Goal: Communication & Community: Answer question/provide support

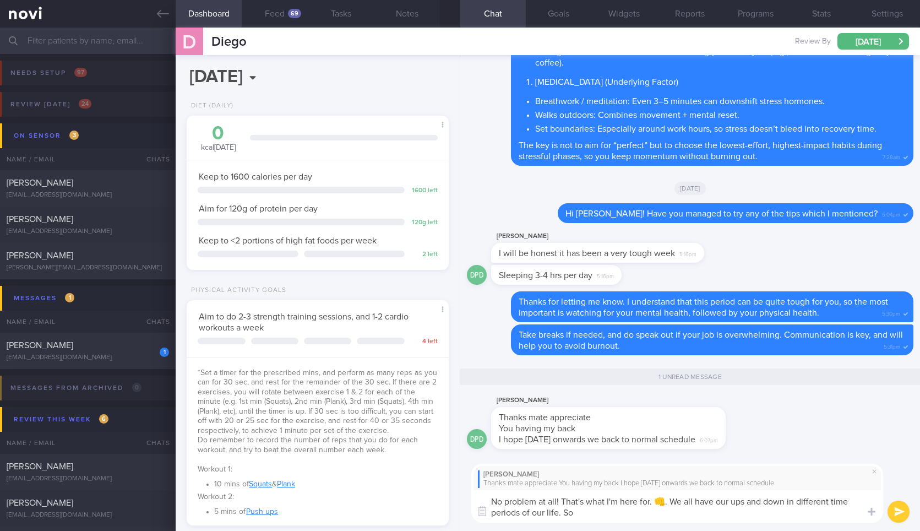
select select "8"
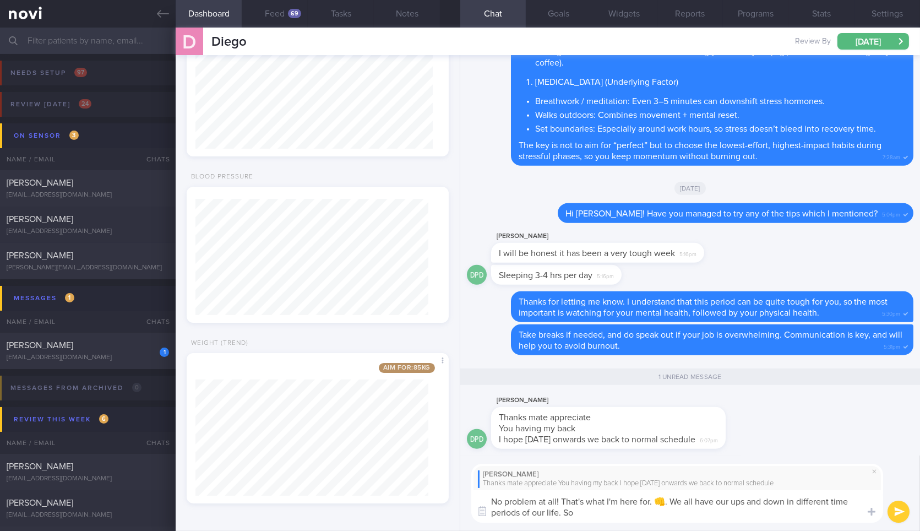
scroll to position [132, 232]
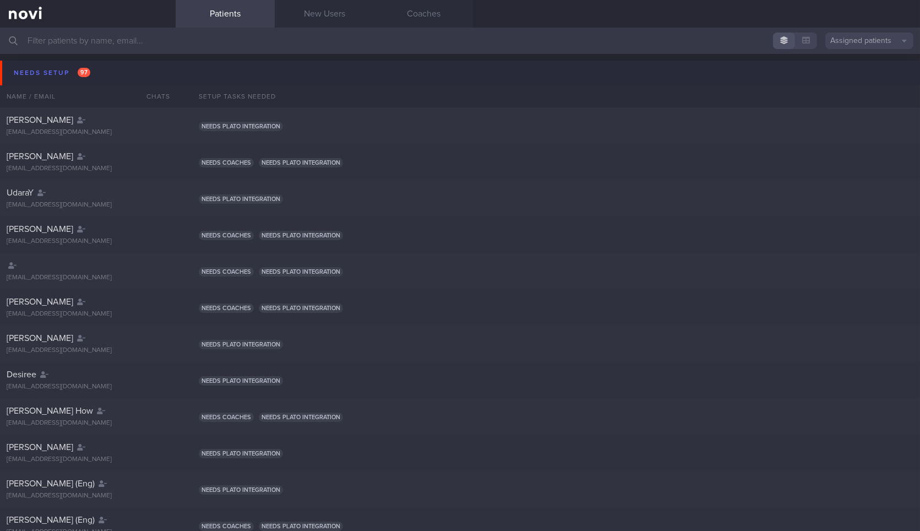
click at [158, 73] on button "Needs setup 97" at bounding box center [462, 73] width 924 height 25
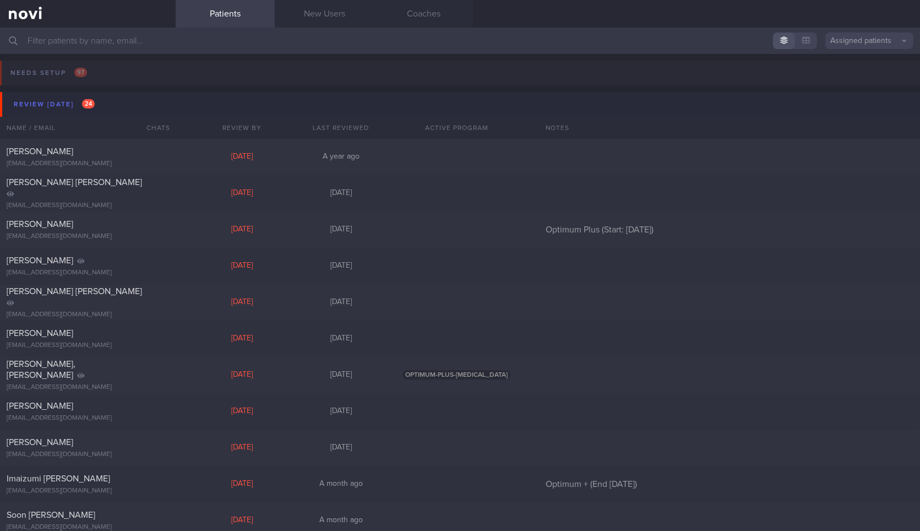
click at [134, 99] on button "Review today 24" at bounding box center [462, 104] width 924 height 25
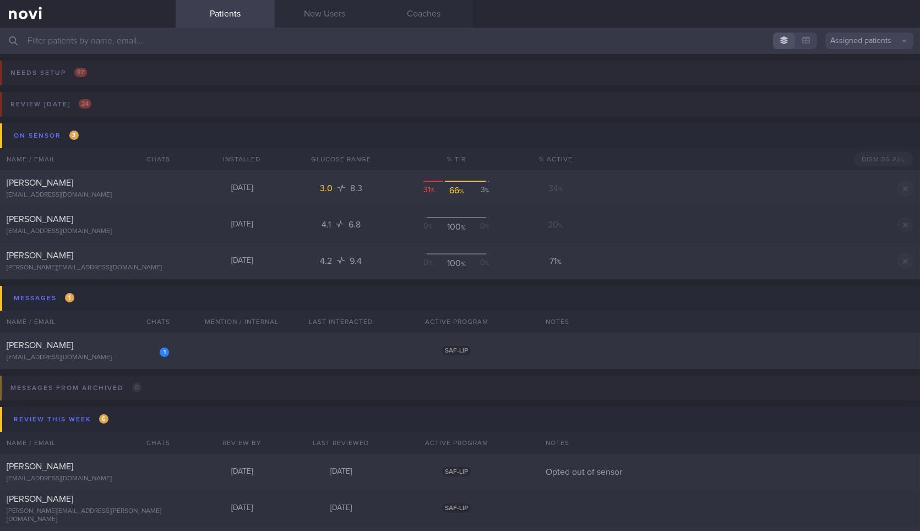
click at [199, 18] on link "Patients" at bounding box center [225, 14] width 99 height 28
click at [199, 39] on input "text" at bounding box center [460, 41] width 920 height 26
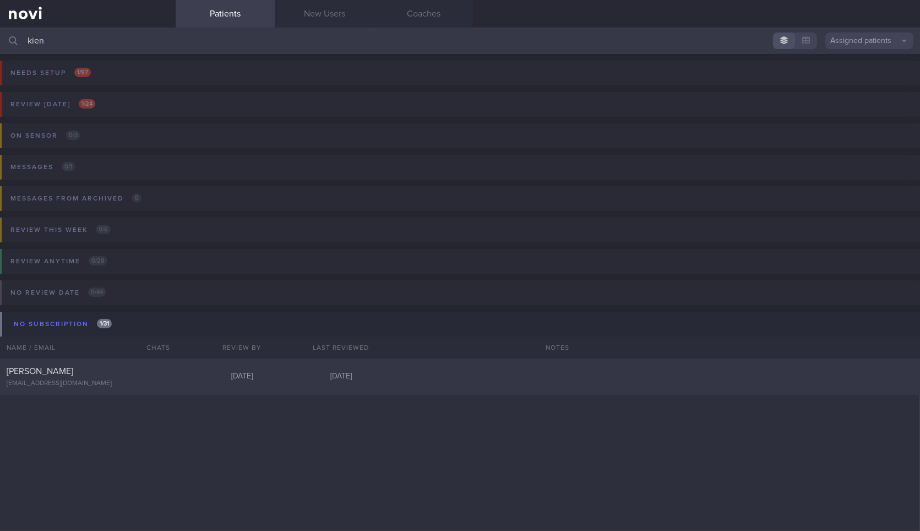
type input "kien"
click at [118, 382] on div "[EMAIL_ADDRESS][DOMAIN_NAME]" at bounding box center [88, 383] width 162 height 8
select select "8"
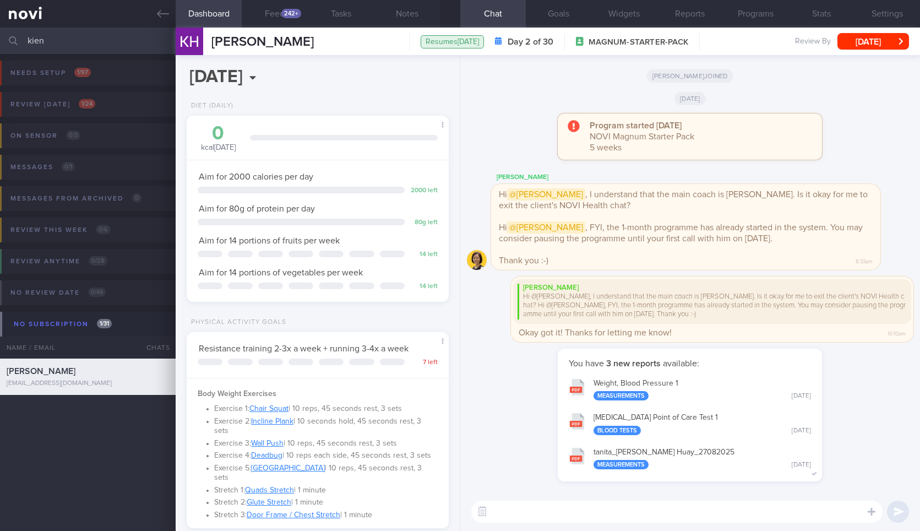
select select "8"
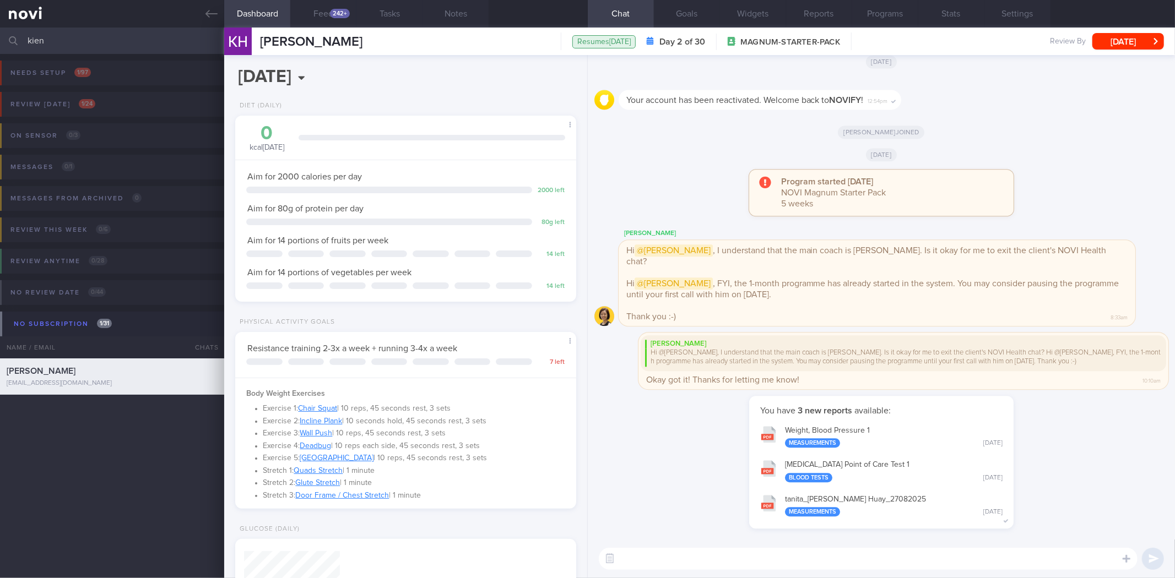
scroll to position [171, 311]
click at [833, 530] on textarea at bounding box center [868, 559] width 539 height 22
click at [615, 530] on button "button" at bounding box center [610, 559] width 20 height 20
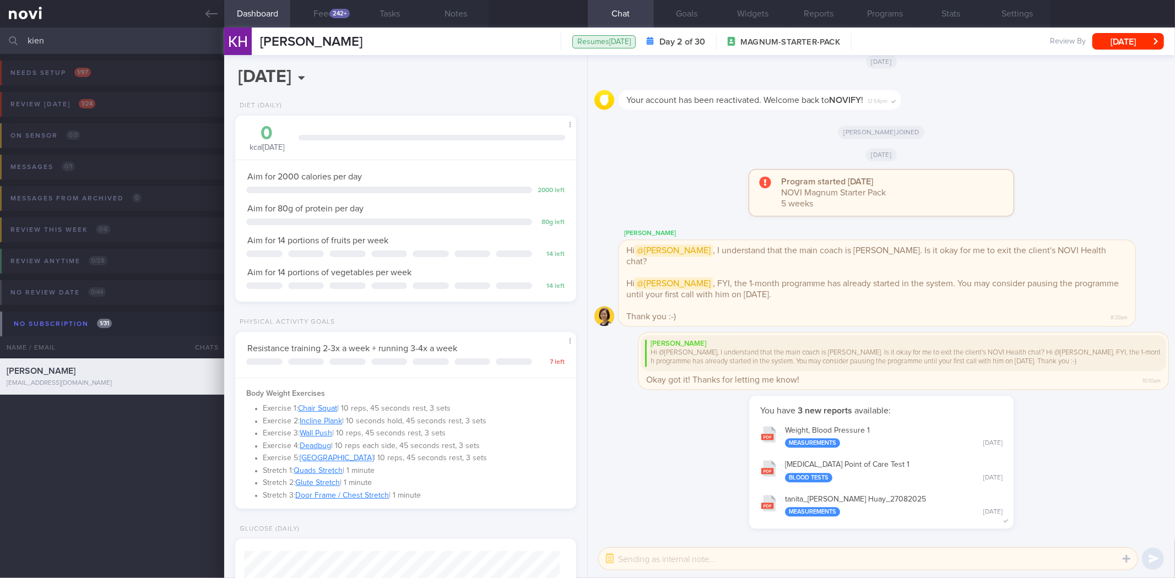
click at [642, 530] on textarea at bounding box center [868, 559] width 539 height 22
paste textarea "Hi , It was a pleasure speaking with you today. The Lifestyle Improvement Progr…"
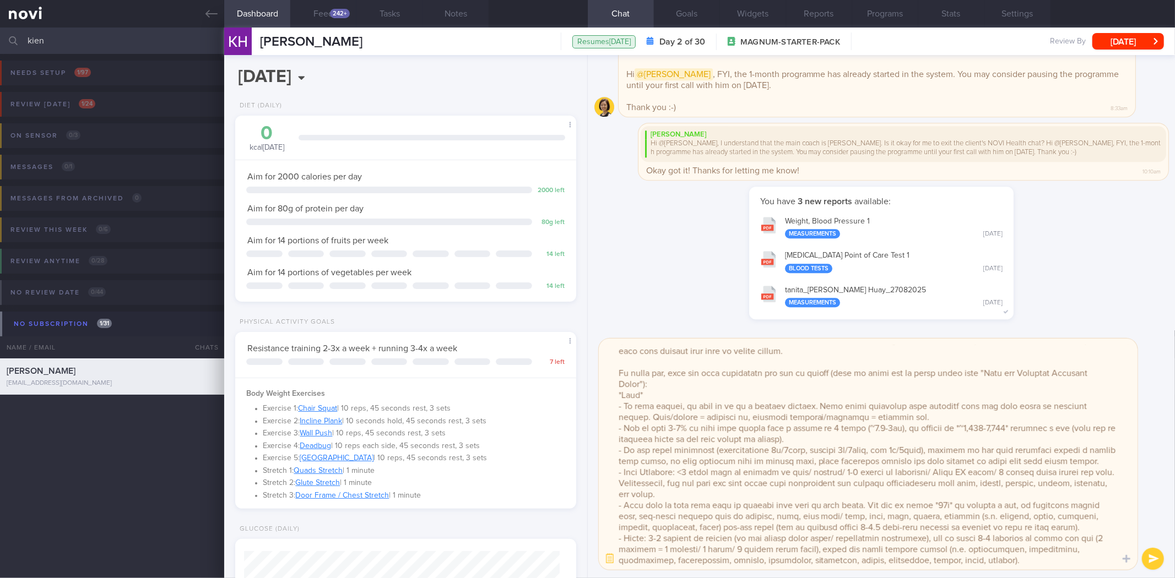
scroll to position [0, 0]
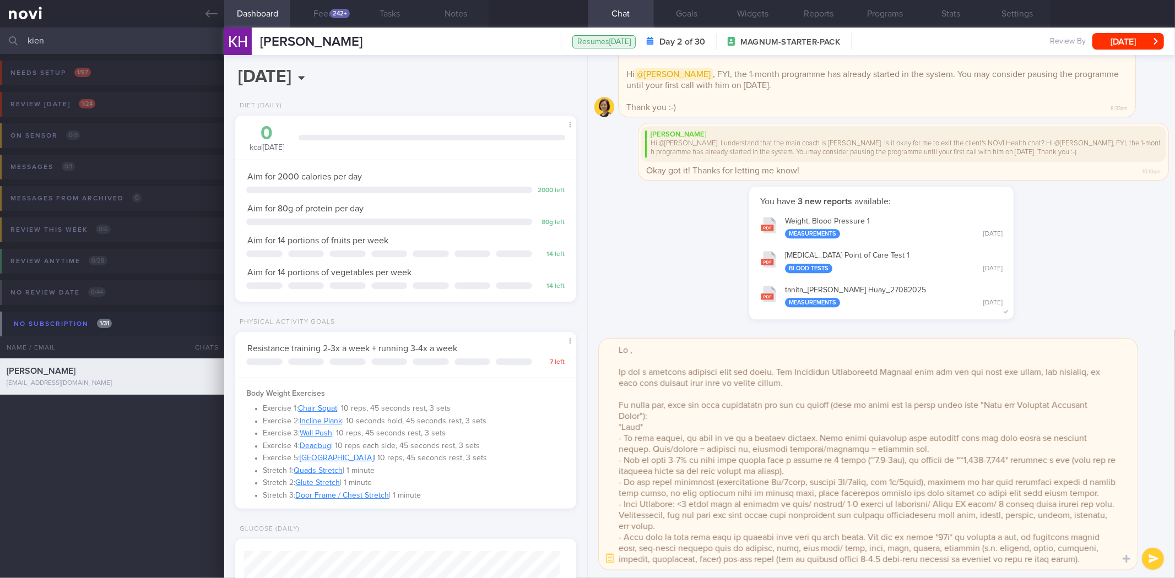
click at [634, 351] on textarea at bounding box center [868, 454] width 539 height 231
type textarea "Hi Kien Huay, It was a pleasure speaking with you today. The Magnum Starter pro…"
click at [458, 15] on button "Notes" at bounding box center [455, 14] width 66 height 28
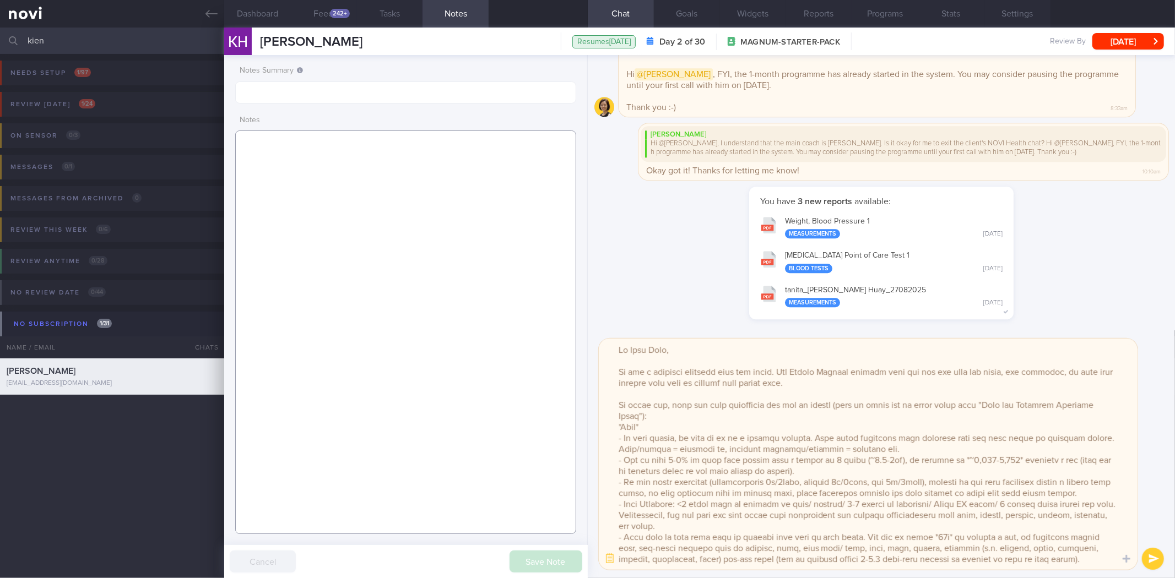
click at [386, 183] on textarea at bounding box center [405, 333] width 340 height 404
paste textarea "4 Sep 2025, 1:59 pm Mr Goh Kien Huay S7723616C 31 Aug 1977 S7723616C Health Goa…"
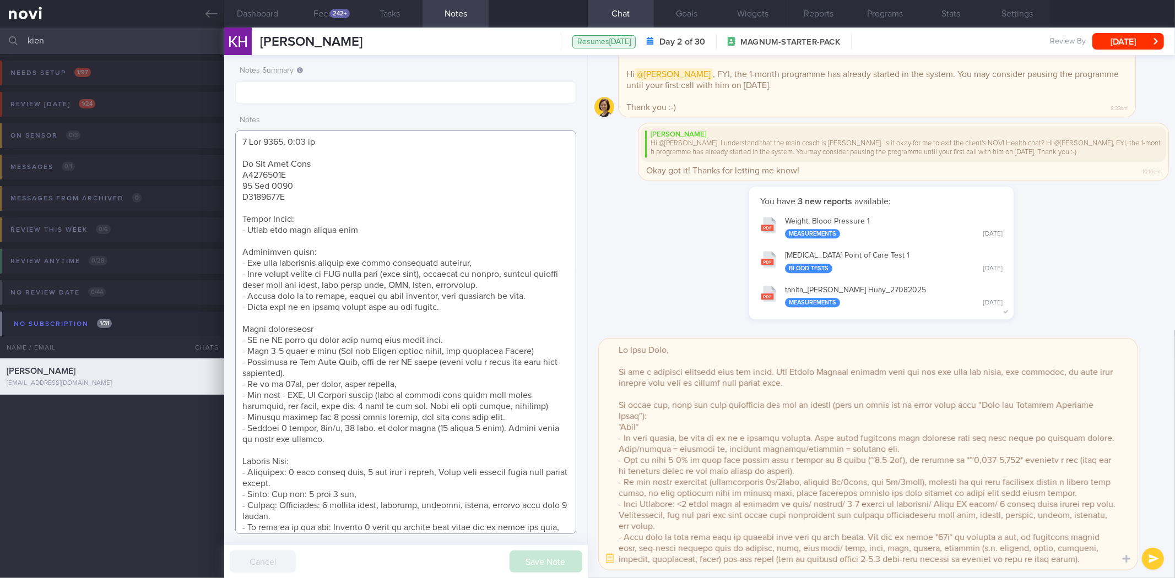
scroll to position [153, 0]
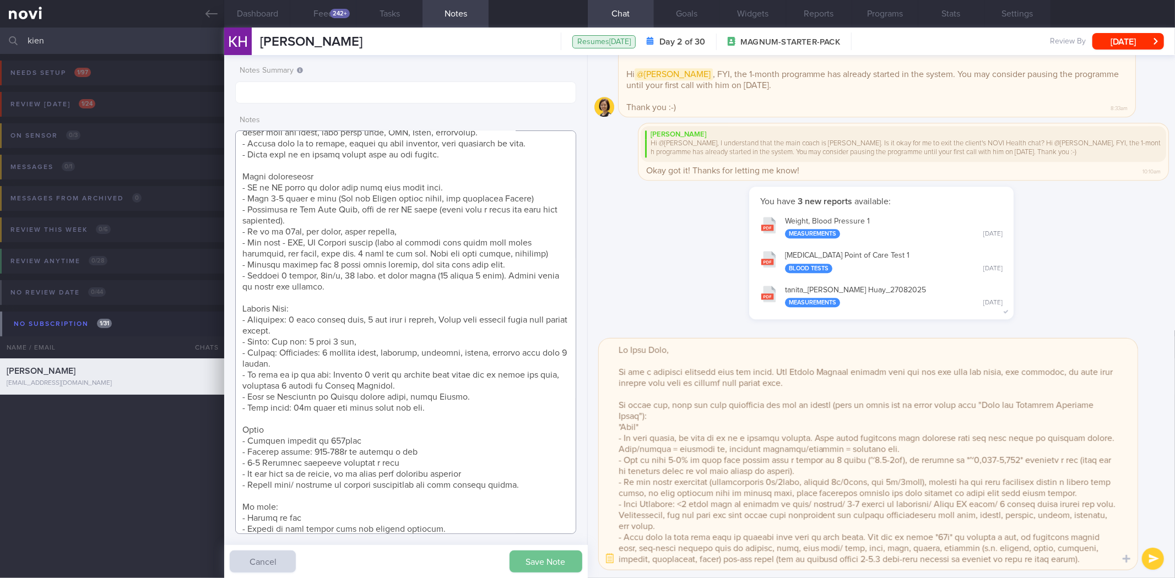
type textarea "4 Sep 2025, 1:59 pm Mr Goh Kien Huay S7723616C 31 Aug 1977 S7723616C Health Goa…"
click at [533, 530] on button "Save Note" at bounding box center [545, 562] width 73 height 22
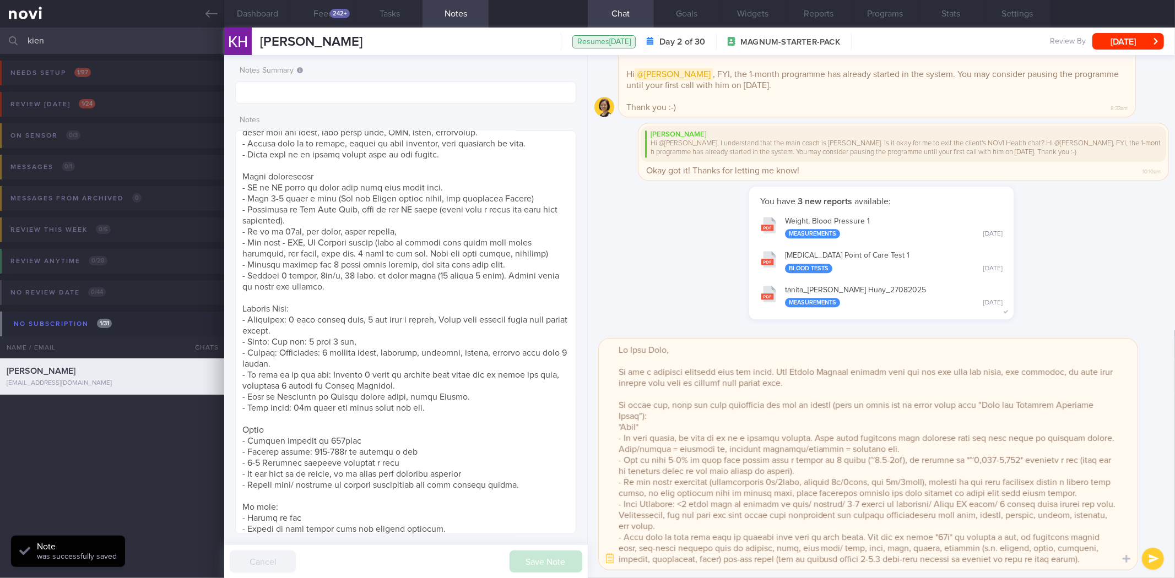
click at [691, 428] on textarea at bounding box center [868, 454] width 539 height 231
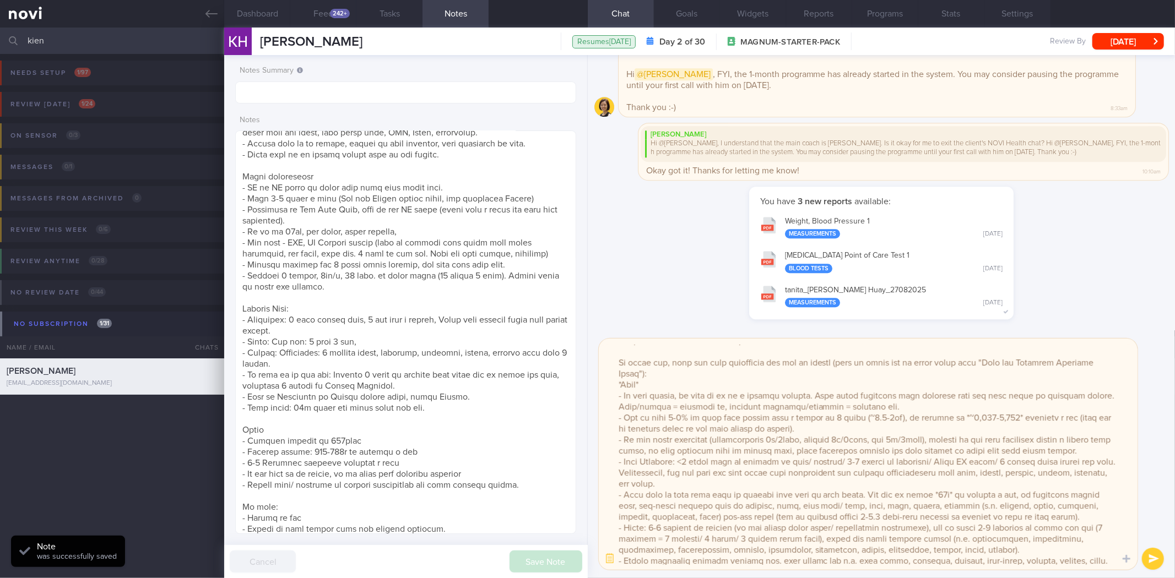
scroll to position [61, 0]
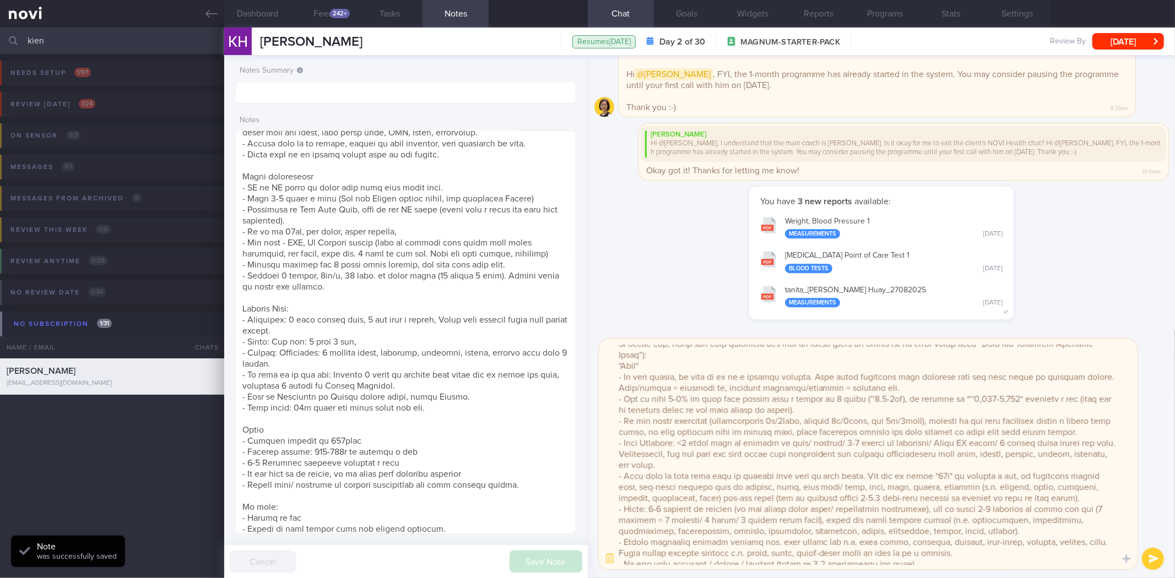
click at [663, 375] on textarea at bounding box center [868, 454] width 539 height 231
click at [685, 397] on textarea at bounding box center [868, 454] width 539 height 231
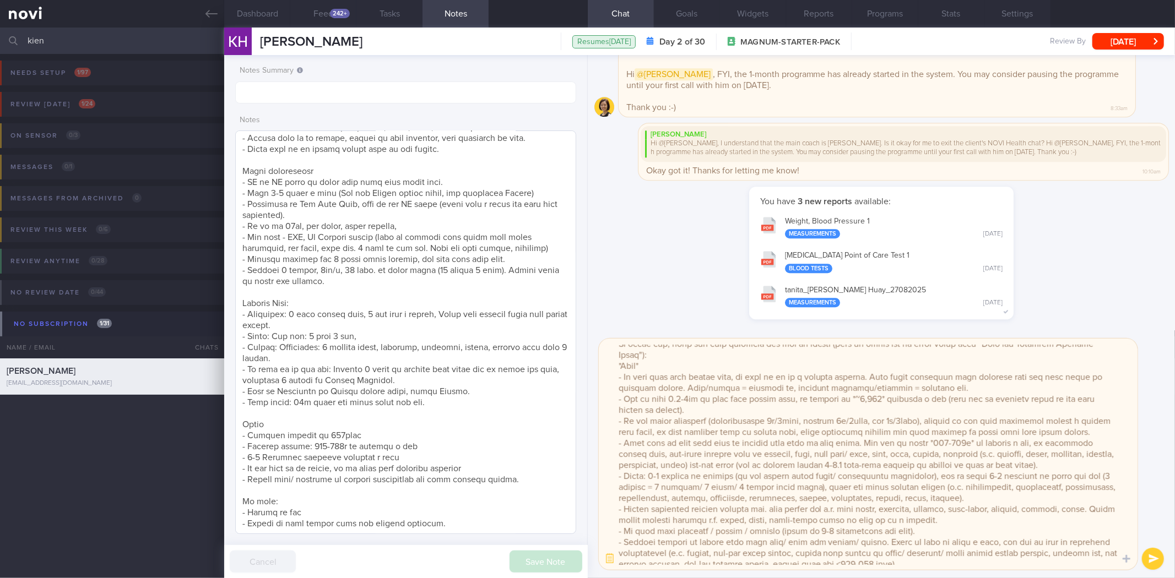
scroll to position [159, 0]
click at [697, 409] on textarea at bounding box center [868, 454] width 539 height 231
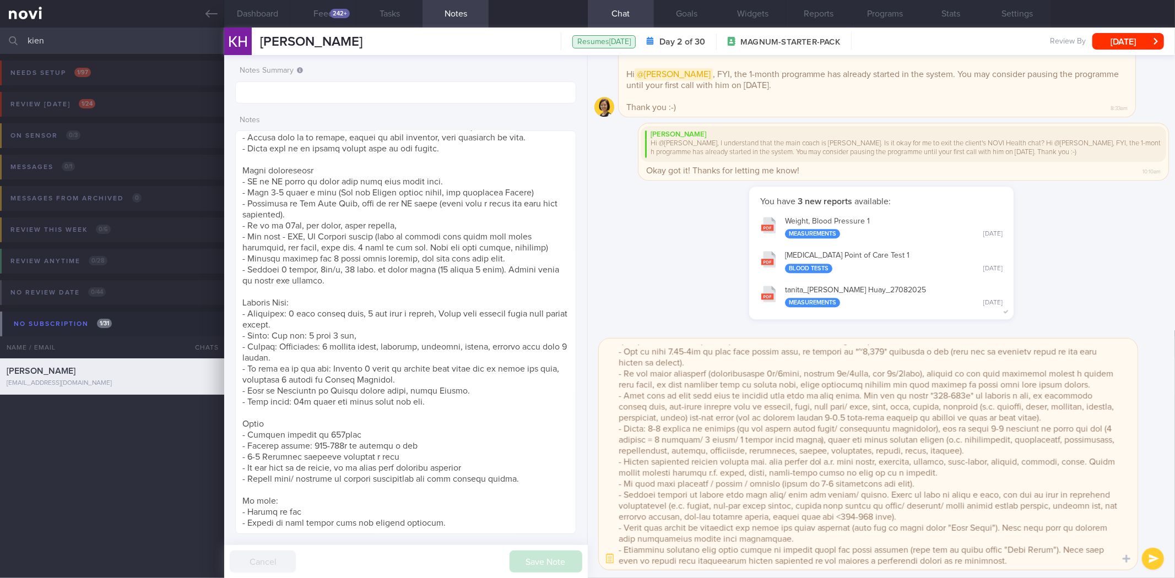
scroll to position [108, 0]
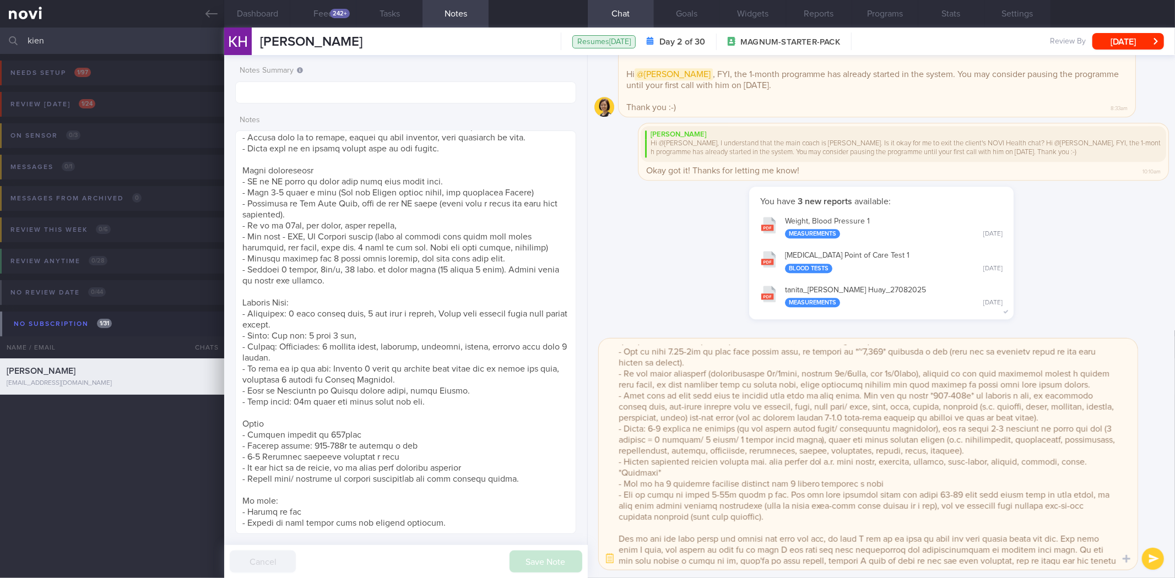
click at [668, 497] on textarea at bounding box center [868, 454] width 539 height 231
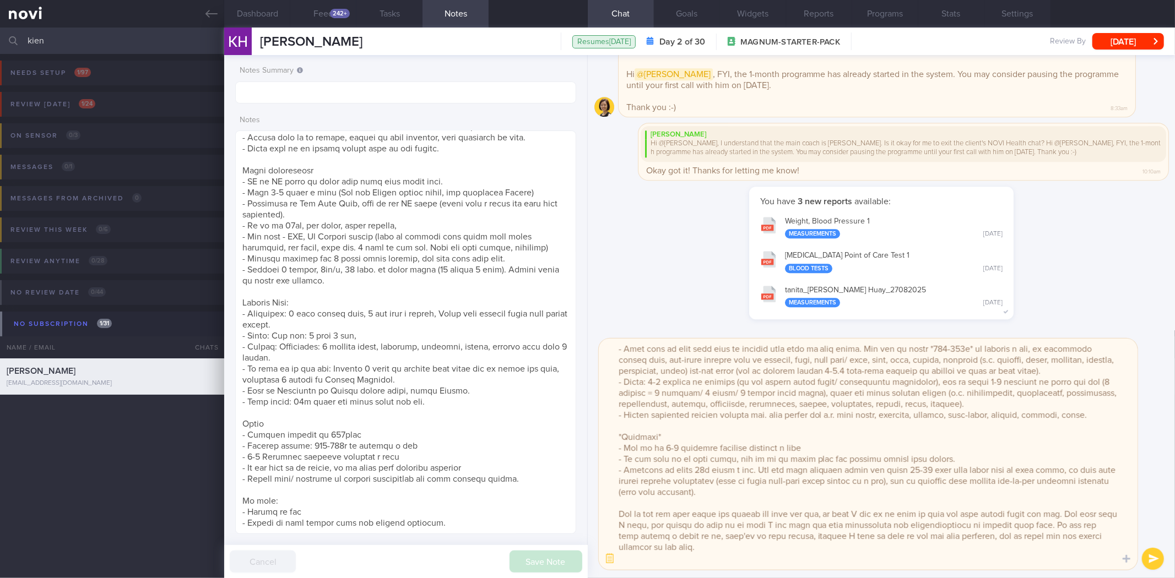
scroll to position [144, 0]
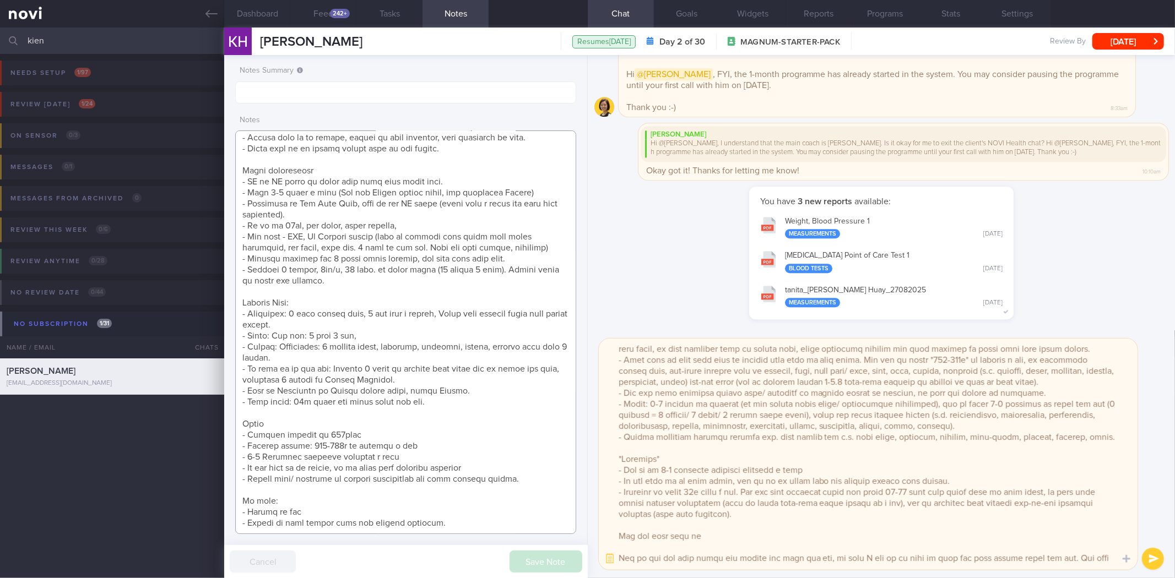
click at [397, 504] on textarea at bounding box center [405, 333] width 340 height 404
click at [725, 530] on textarea at bounding box center [868, 454] width 539 height 231
paste textarea "- Photos of gym - Photos of food stalls that you usually frequent."
type textarea "Hi Kien Huay, It was a pleasure speaking with you today. The Magnum Starter pro…"
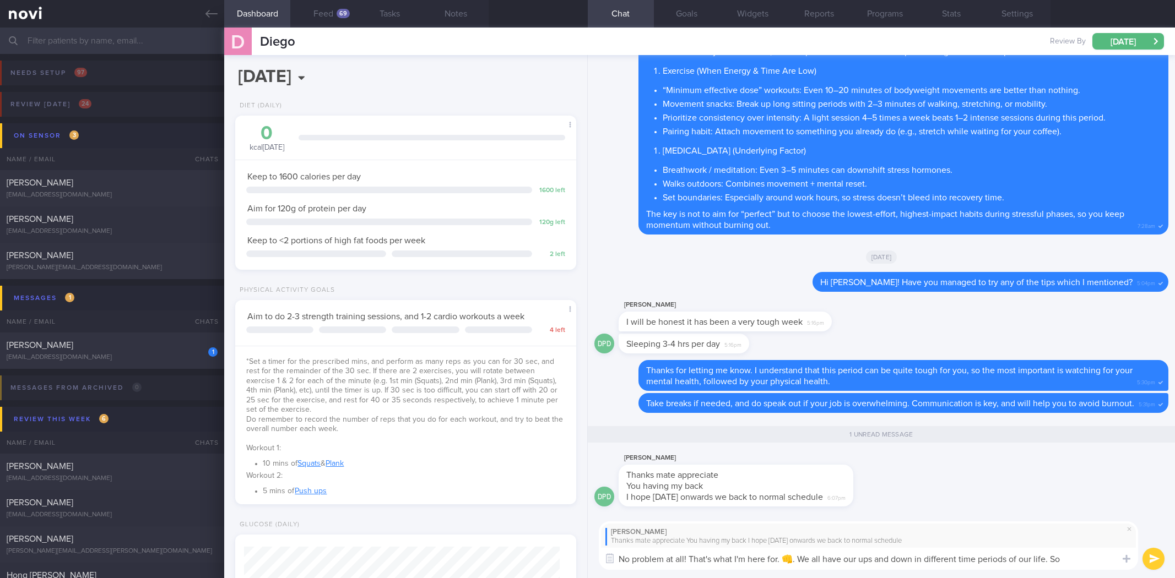
select select "8"
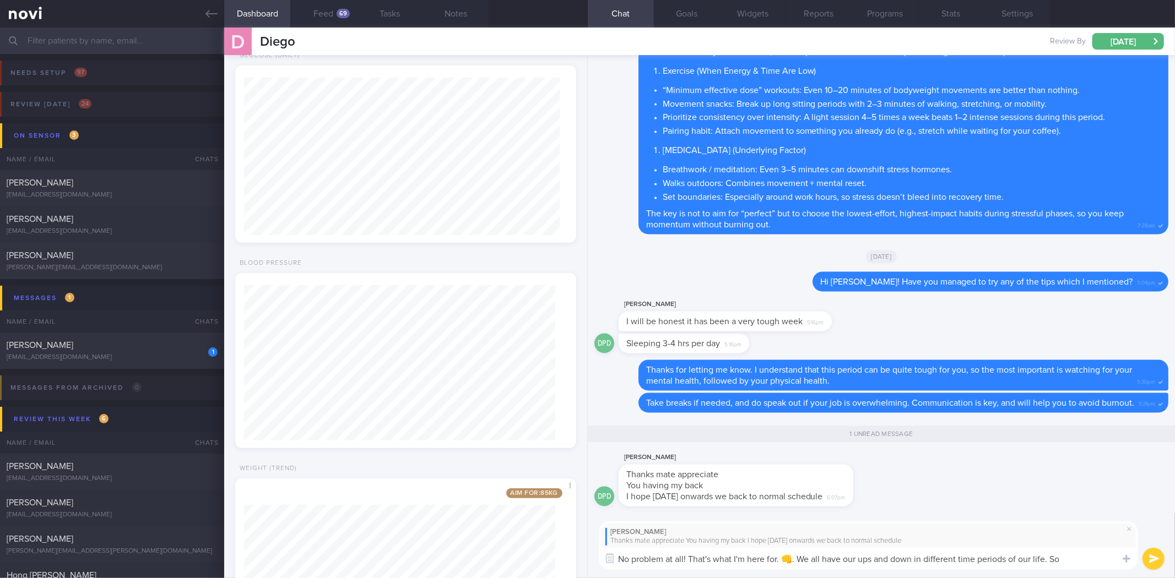
scroll to position [171, 311]
click at [1074, 555] on textarea "No problem at all! That's what I'm here for. 👊. We all have our ups and down in…" at bounding box center [868, 559] width 539 height 22
type textarea "No problem at all! That's what I'm here for. 👊. We all have our ups and down in…"
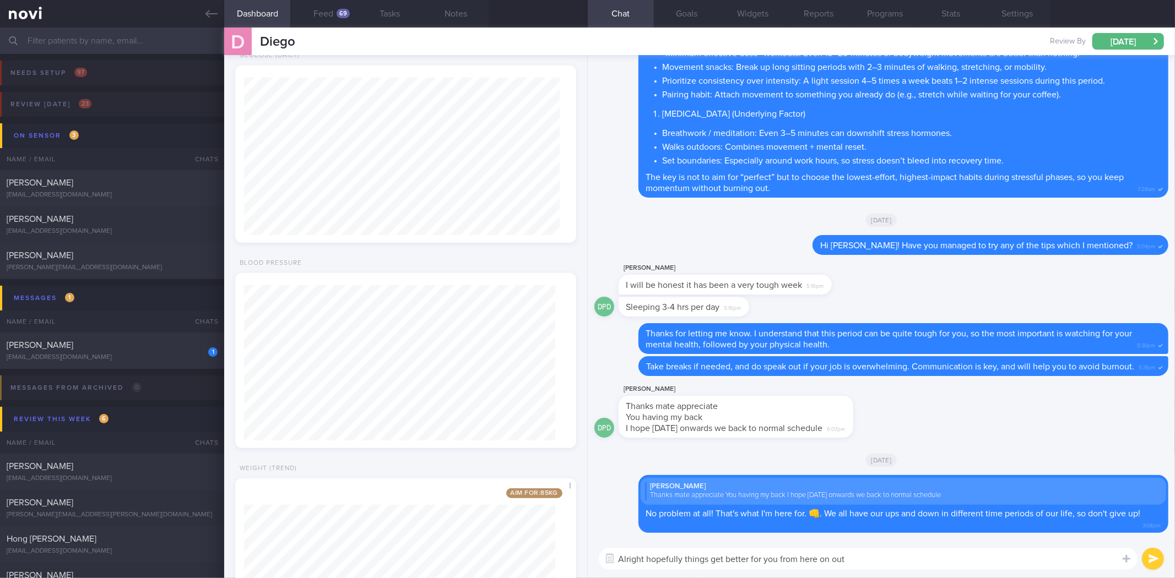
type textarea "Alright hopefully things get better for you from here on out!"
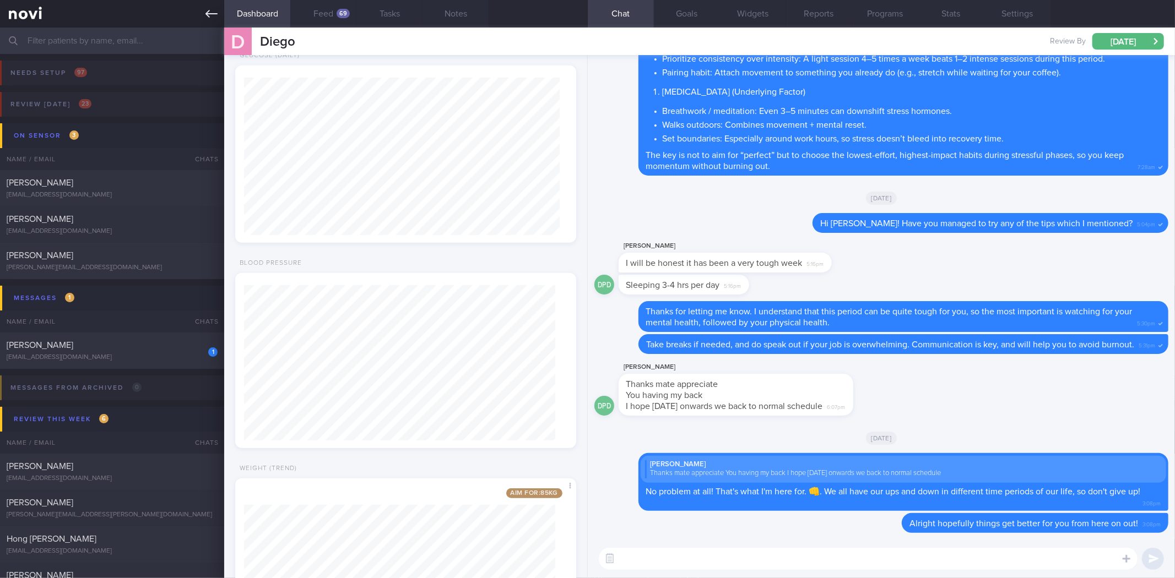
click at [210, 18] on icon at bounding box center [211, 14] width 12 height 12
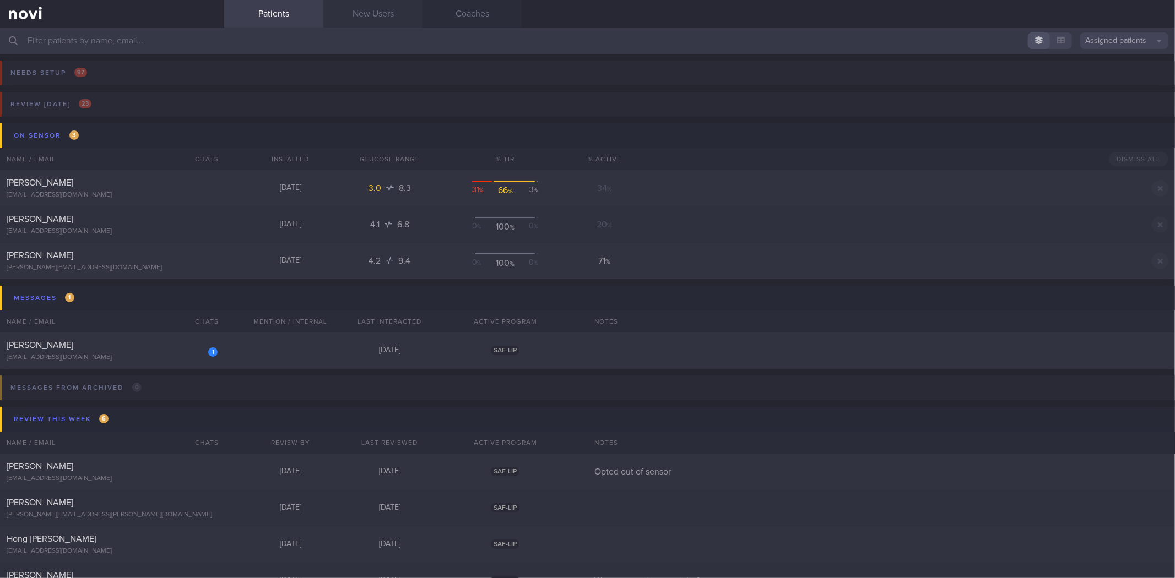
click at [348, 14] on link "New Users" at bounding box center [372, 14] width 99 height 28
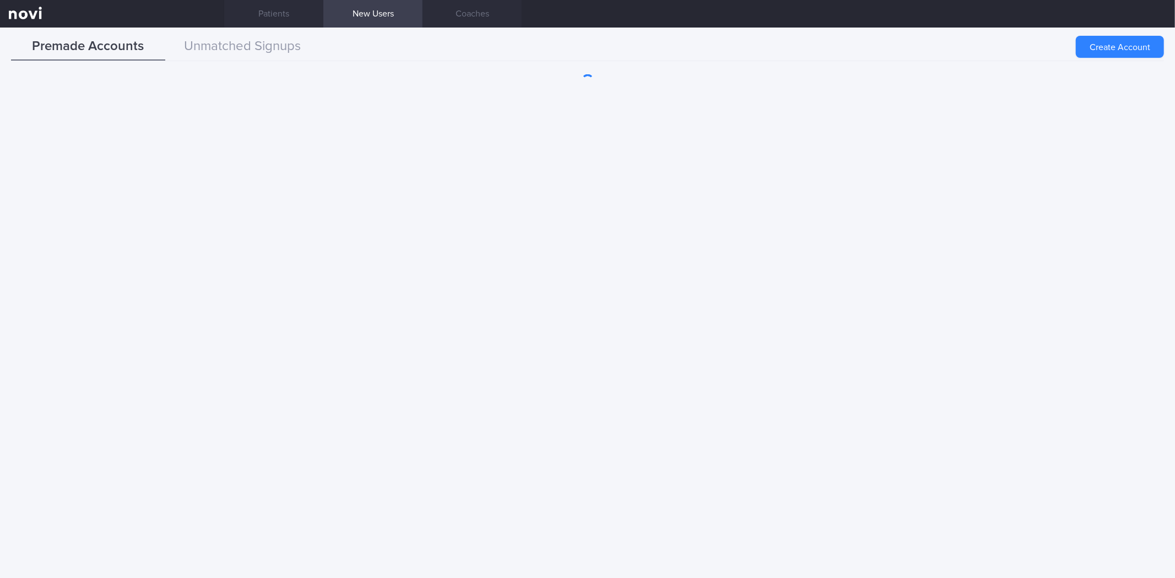
click at [1109, 55] on button "Create Account" at bounding box center [1120, 47] width 88 height 22
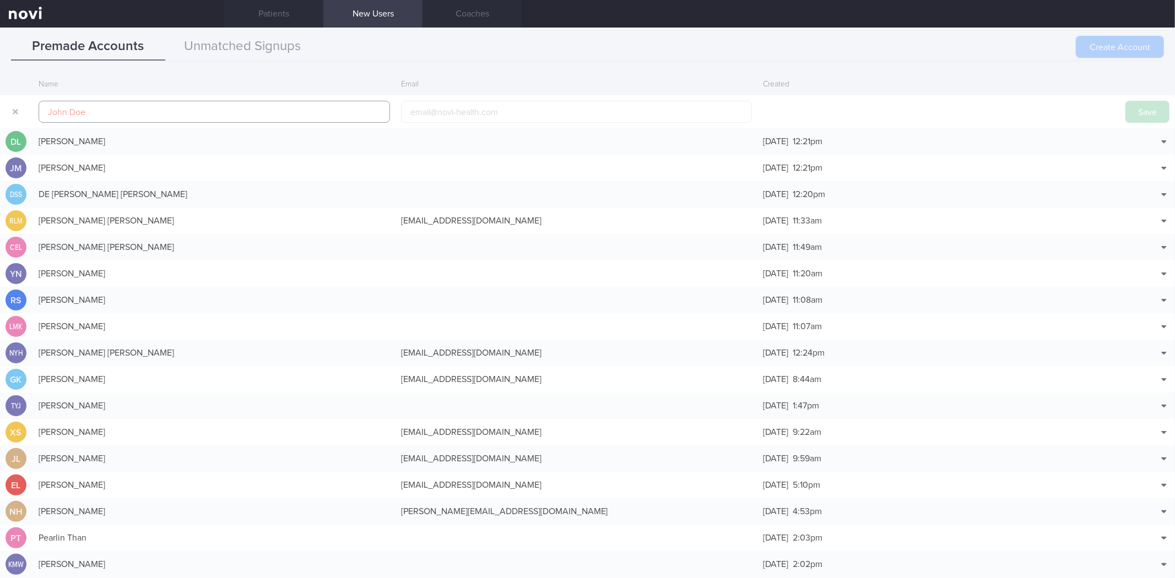
click at [205, 113] on input "text" at bounding box center [214, 112] width 351 height 22
type input "Kum Loong Loh"
click at [1125, 101] on button "Save" at bounding box center [1147, 112] width 44 height 22
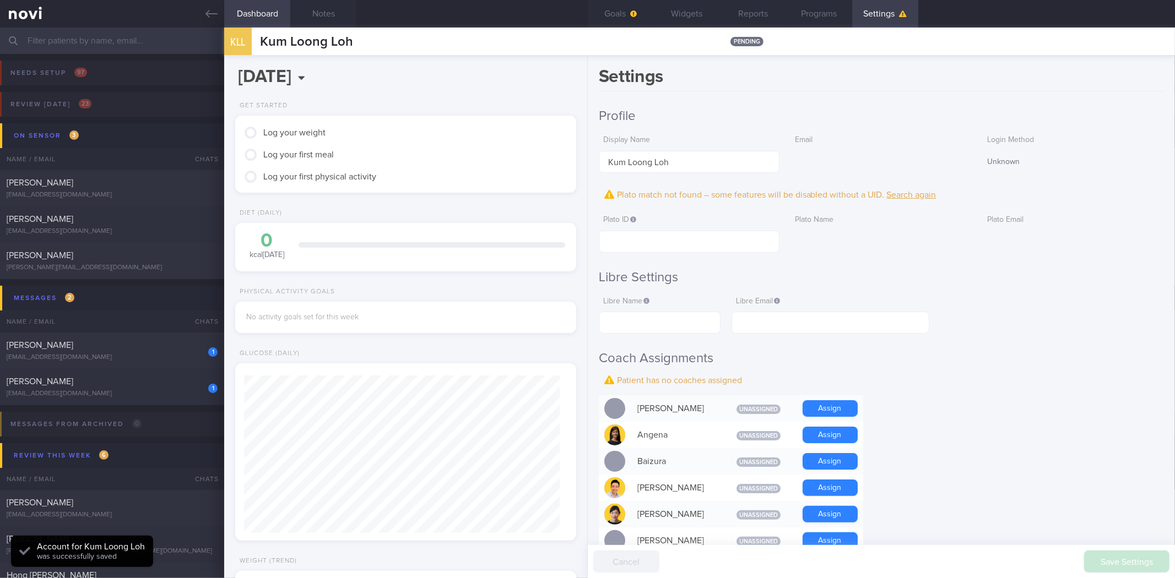
scroll to position [155, 311]
click at [207, 19] on icon at bounding box center [211, 14] width 12 height 12
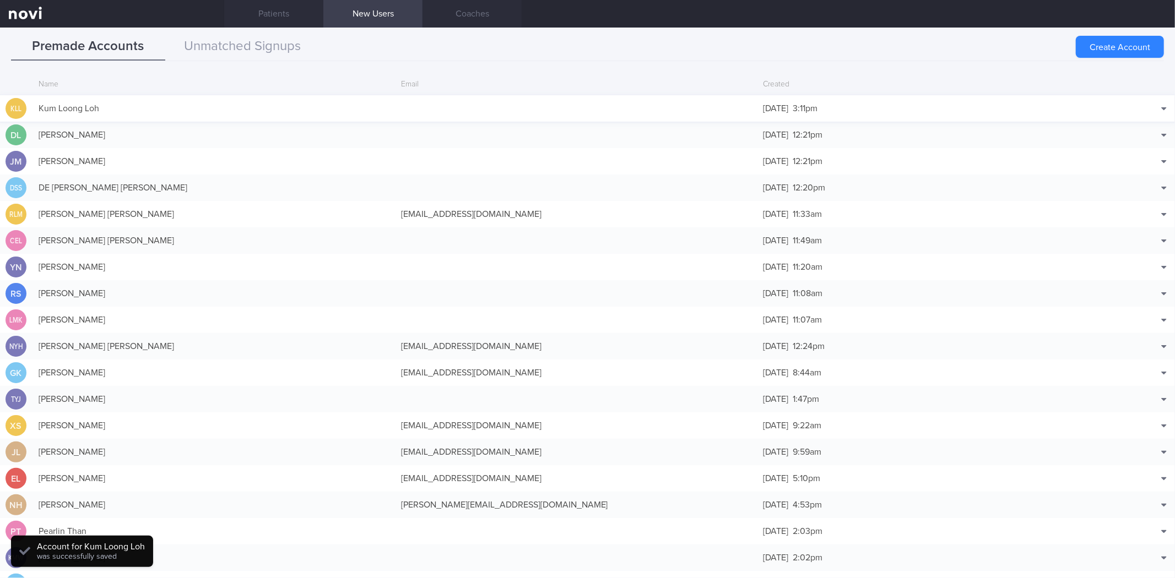
click at [185, 102] on div "Kum Loong Loh" at bounding box center [214, 108] width 362 height 22
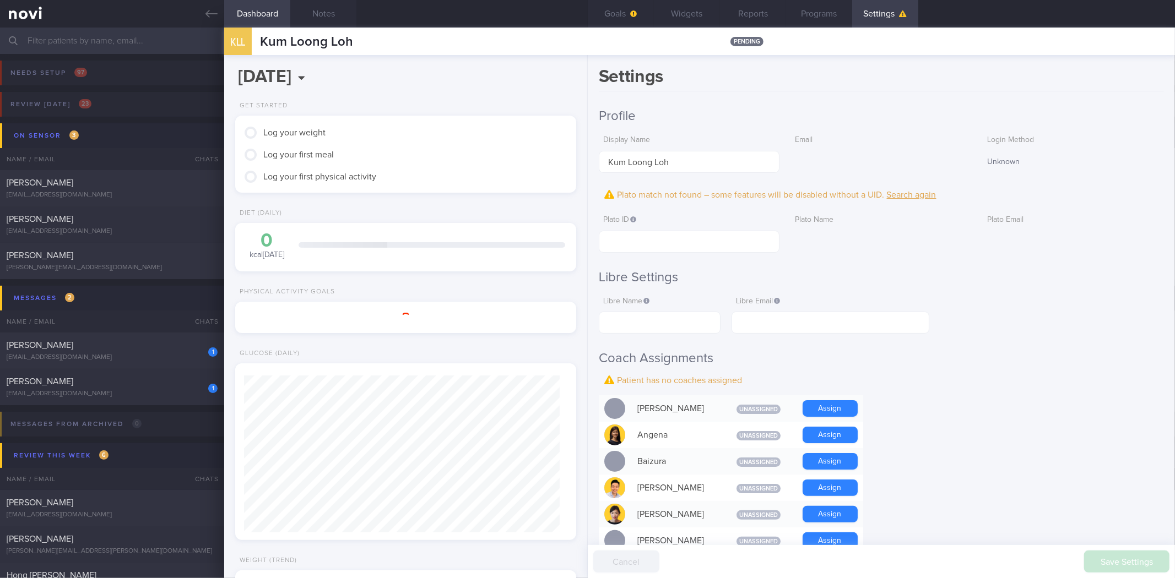
scroll to position [155, 311]
click at [213, 8] on icon at bounding box center [211, 14] width 12 height 12
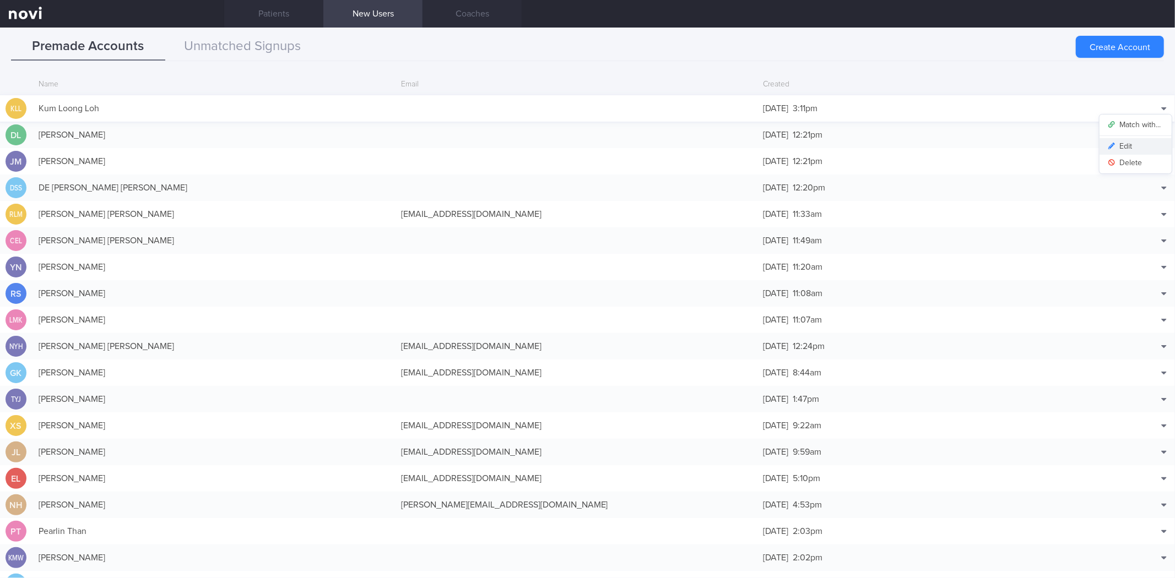
click at [1129, 145] on button "Edit" at bounding box center [1135, 146] width 72 height 17
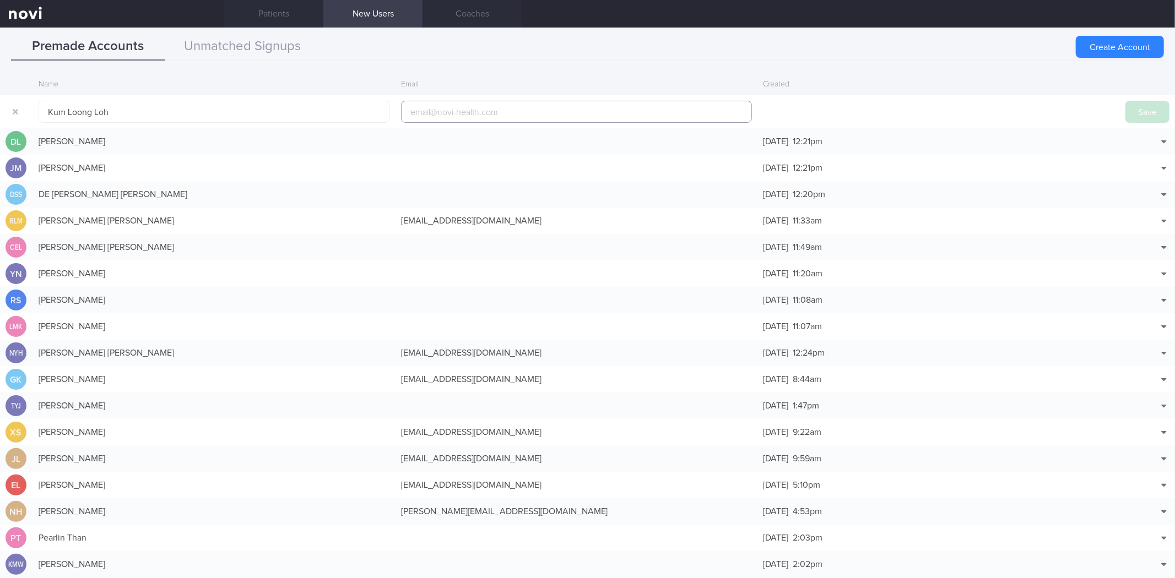
click at [602, 101] on input "email" at bounding box center [576, 112] width 351 height 22
paste input "loh_kum_loong@hotmail.com"
type input "loh_kum_loong@hotmail.com"
click at [1131, 112] on button "Save" at bounding box center [1147, 112] width 44 height 22
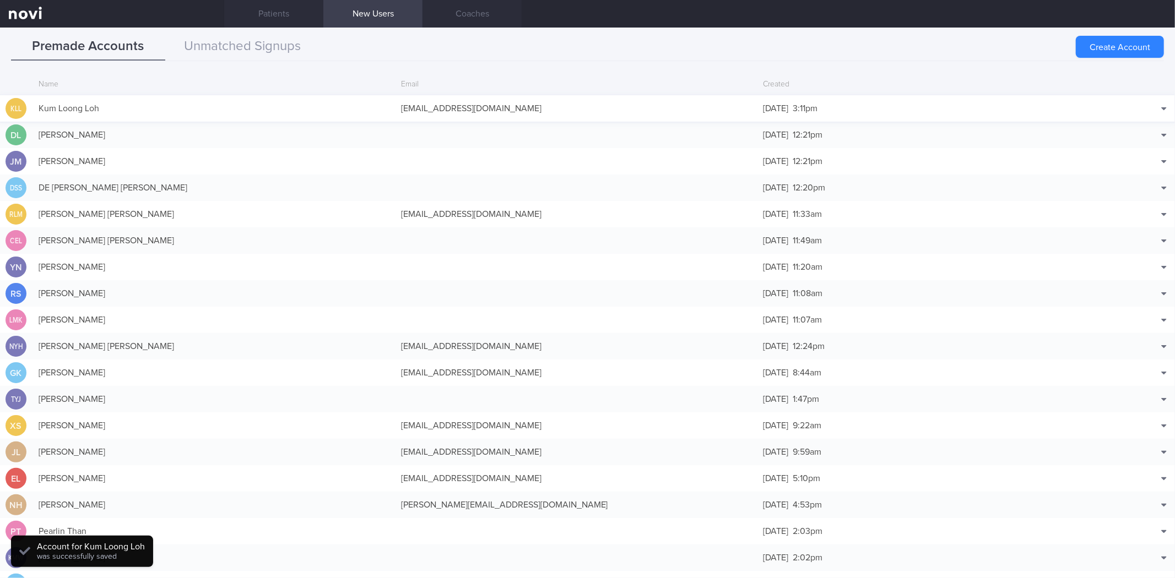
click at [567, 104] on div "loh_kum_loong@hotmail.com" at bounding box center [576, 108] width 362 height 22
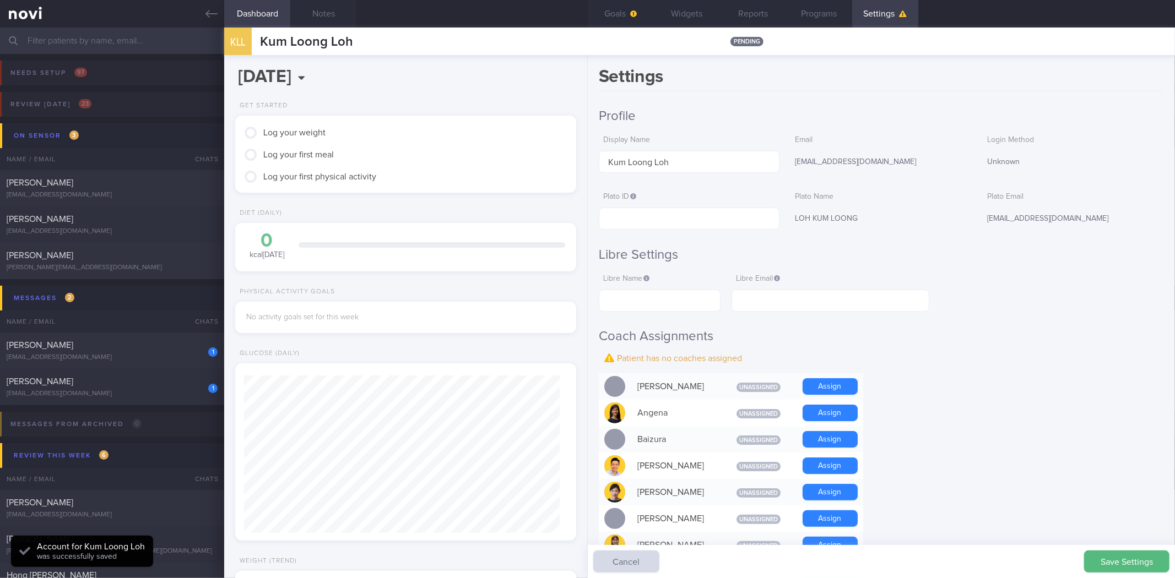
scroll to position [155, 311]
click at [691, 218] on input "text" at bounding box center [689, 219] width 181 height 22
click at [683, 224] on input "text" at bounding box center [689, 219] width 181 height 22
paste input "17d69b0bca24422f8a7a7d8de4e68c09"
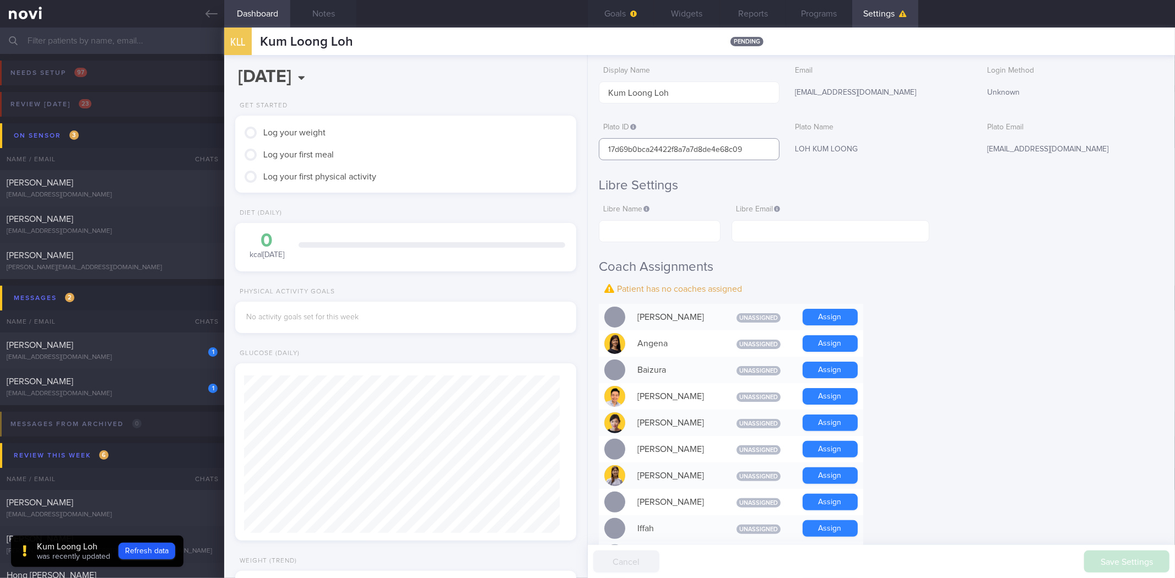
scroll to position [0, 0]
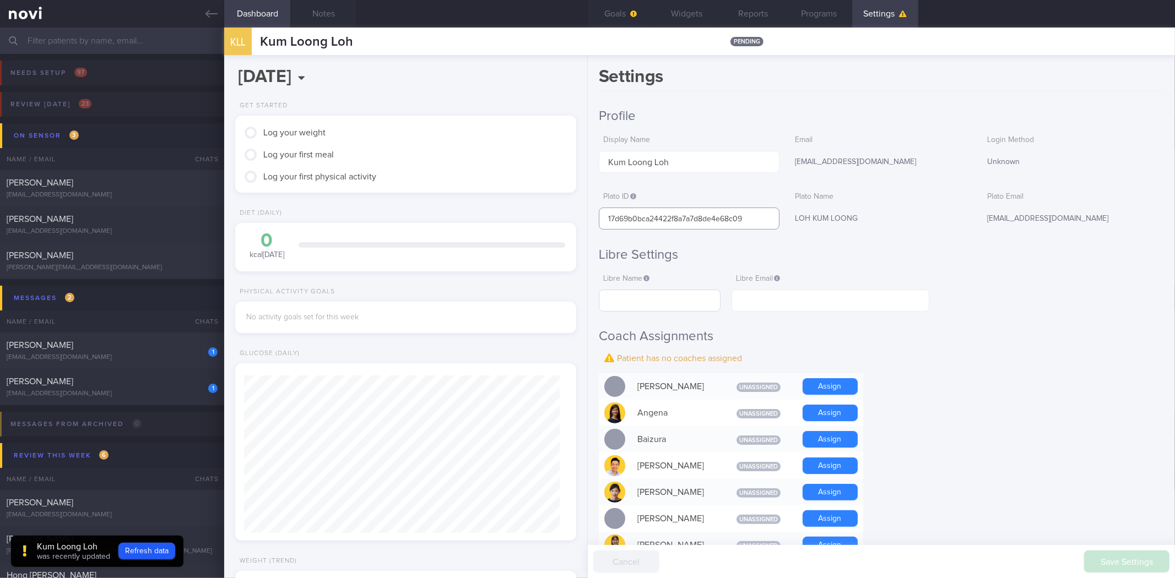
type input "17d69b0bca24422f8a7a7d8de4e68c09"
click at [664, 295] on input "text" at bounding box center [660, 301] width 122 height 22
click at [800, 17] on button "Programs" at bounding box center [819, 14] width 66 height 28
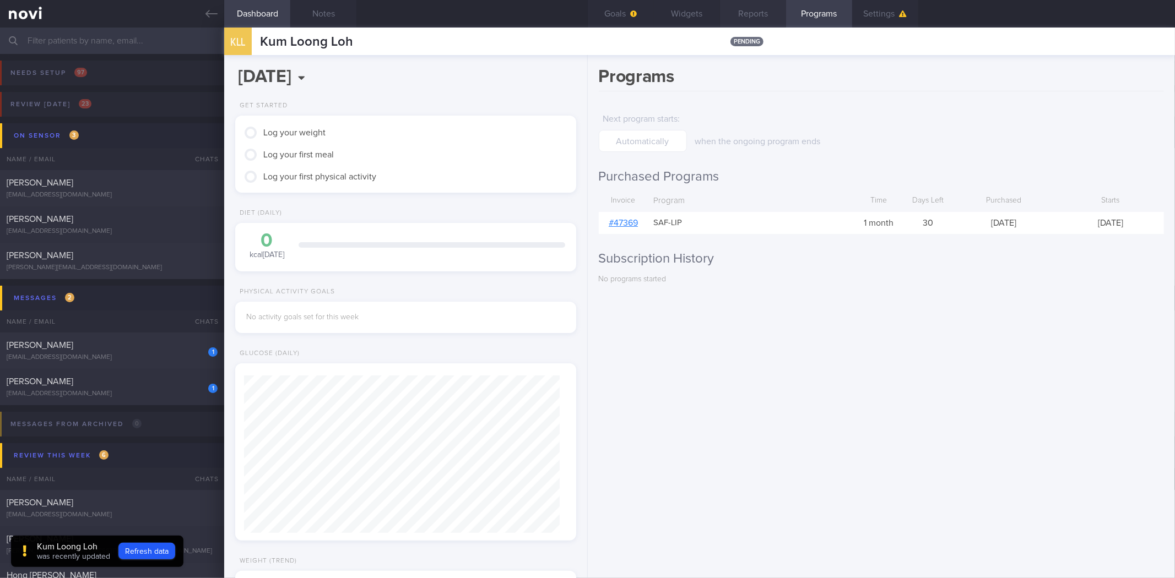
click at [757, 19] on button "Reports" at bounding box center [753, 14] width 66 height 28
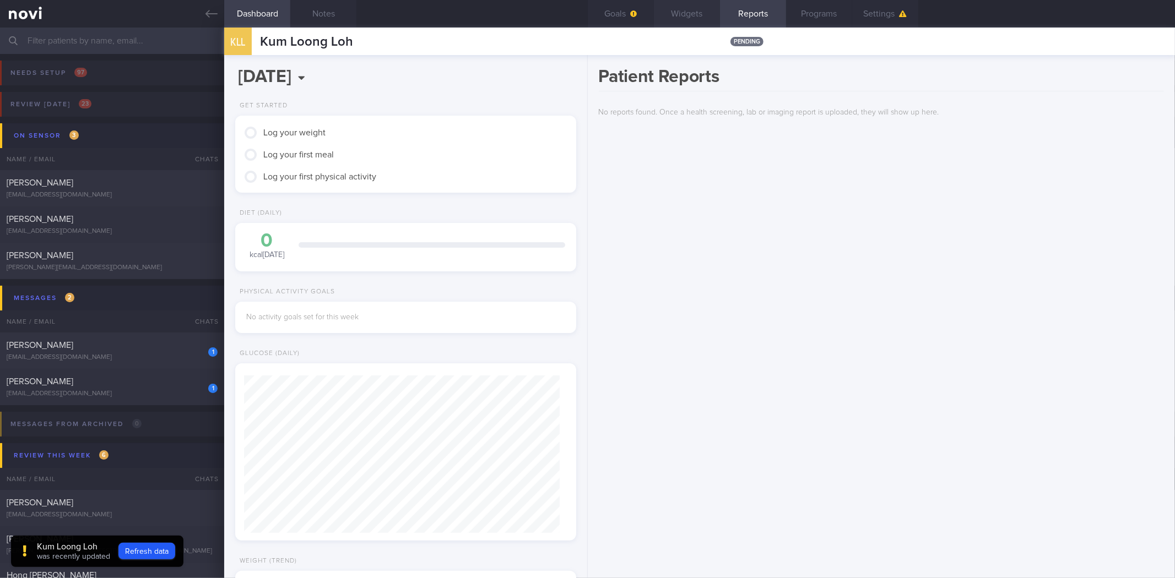
click at [685, 15] on button "Widgets" at bounding box center [687, 14] width 66 height 28
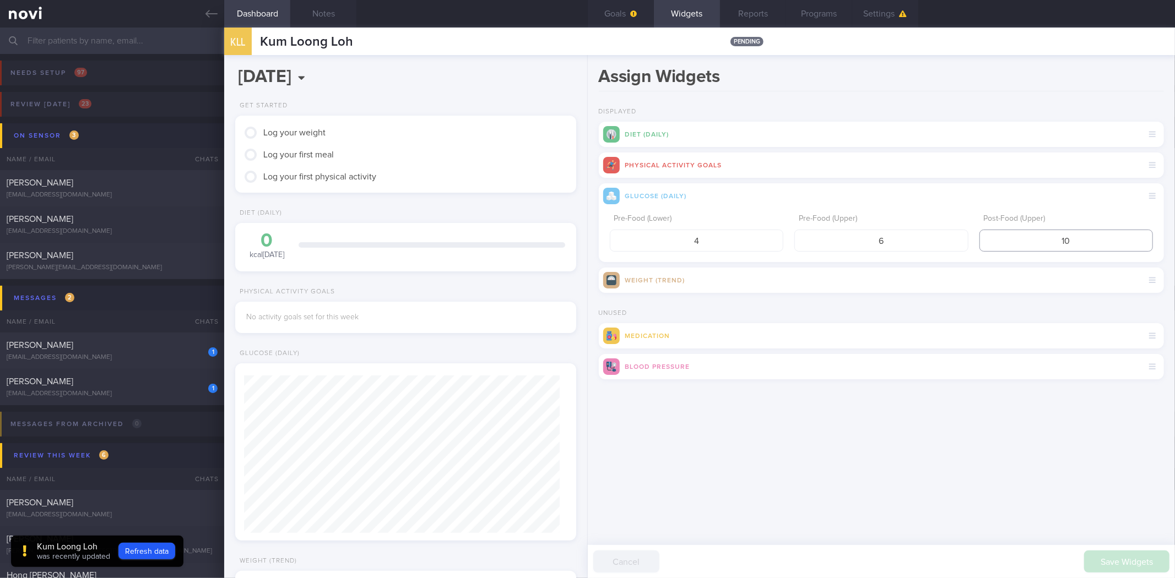
drag, startPoint x: 1077, startPoint y: 241, endPoint x: 1000, endPoint y: 242, distance: 76.6
click at [1000, 242] on input "10" at bounding box center [1065, 241] width 173 height 22
type input "8"
click at [599, 393] on button "submit" at bounding box center [599, 393] width 0 height 0
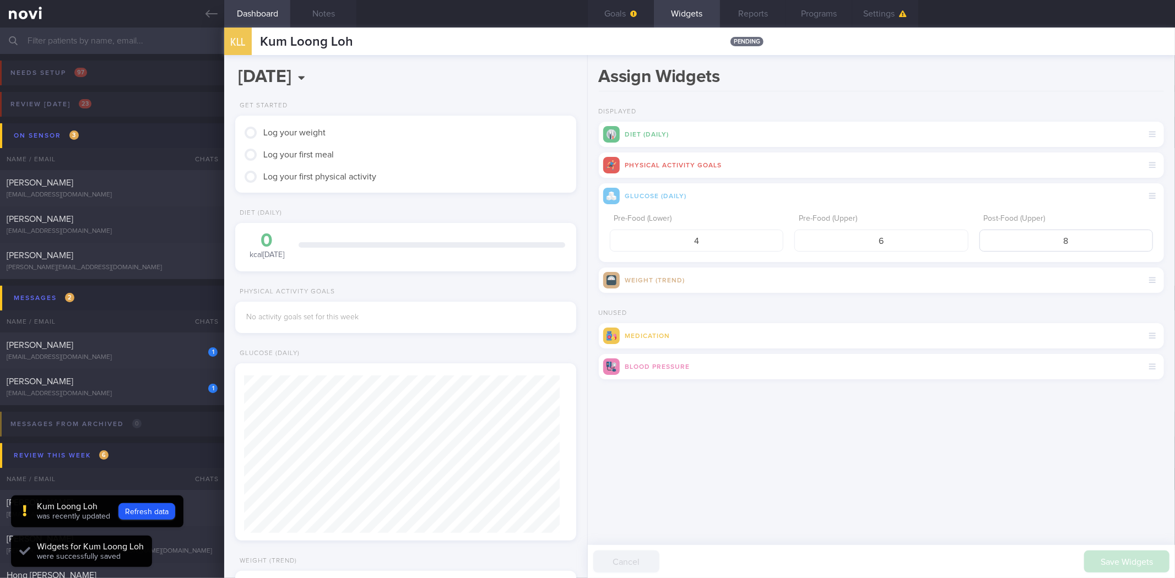
scroll to position [158, 316]
click at [628, 17] on span "button" at bounding box center [632, 13] width 9 height 9
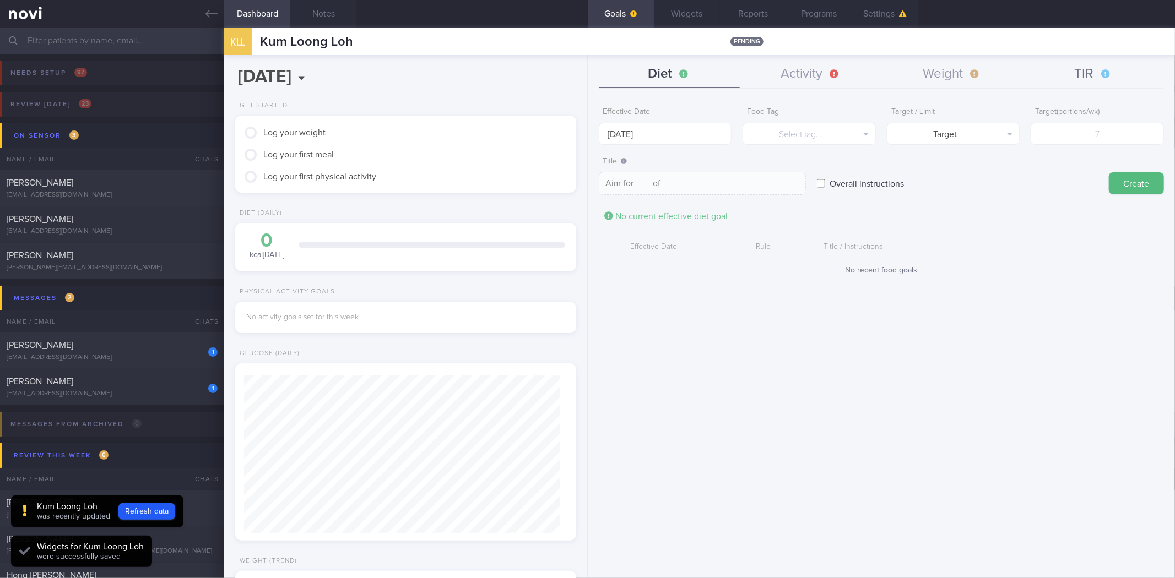
click at [1092, 63] on button "TIR" at bounding box center [1093, 75] width 142 height 28
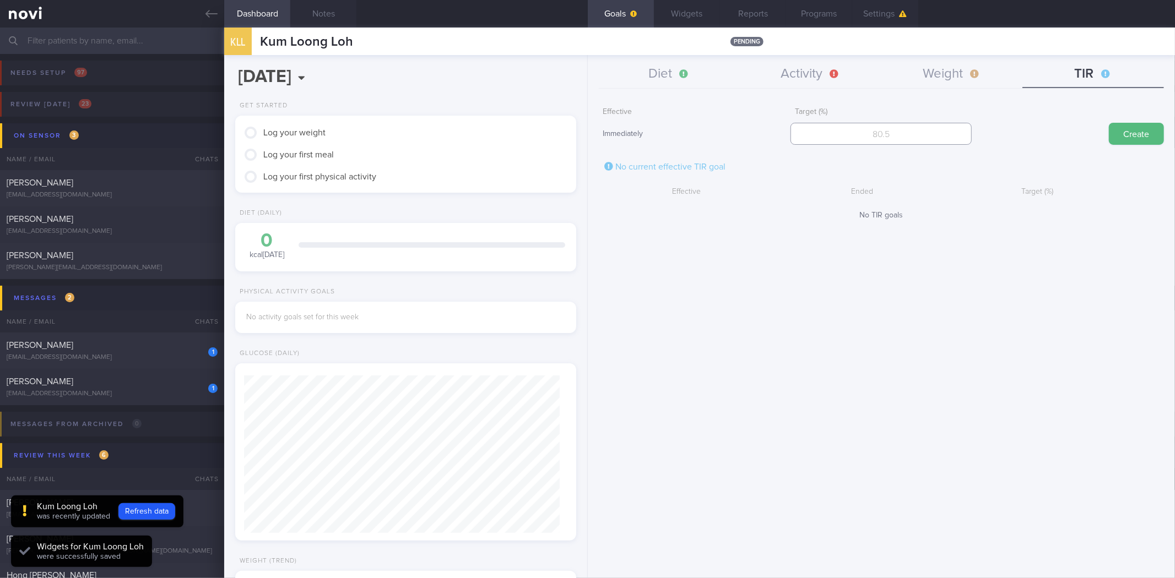
click at [941, 133] on input "number" at bounding box center [880, 134] width 181 height 22
type input "95"
click at [1109, 123] on button "Create" at bounding box center [1136, 134] width 55 height 22
click at [938, 73] on button "Weight" at bounding box center [952, 75] width 142 height 28
click at [854, 138] on input "number" at bounding box center [880, 134] width 181 height 22
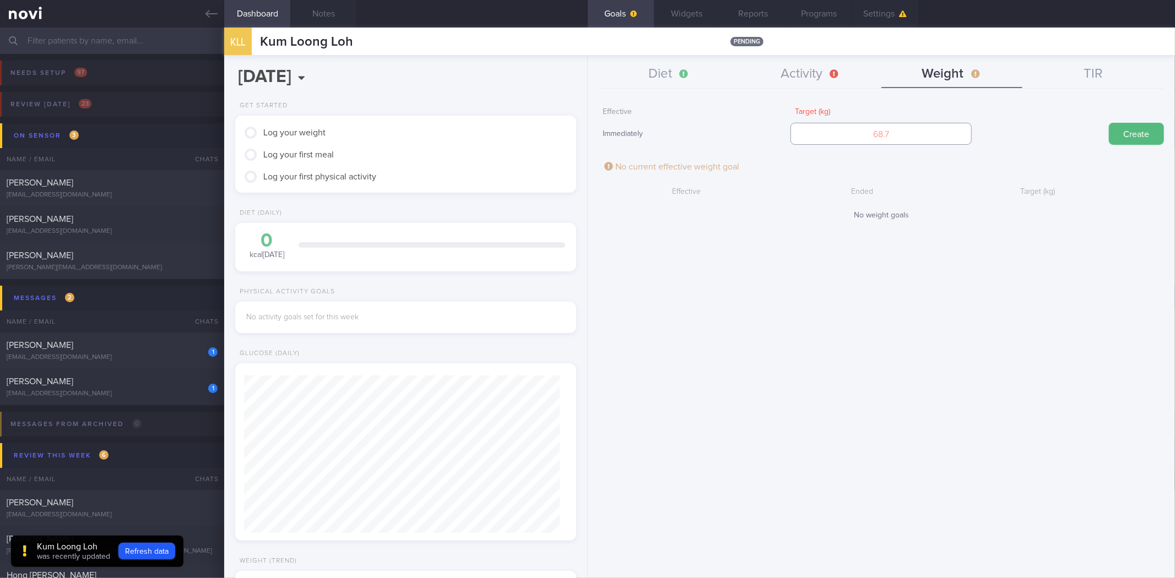
click at [928, 142] on input "number" at bounding box center [880, 134] width 181 height 22
type input "81"
click at [1109, 123] on button "Create" at bounding box center [1136, 134] width 55 height 22
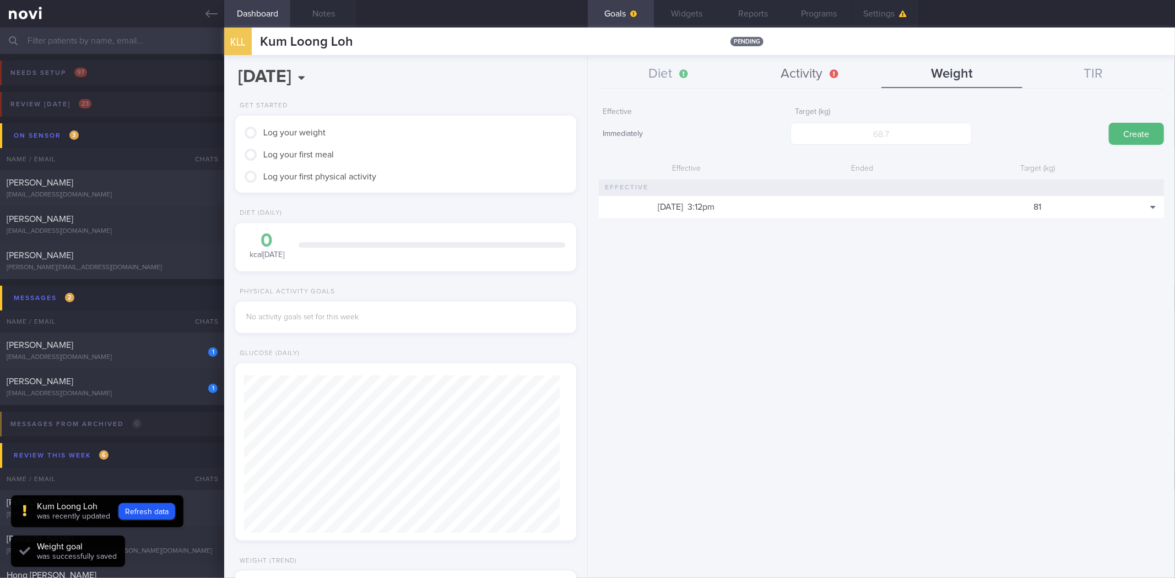
click at [806, 81] on button "Activity" at bounding box center [811, 75] width 142 height 28
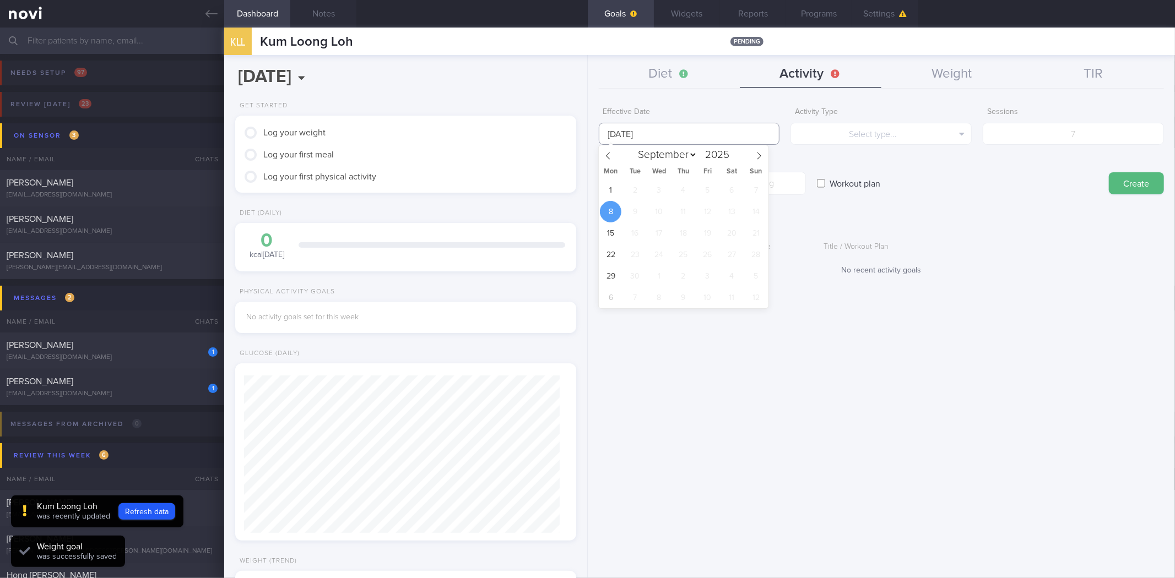
click at [707, 139] on input "8 Sep 2025" at bounding box center [689, 134] width 181 height 22
click at [609, 194] on span "1" at bounding box center [610, 190] width 21 height 21
type input "1 Sep 2025"
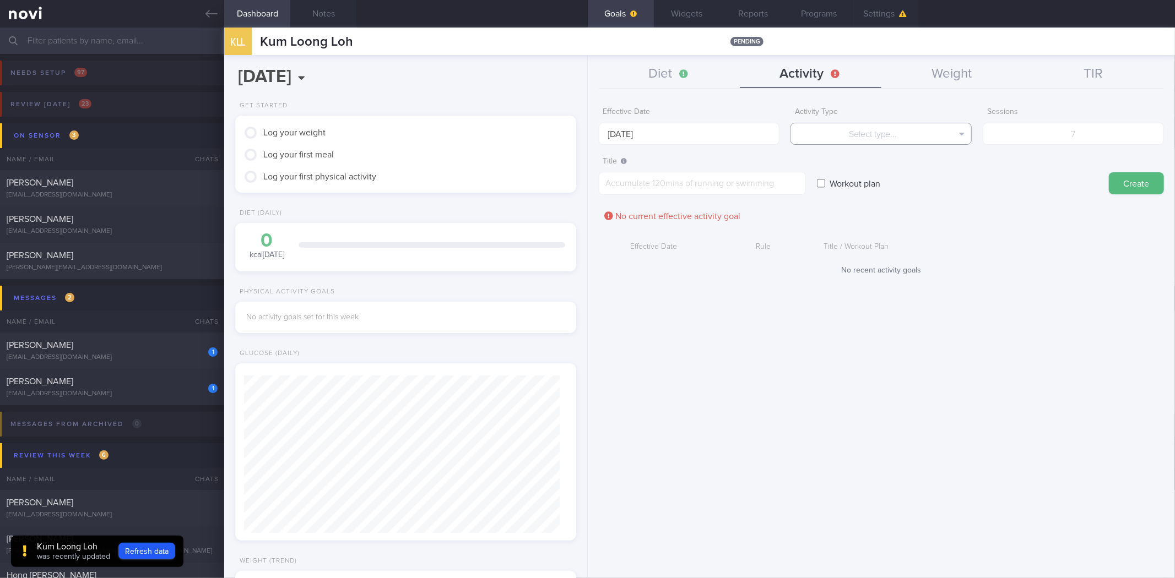
click at [830, 134] on button "Select type..." at bounding box center [880, 134] width 181 height 22
click at [868, 185] on button "Sessions" at bounding box center [881, 188] width 180 height 17
click at [1059, 116] on label "Sessions" at bounding box center [1073, 112] width 172 height 10
click at [1057, 123] on input "number" at bounding box center [1073, 134] width 181 height 22
type input "3"
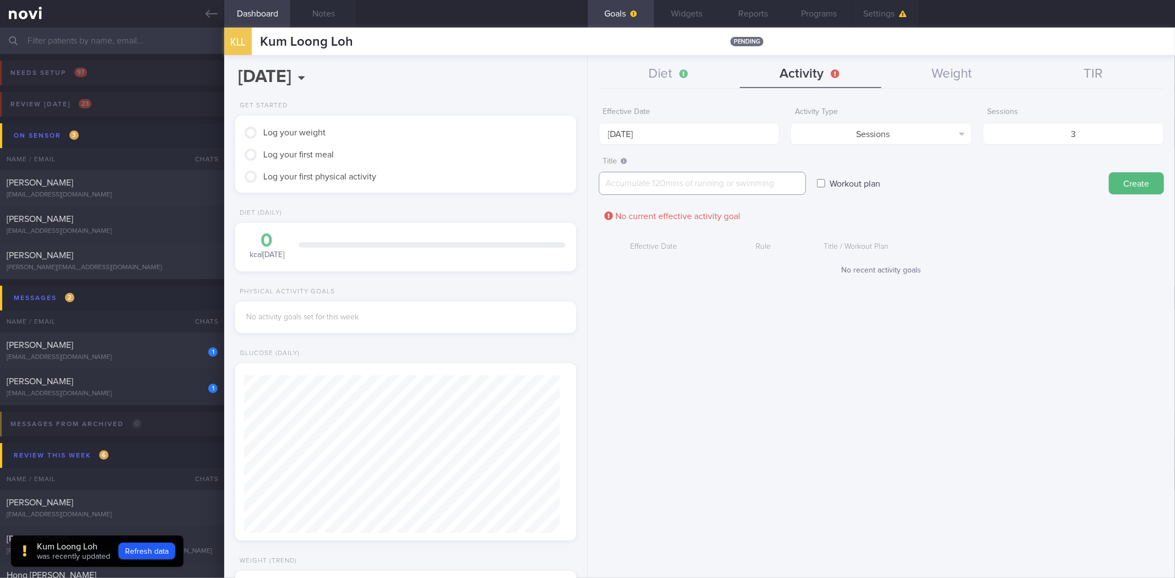
click at [725, 187] on textarea at bounding box center [702, 183] width 207 height 23
type textarea "Aim to do 2 resistance training workouts, and 1-2 cardio sessions per week"
click at [1132, 191] on button "Create" at bounding box center [1136, 183] width 55 height 22
type input "8 Sep 2025"
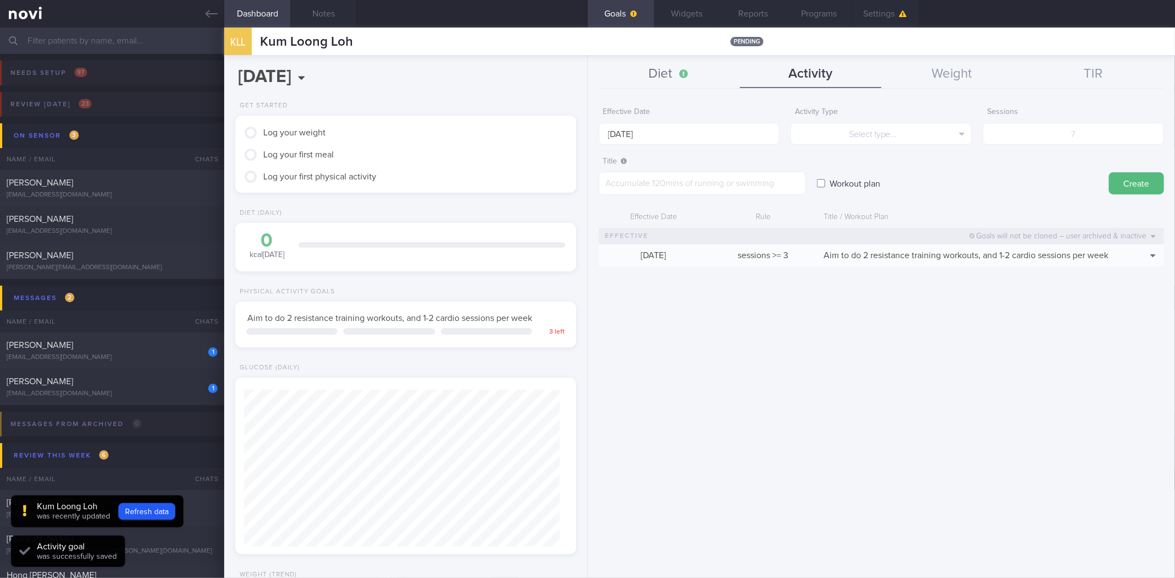
click at [672, 62] on button "Diet" at bounding box center [670, 75] width 142 height 28
click at [686, 120] on div "Effective Date 8 Sep 2025" at bounding box center [665, 123] width 133 height 43
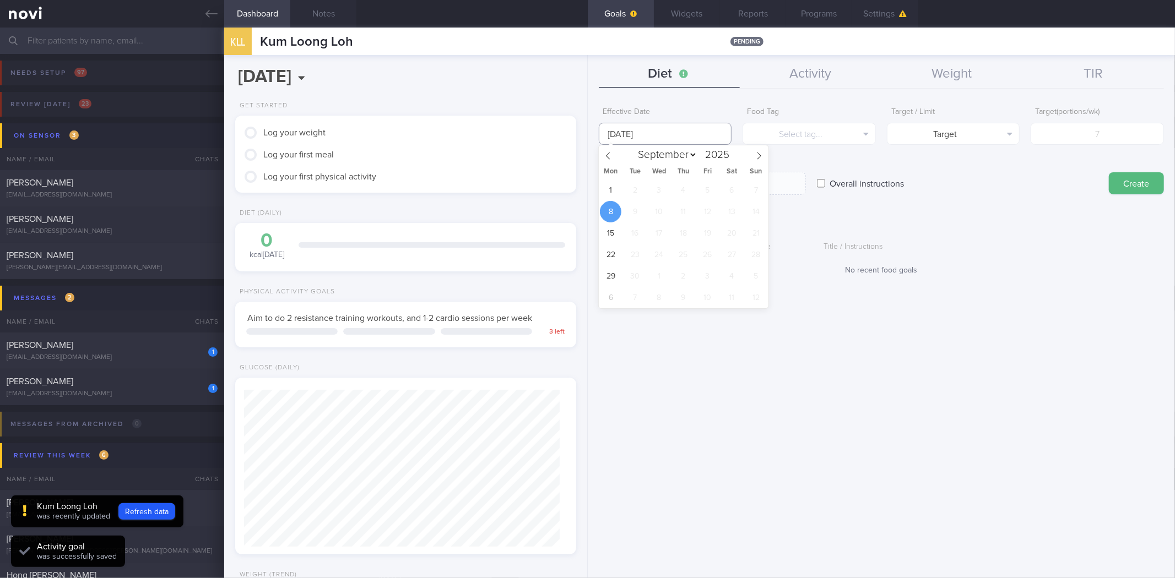
click at [677, 139] on input "8 Sep 2025" at bounding box center [665, 134] width 133 height 22
click at [609, 193] on span "1" at bounding box center [610, 190] width 21 height 21
type input "1 Sep 2025"
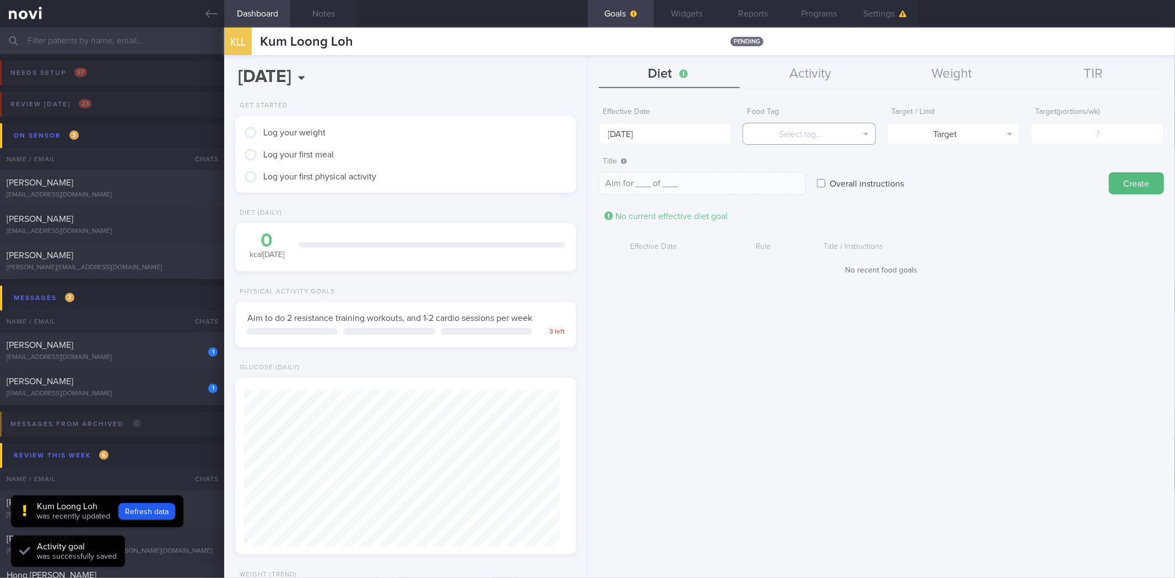
click at [869, 132] on button "Select tag..." at bounding box center [808, 134] width 133 height 22
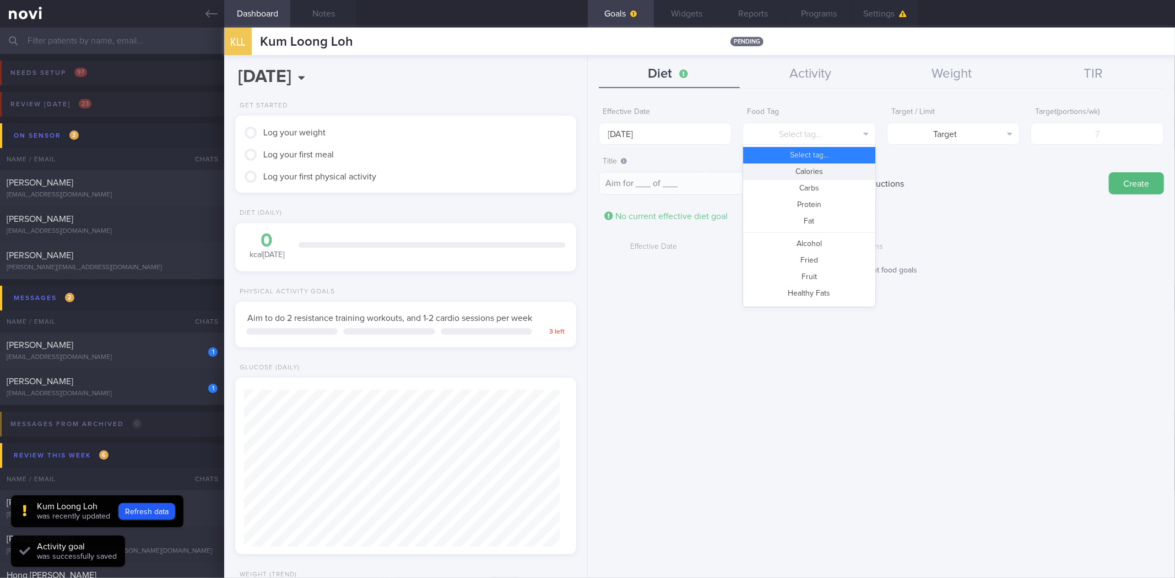
click at [838, 178] on button "Calories" at bounding box center [809, 172] width 132 height 17
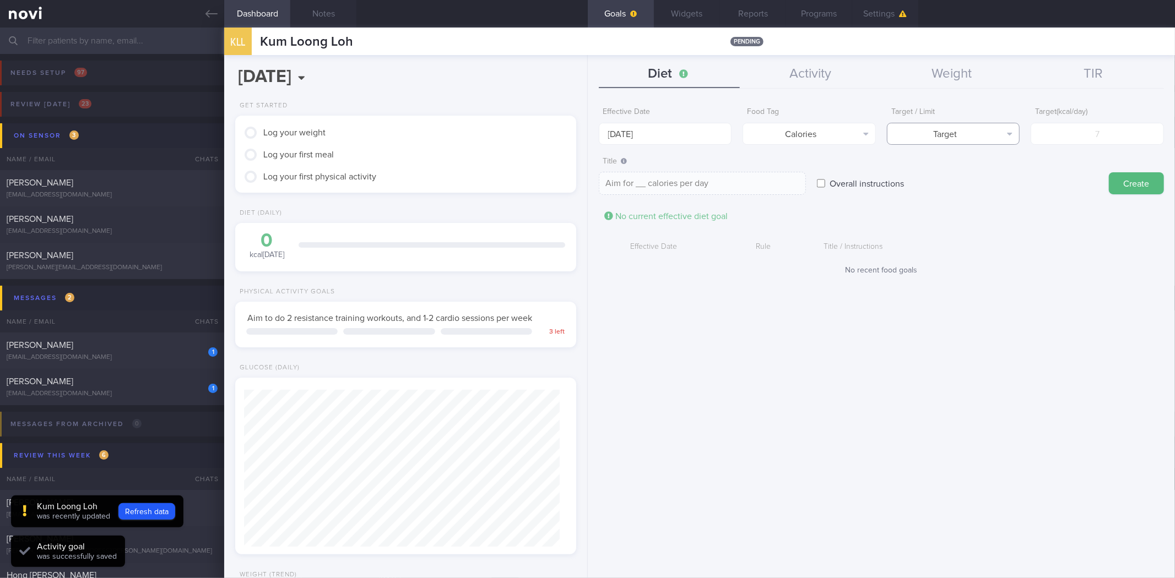
click at [964, 132] on button "Target" at bounding box center [953, 134] width 133 height 22
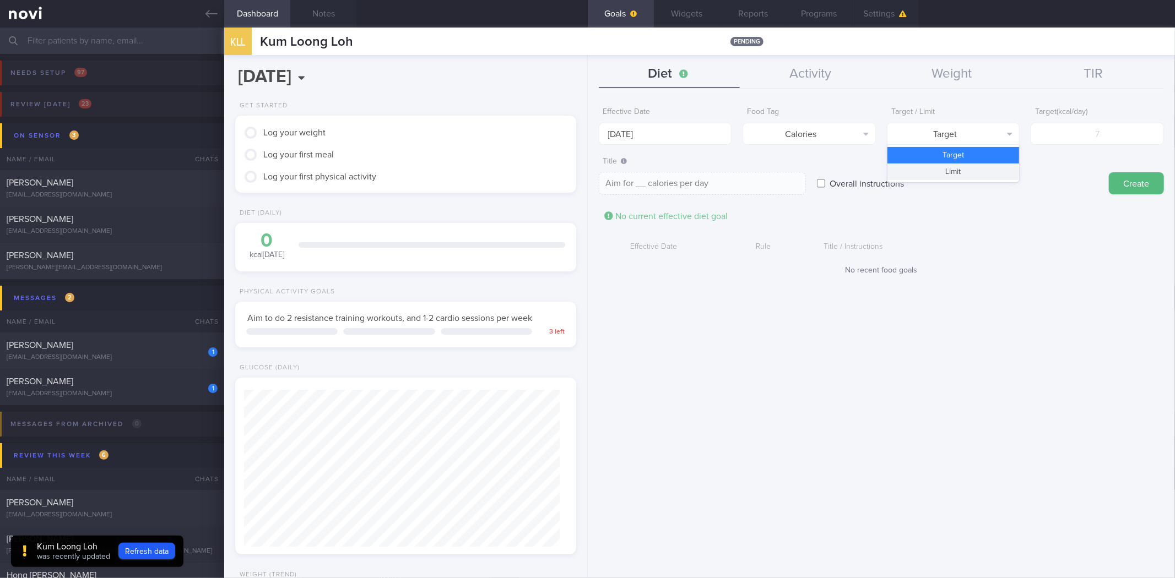
click at [957, 169] on button "Limit" at bounding box center [953, 172] width 132 height 17
type textarea "Keep to __ calories per day"
click at [1131, 135] on input "number" at bounding box center [1096, 134] width 133 height 22
type input "1"
type textarea "Keep to 1 calories per day"
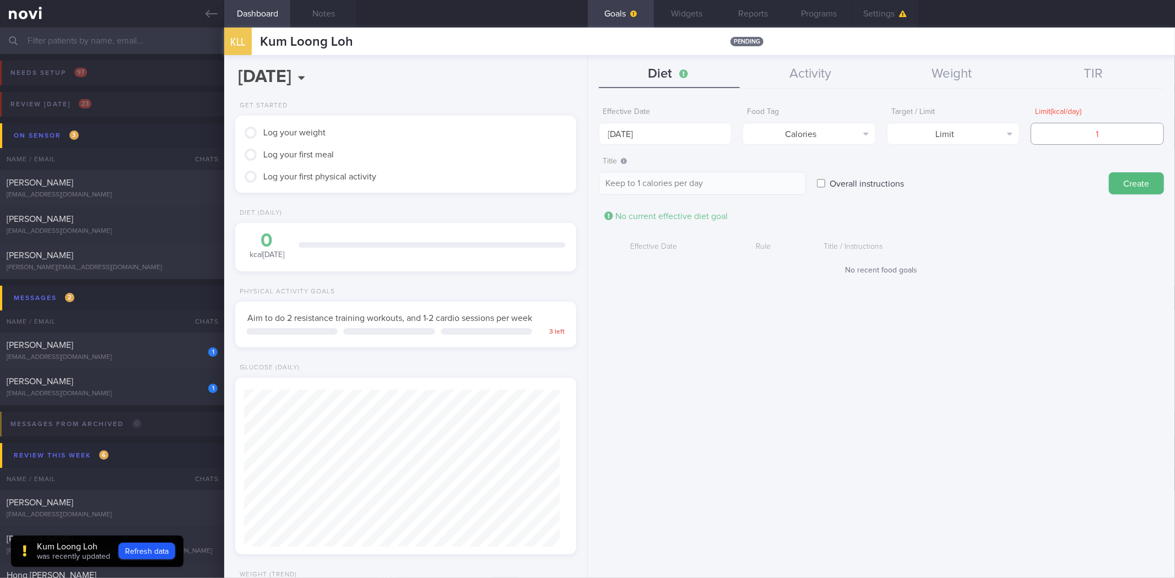
type input "15"
type textarea "Keep to 15 calories per day"
type input "150"
type textarea "Keep to 150 calories per day"
type input "1500"
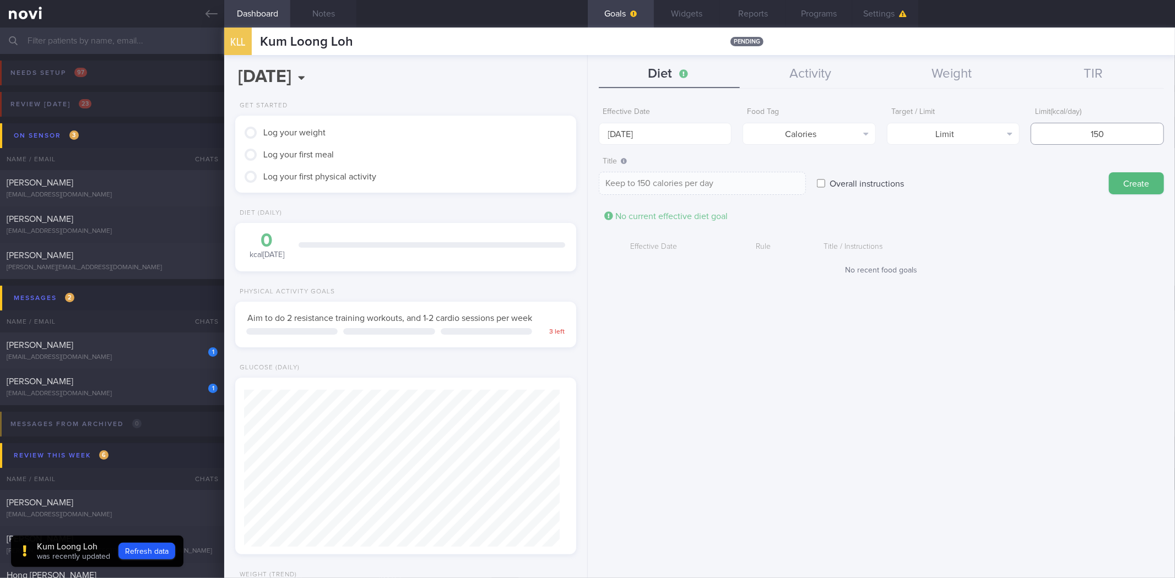
type textarea "Keep to 1500 calories per day"
type input "1500"
click at [1109, 172] on button "Create" at bounding box center [1136, 183] width 55 height 22
type input "8 Sep 2025"
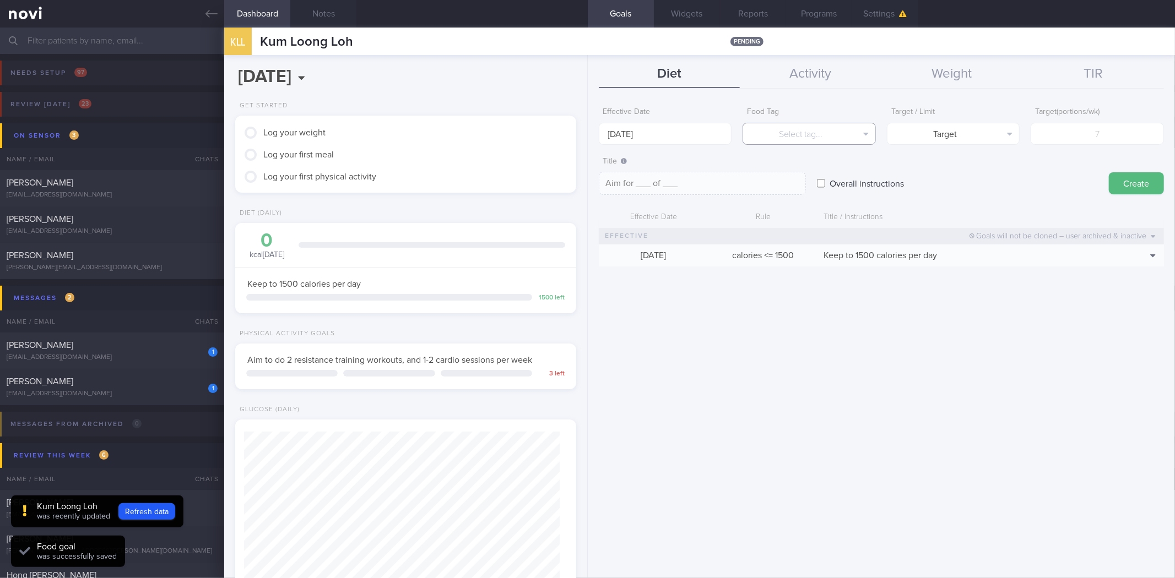
click at [784, 124] on button "Select tag..." at bounding box center [808, 134] width 133 height 22
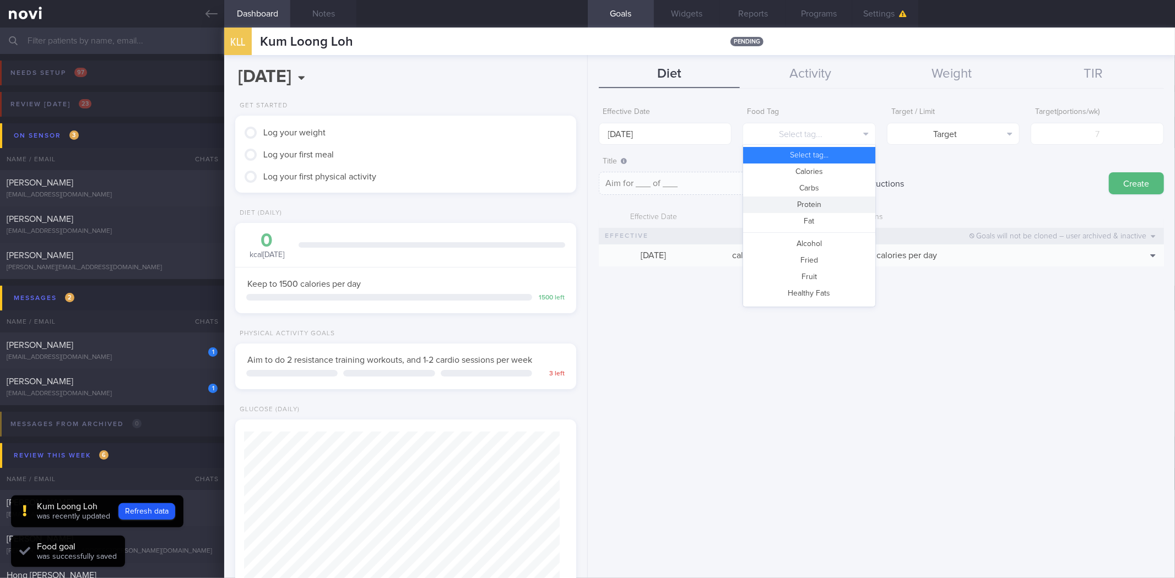
click at [804, 205] on button "Protein" at bounding box center [809, 205] width 132 height 17
type textarea "Aim for __g of protein per day"
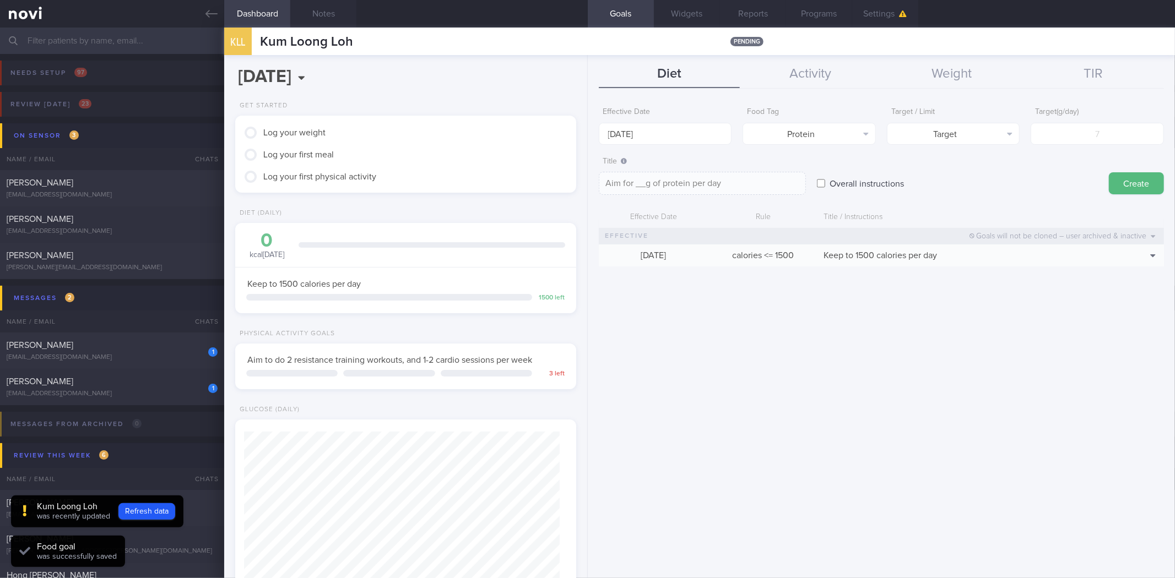
click at [1129, 150] on form "Effective Date 8 Sep 2025 Food Tag Protein Select tag... Calories Carbs Protein…" at bounding box center [881, 190] width 565 height 176
click at [1126, 132] on input "number" at bounding box center [1096, 134] width 133 height 22
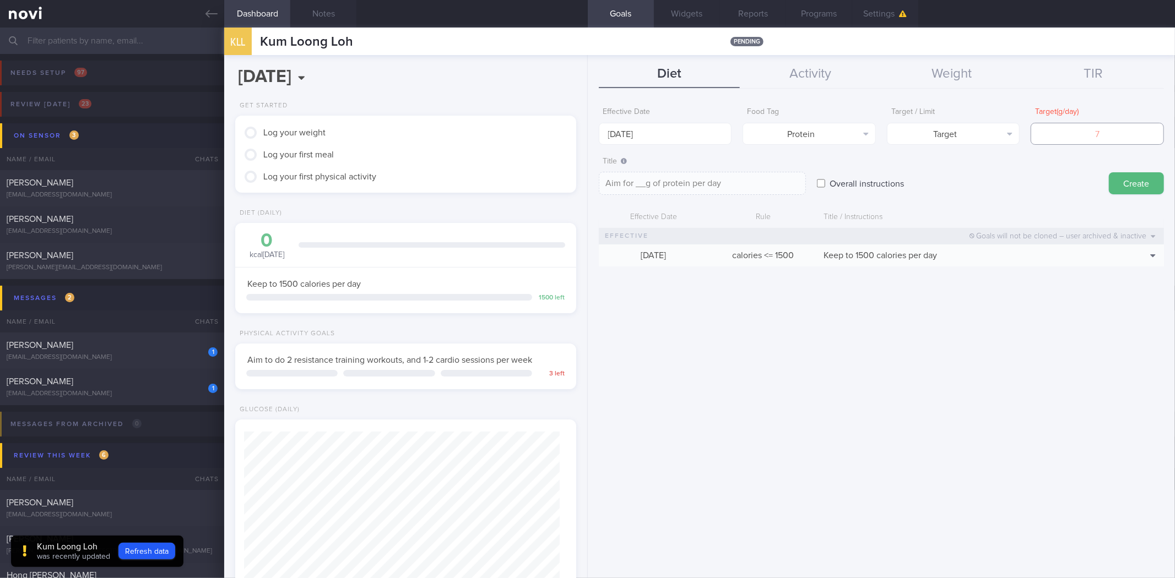
type input "1"
type textarea "Aim for 1g of protein per day"
type input "10"
type textarea "Aim for 10g of protein per day"
type input "100"
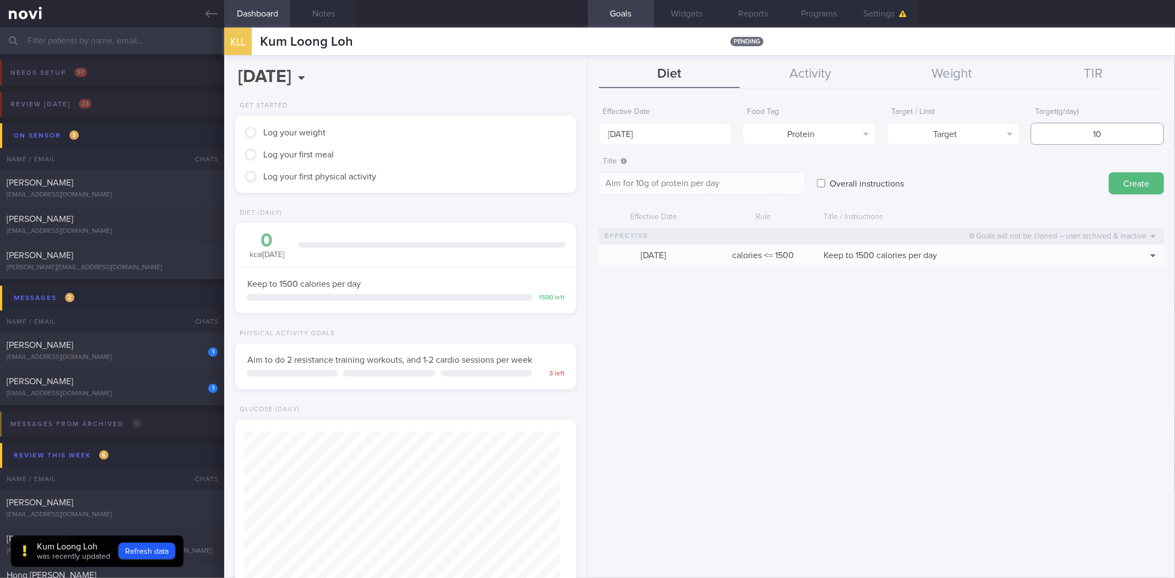
type textarea "Aim for 100g of protein per day"
type input "100"
click at [631, 122] on div "Effective Date 8 Sep 2025" at bounding box center [665, 123] width 133 height 43
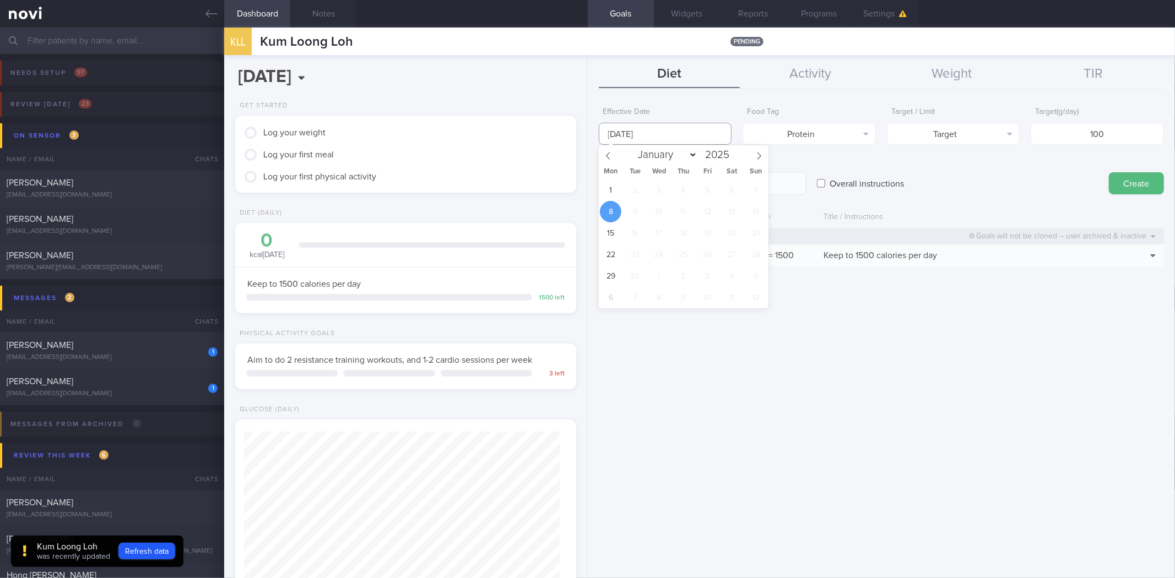
click at [637, 133] on input "8 Sep 2025" at bounding box center [665, 134] width 133 height 22
click at [606, 189] on span "1" at bounding box center [610, 190] width 21 height 21
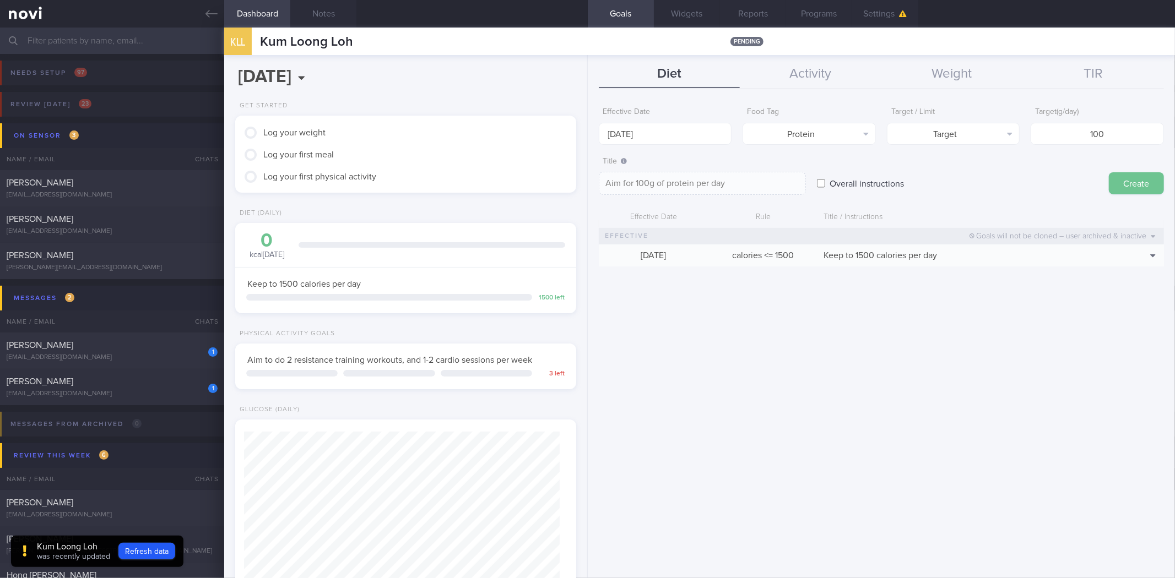
click at [1109, 178] on button "Create" at bounding box center [1136, 183] width 55 height 22
type input "8 Sep 2025"
type textarea "Aim for ___ of ___"
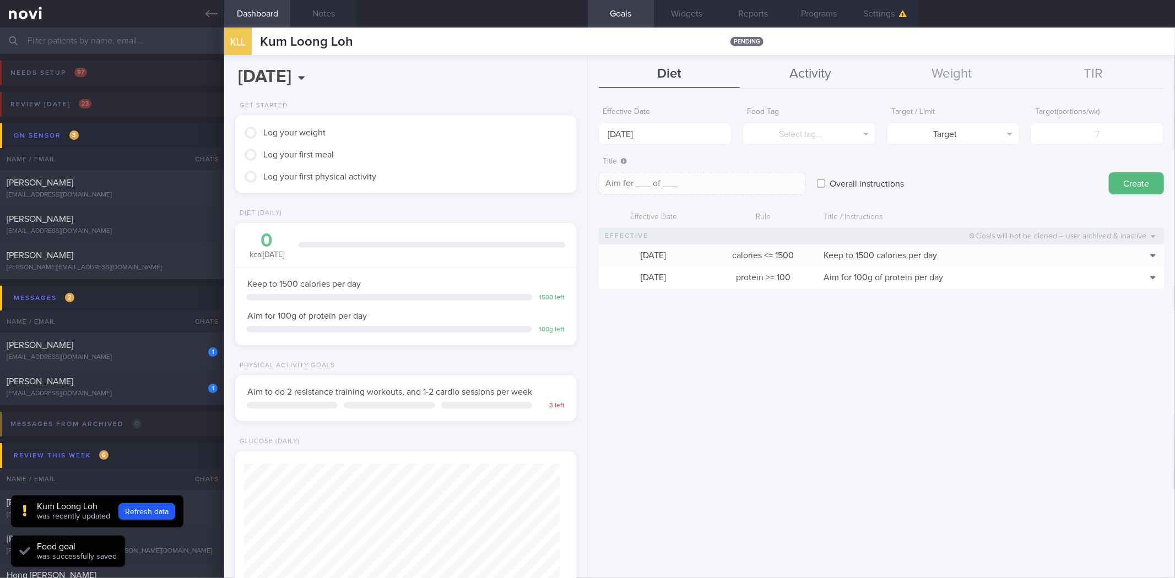
click at [818, 87] on button "Activity" at bounding box center [811, 75] width 142 height 28
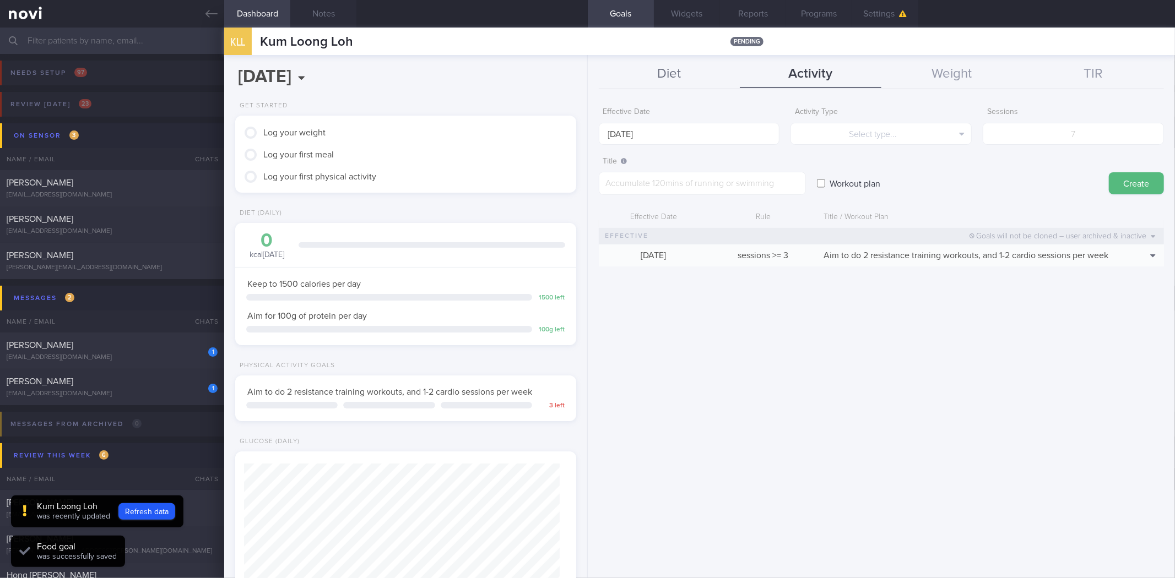
click at [685, 80] on button "Diet" at bounding box center [670, 75] width 142 height 28
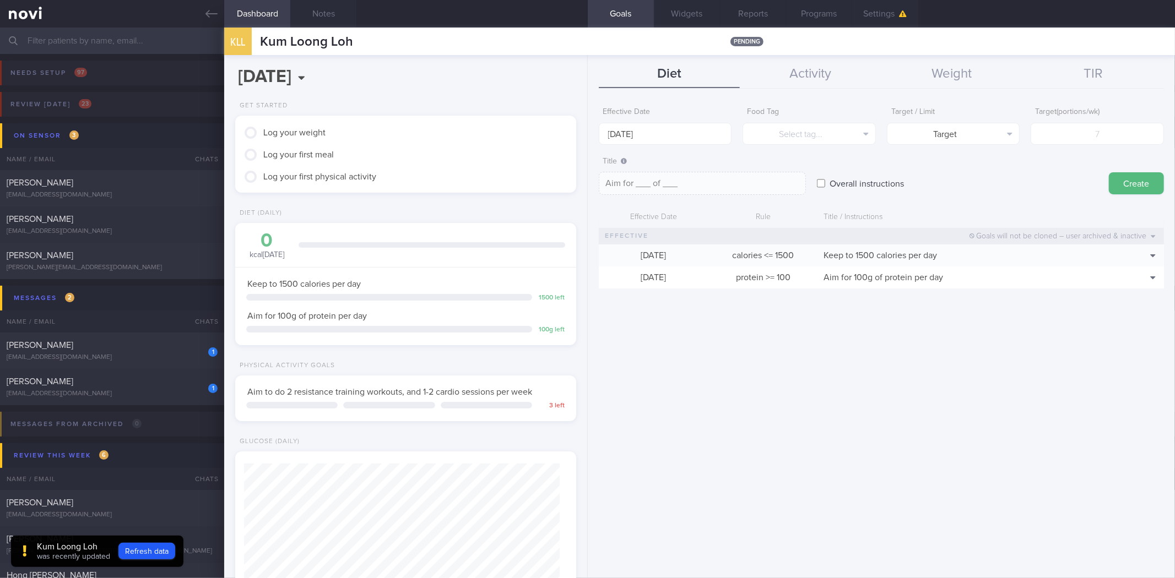
click at [634, 2] on button "Goals" at bounding box center [621, 14] width 66 height 28
click at [214, 14] on icon at bounding box center [211, 14] width 12 height 12
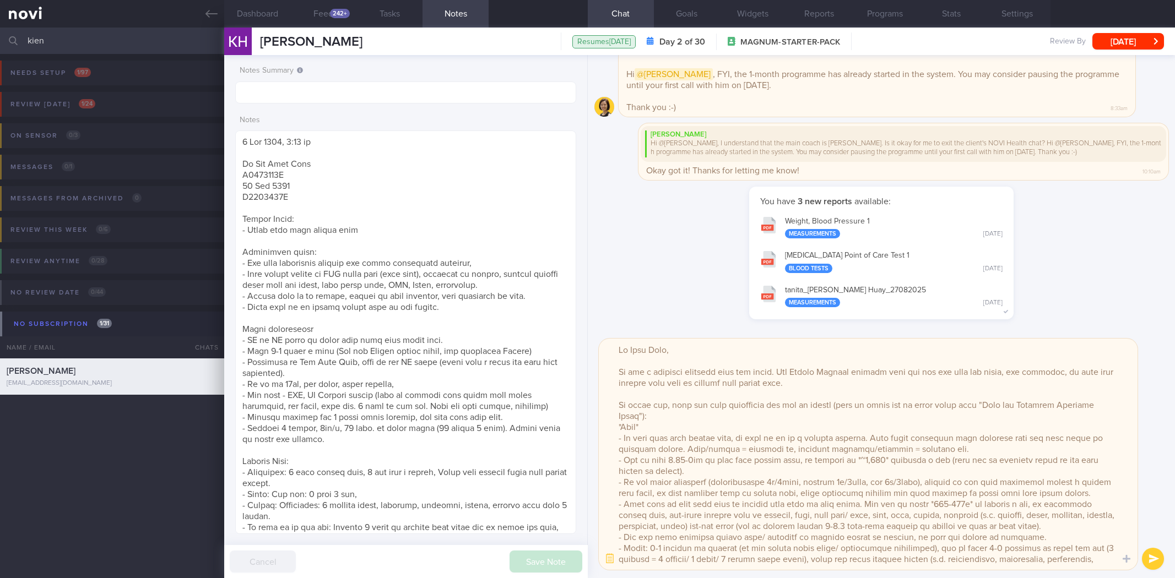
select select "8"
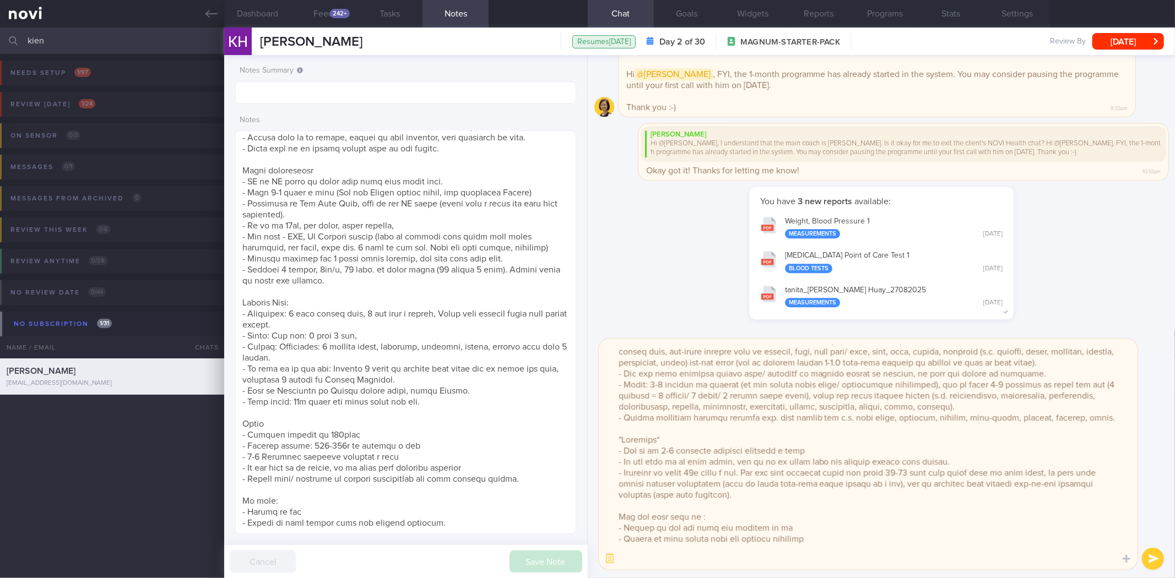
scroll to position [175, 0]
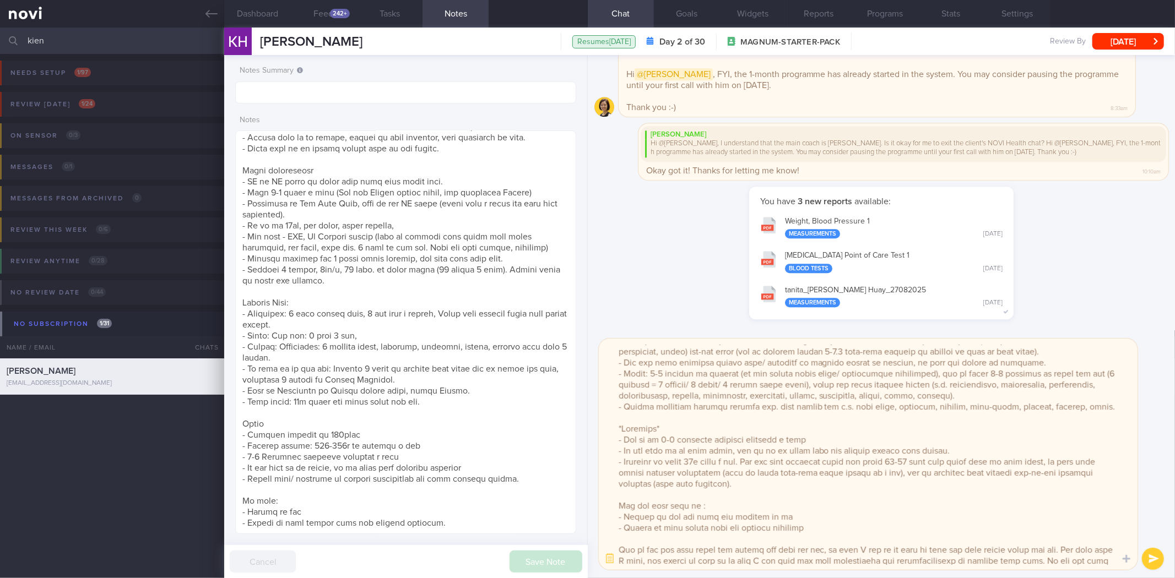
click at [783, 531] on textarea at bounding box center [868, 454] width 539 height 231
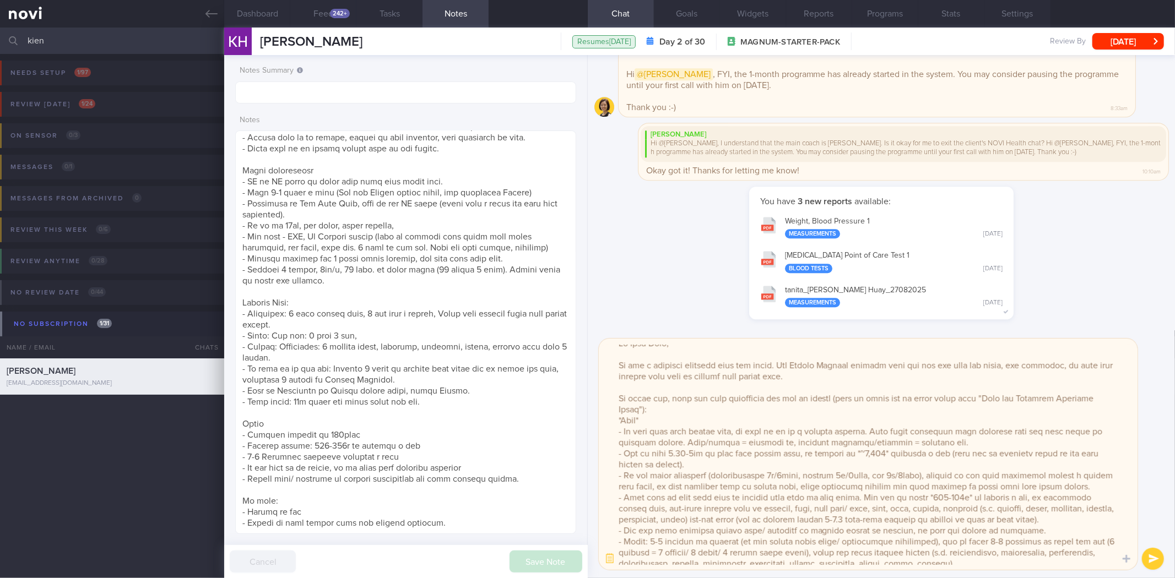
scroll to position [0, 0]
drag, startPoint x: 808, startPoint y: 536, endPoint x: 598, endPoint y: 436, distance: 233.8
click at [598, 436] on div "​ ​" at bounding box center [881, 454] width 587 height 248
type textarea "Hi Kien Huay, It was a pleasure speaking with you today. The Magnum Starter pro…"
click at [708, 464] on textarea at bounding box center [868, 454] width 539 height 231
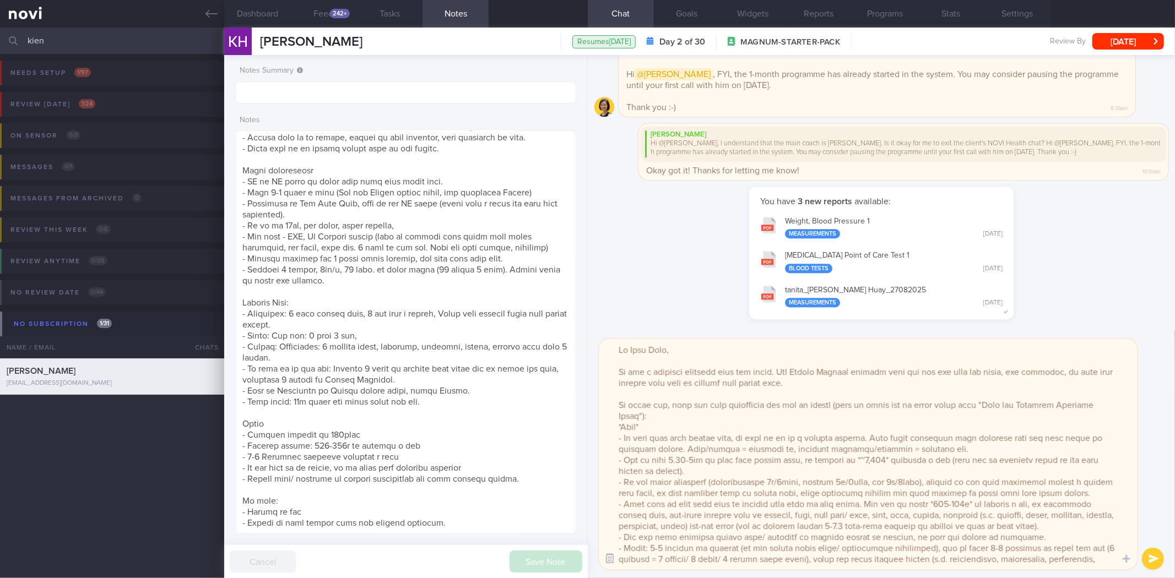
click at [606, 559] on button "button" at bounding box center [610, 559] width 20 height 20
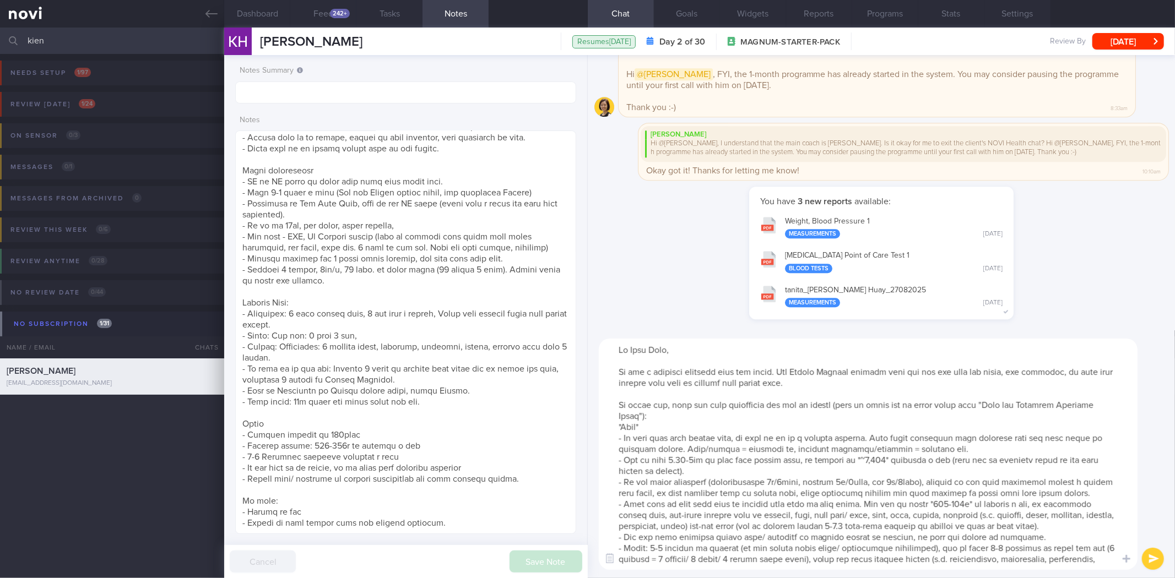
click at [747, 441] on textarea at bounding box center [868, 454] width 539 height 231
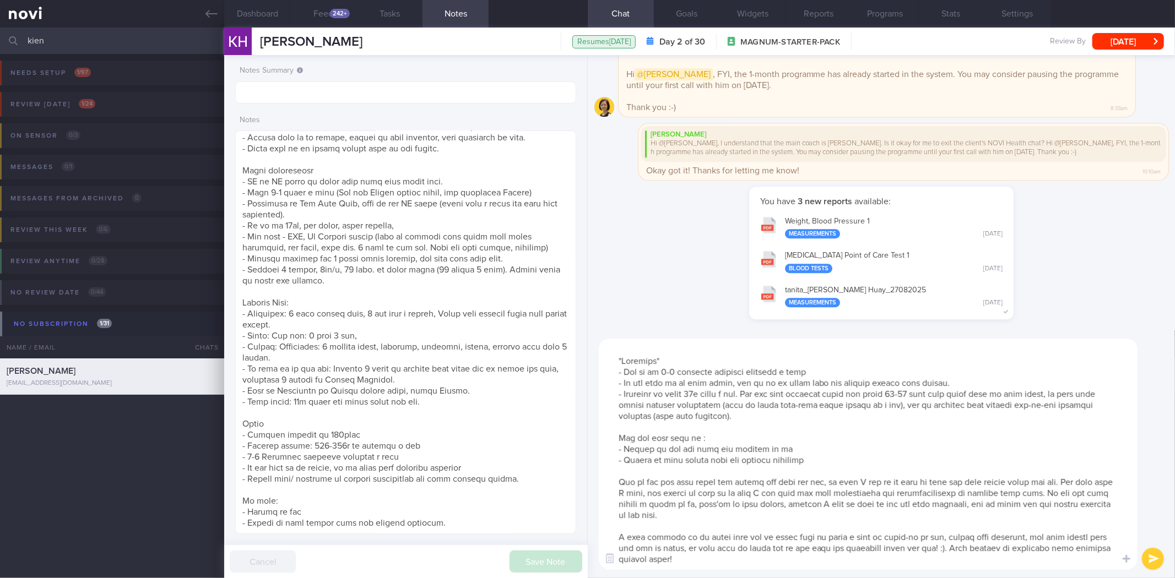
scroll to position [252, 0]
click at [802, 451] on textarea at bounding box center [868, 454] width 539 height 231
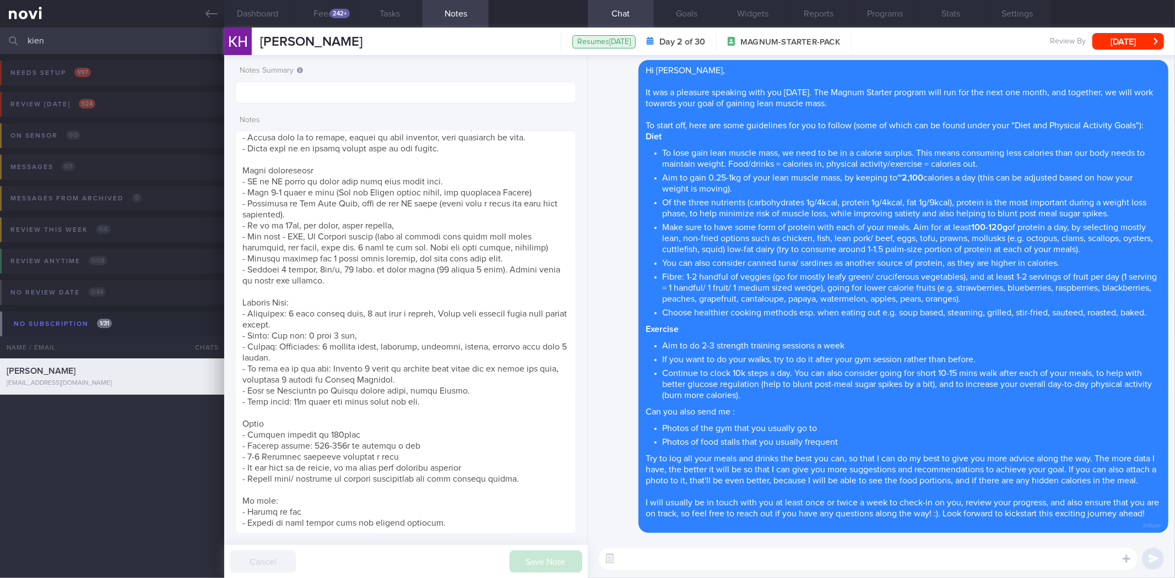
scroll to position [0, 0]
type textarea "F"
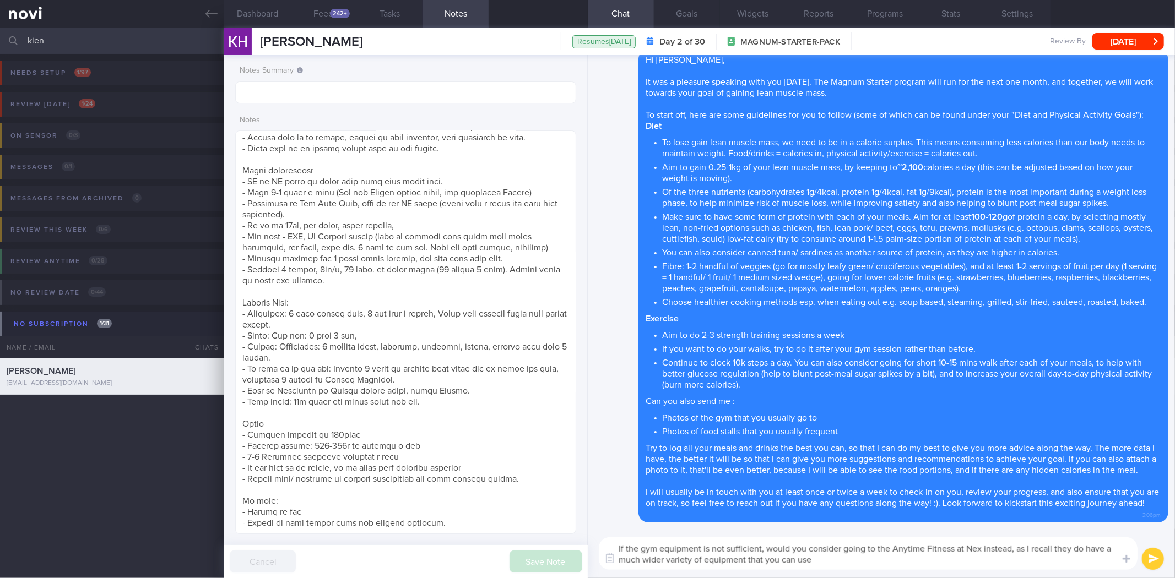
type textarea "If the gym equipment is not sufficient, would you consider going to the Anytime…"
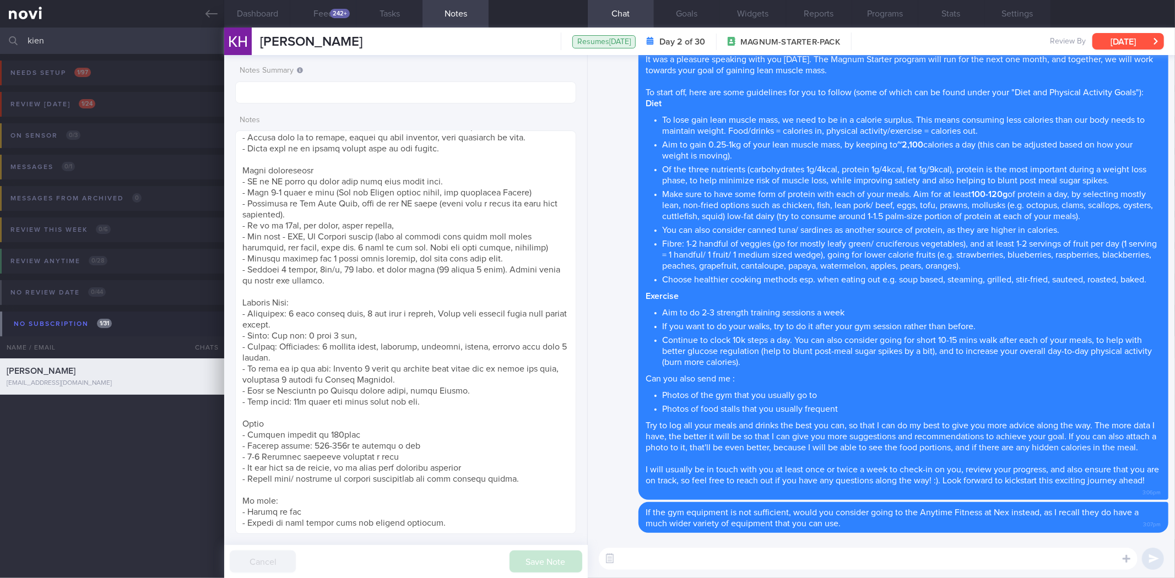
click at [1107, 44] on button "[DATE]" at bounding box center [1128, 41] width 72 height 17
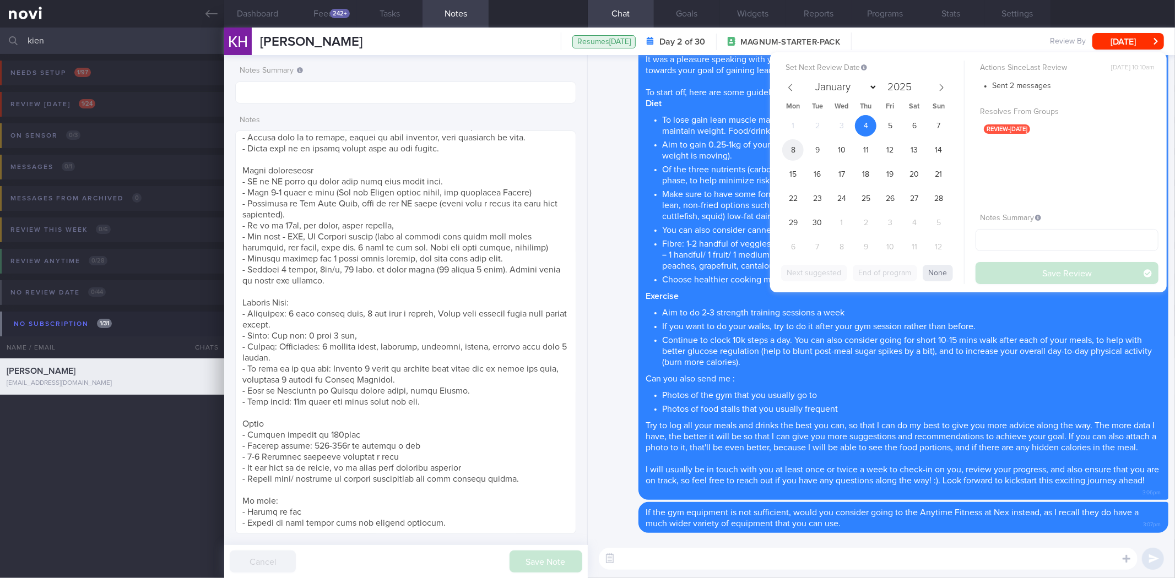
click at [793, 146] on span "8" at bounding box center [792, 149] width 21 height 21
click at [1004, 274] on button "Save Review" at bounding box center [1066, 273] width 183 height 22
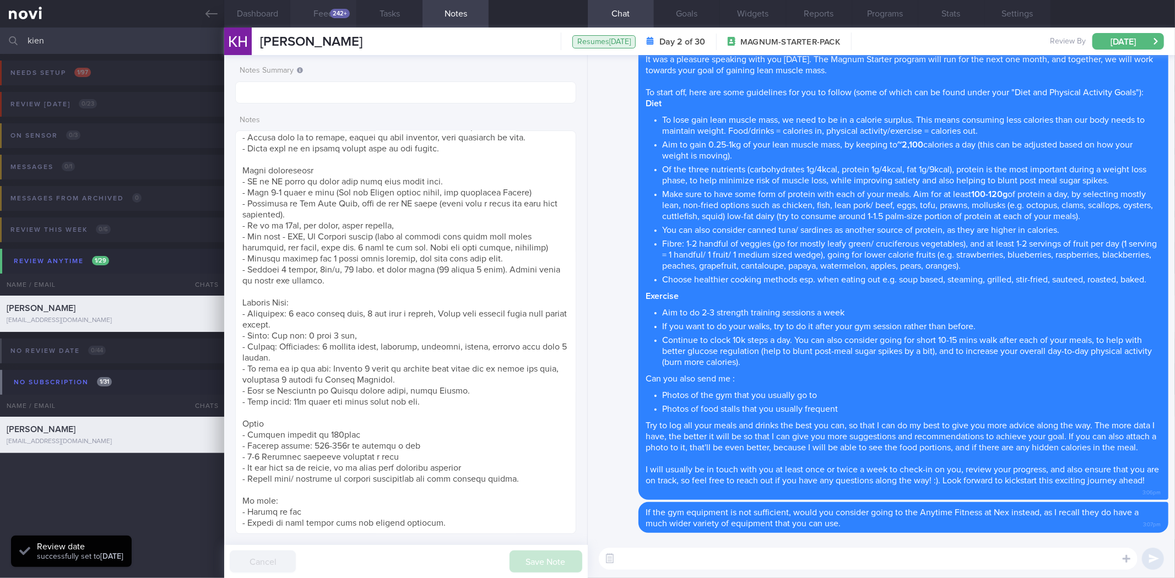
scroll to position [158, 316]
click at [309, 11] on button "Feed 242+" at bounding box center [323, 14] width 66 height 28
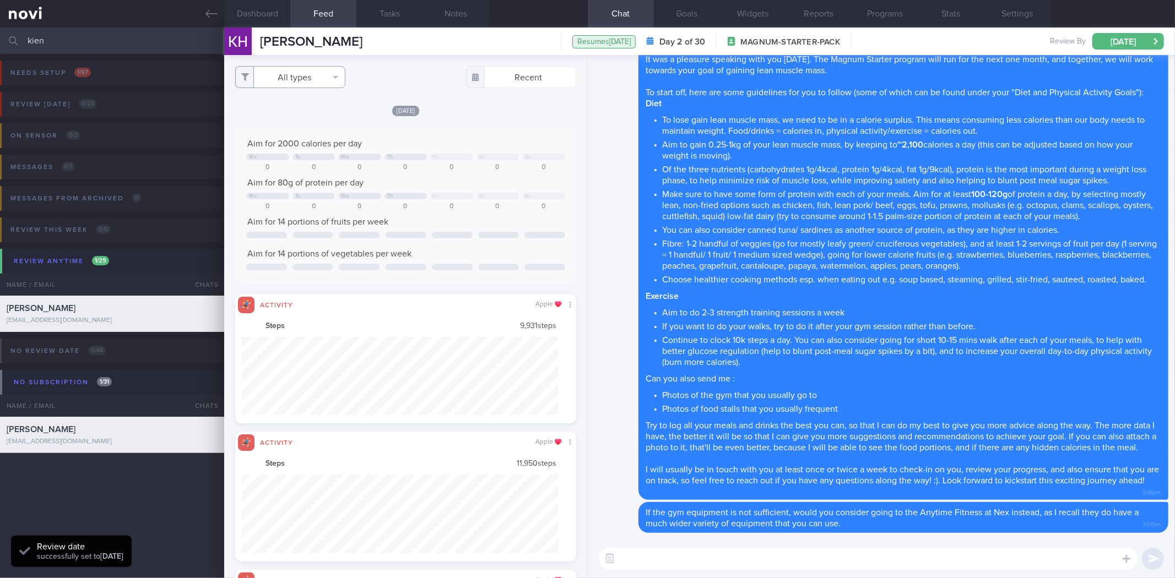
click at [296, 79] on button "All types" at bounding box center [290, 77] width 110 height 22
drag, startPoint x: 307, startPoint y: 117, endPoint x: 308, endPoint y: 134, distance: 17.1
click at [307, 118] on button "Activity" at bounding box center [290, 115] width 109 height 17
checkbox input "false"
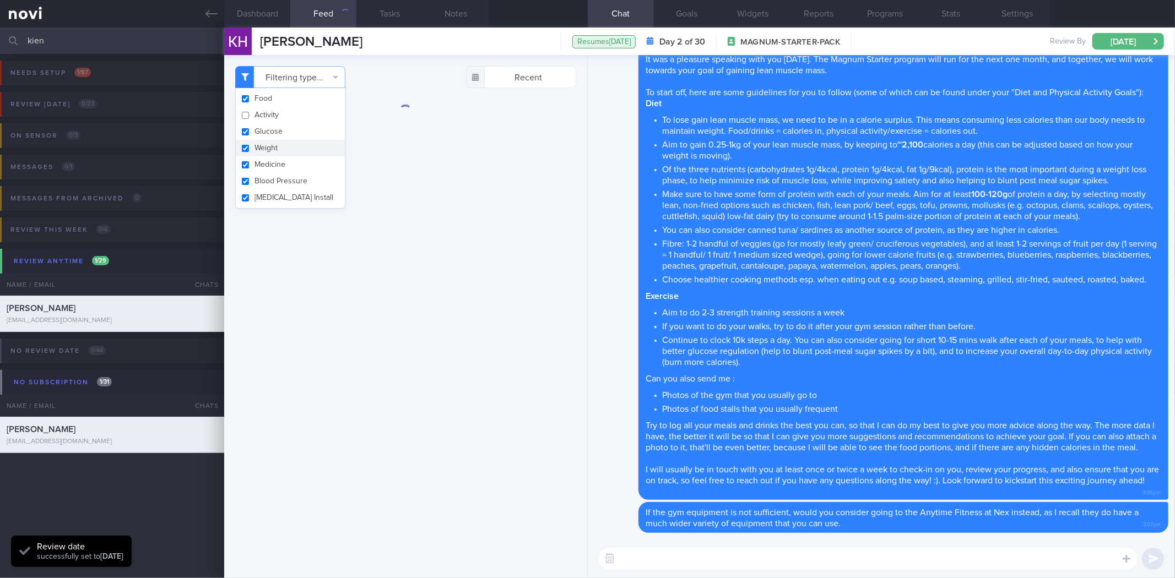
click at [308, 144] on button "Weight" at bounding box center [290, 148] width 109 height 17
checkbox input "false"
click at [384, 73] on div "Filtering type... Food Activity Glucose Weight Medicine Blood Pressure CGM Inst…" at bounding box center [405, 77] width 340 height 22
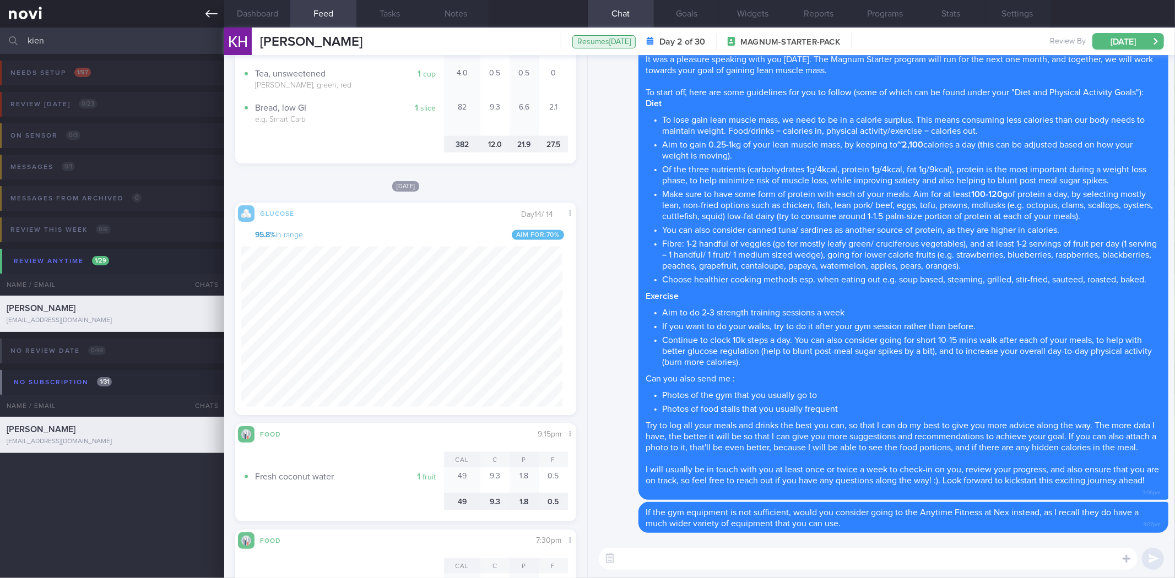
click at [221, 12] on link at bounding box center [112, 14] width 224 height 28
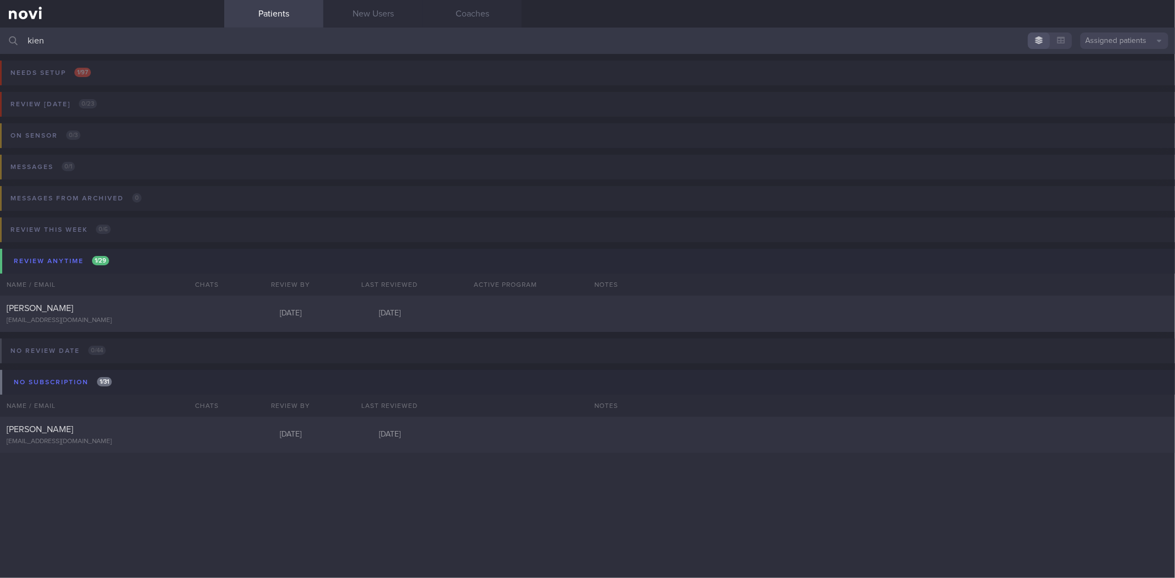
click at [183, 40] on input "kien" at bounding box center [587, 41] width 1175 height 26
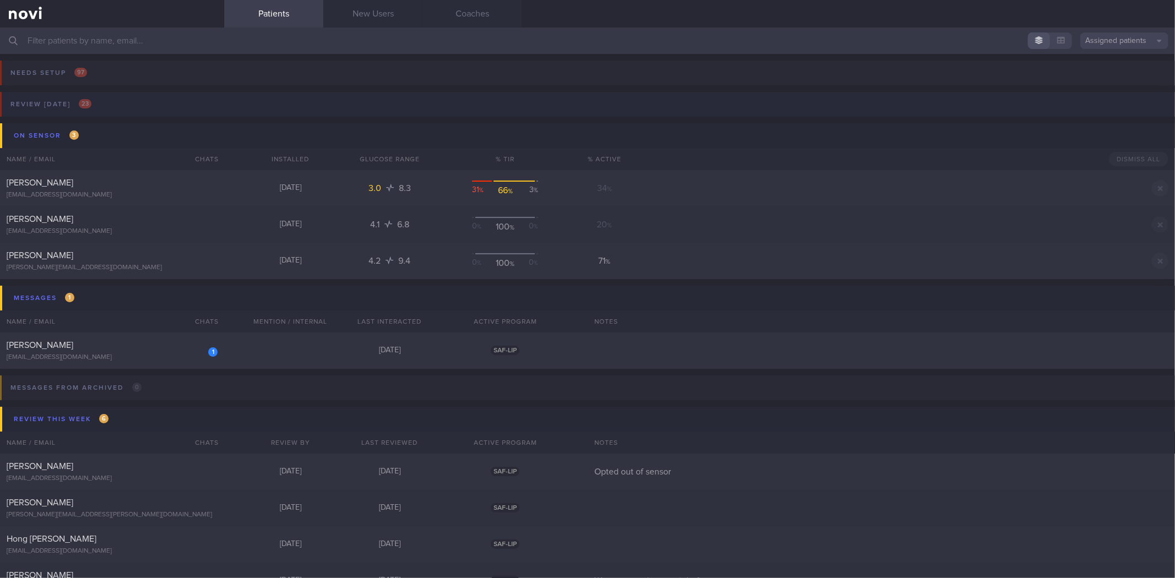
click at [110, 100] on button "Review today 23" at bounding box center [586, 107] width 1178 height 31
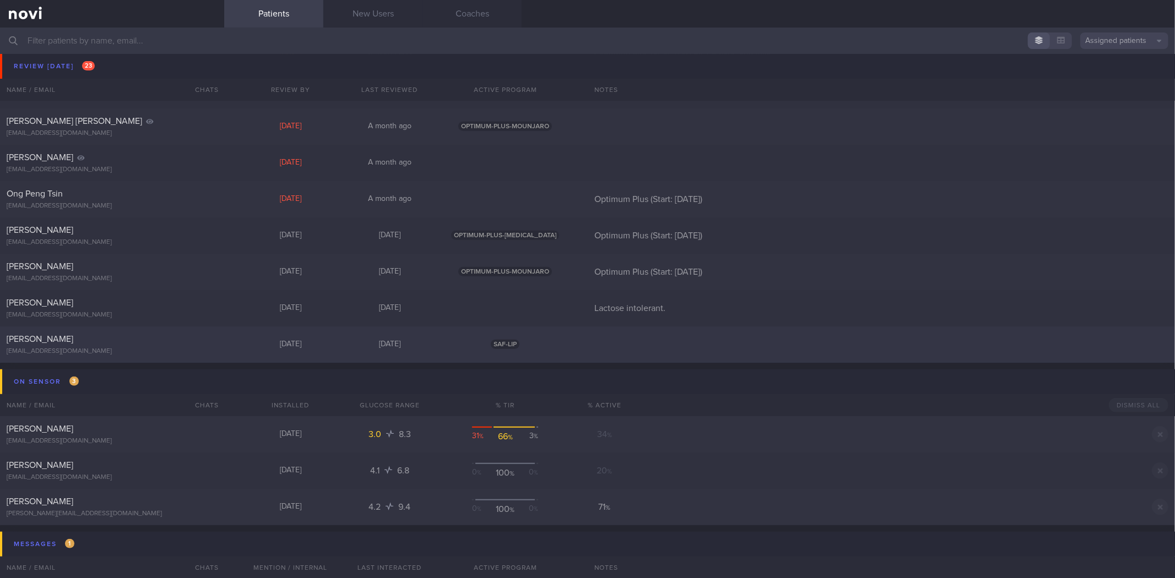
click at [177, 349] on div "[EMAIL_ADDRESS][DOMAIN_NAME]" at bounding box center [112, 352] width 211 height 8
select select "8"
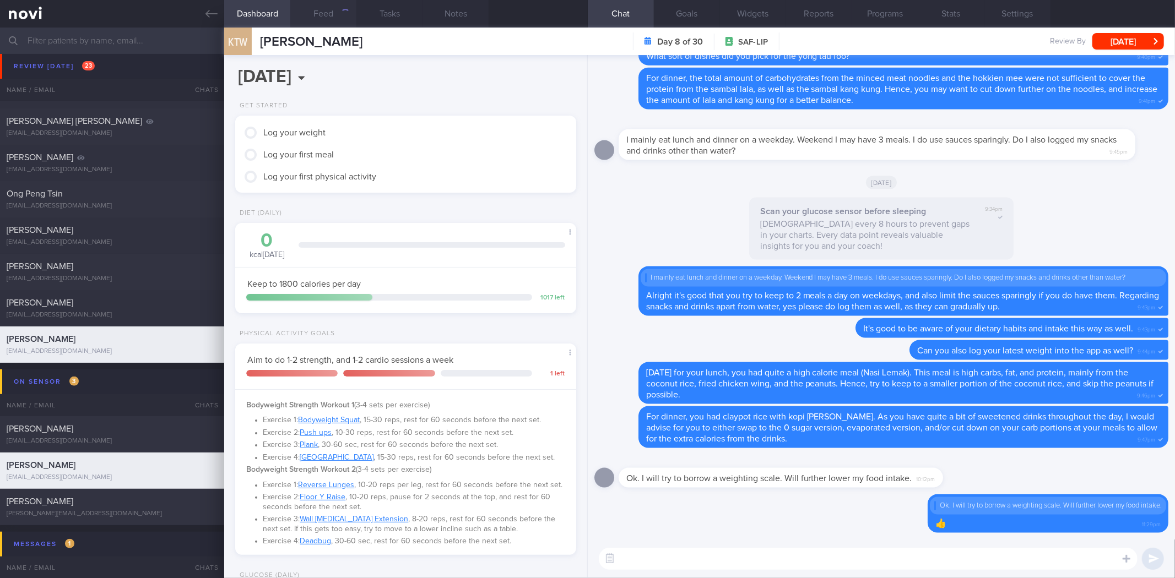
click at [333, 14] on button "Feed" at bounding box center [323, 14] width 66 height 28
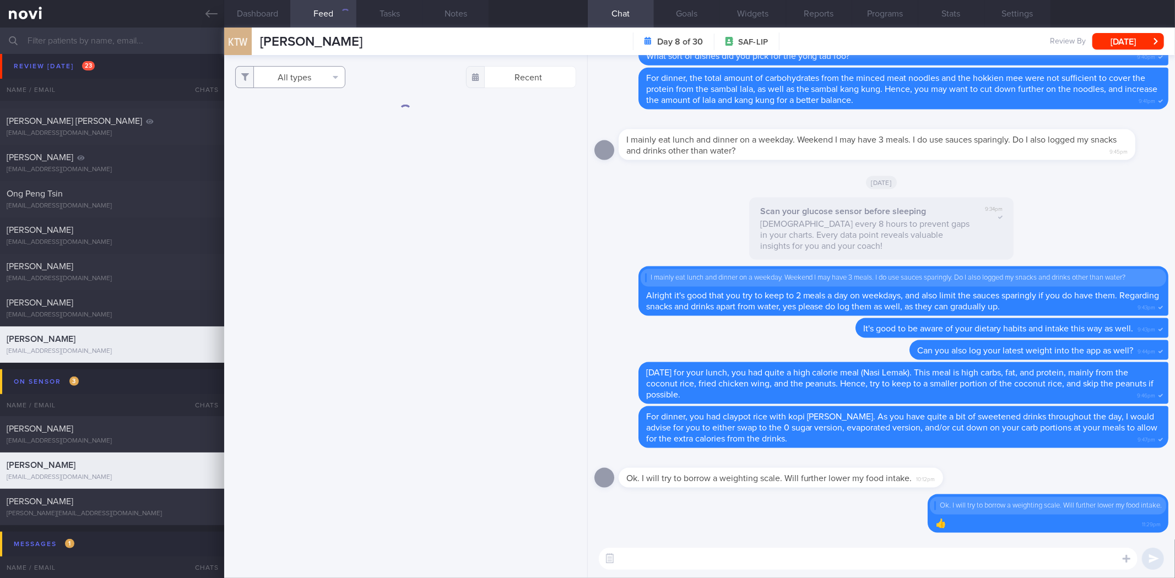
click at [312, 84] on button "All types" at bounding box center [290, 77] width 110 height 22
click at [303, 110] on button "Activity" at bounding box center [290, 115] width 109 height 17
checkbox input "false"
click at [306, 145] on button "Weight" at bounding box center [290, 148] width 109 height 17
checkbox input "false"
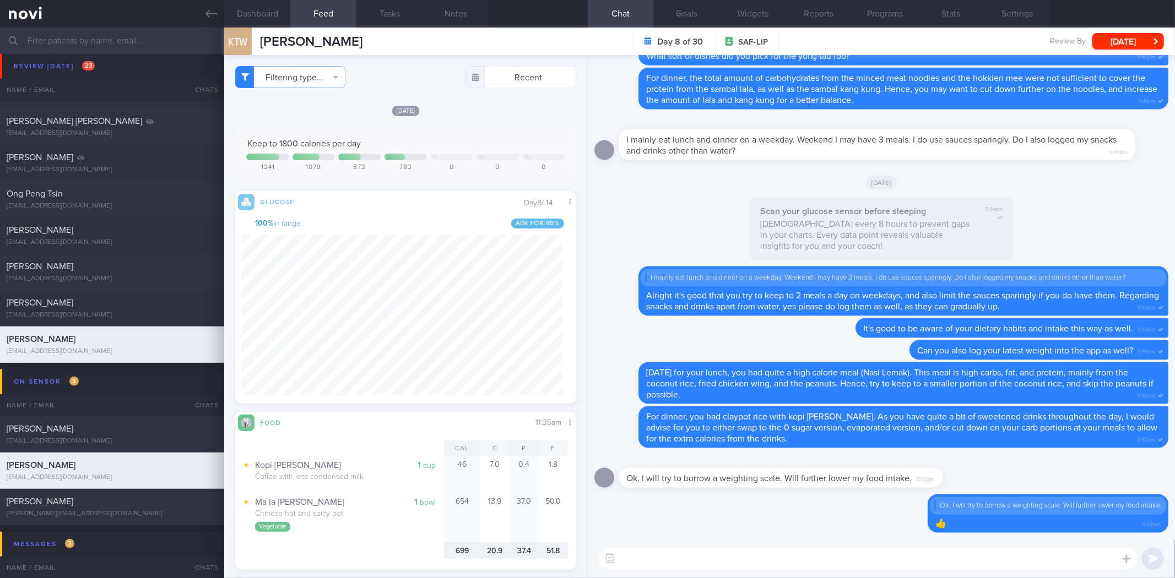
click at [443, 186] on div "Today Keep to 1800 calories per day Fr Sa Su 1341 1079 873 783 0 0 0 Glucose Sh…" at bounding box center [405, 337] width 340 height 465
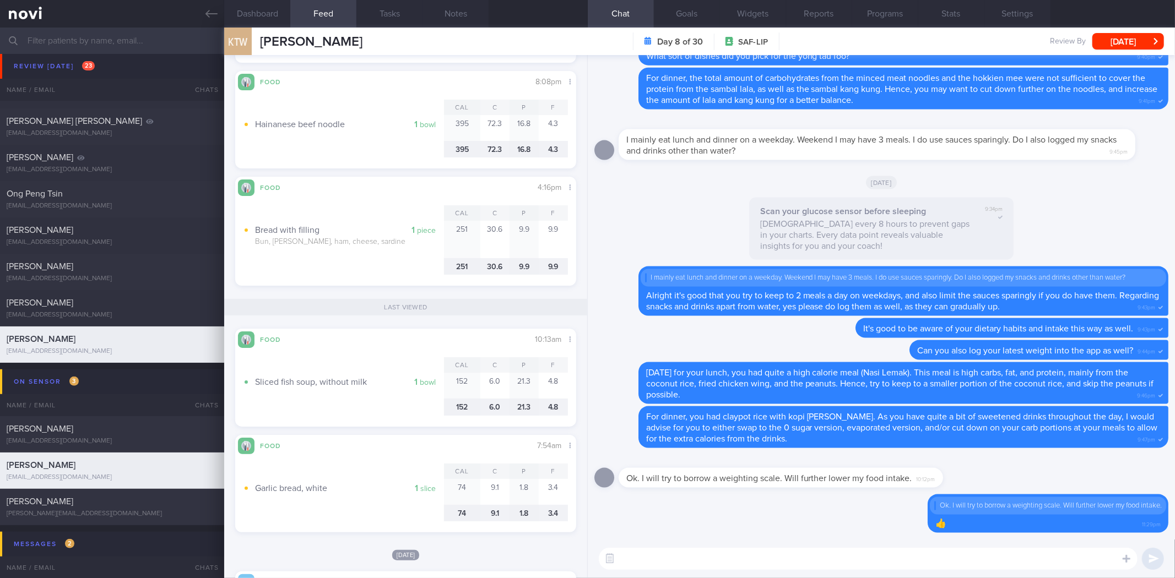
scroll to position [197, 321]
click at [764, 562] on textarea at bounding box center [868, 559] width 539 height 22
click at [814, 562] on textarea at bounding box center [868, 559] width 539 height 22
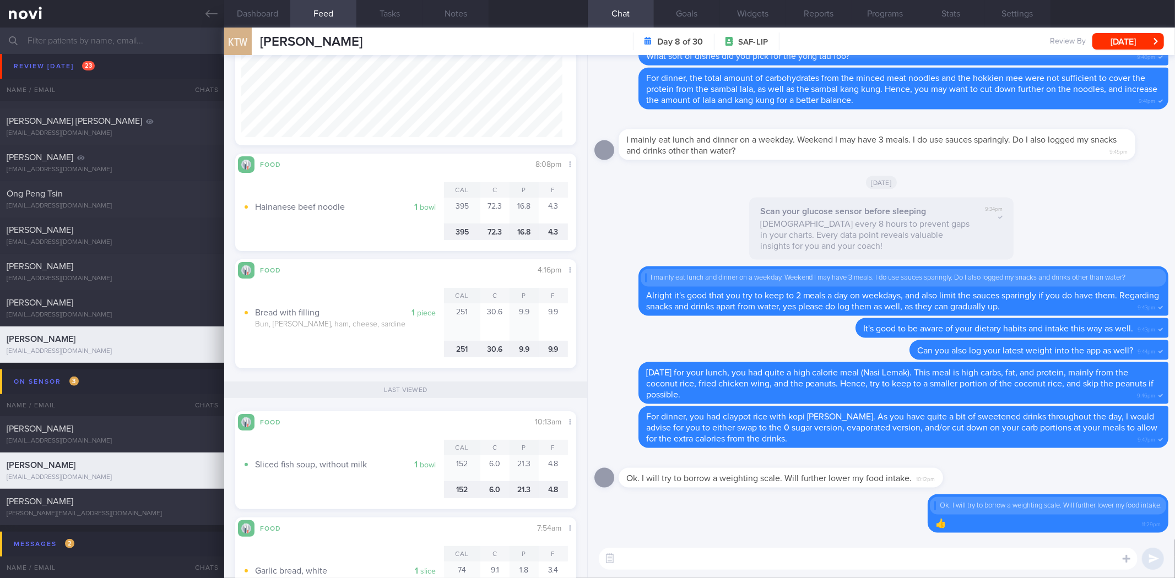
scroll to position [795, 0]
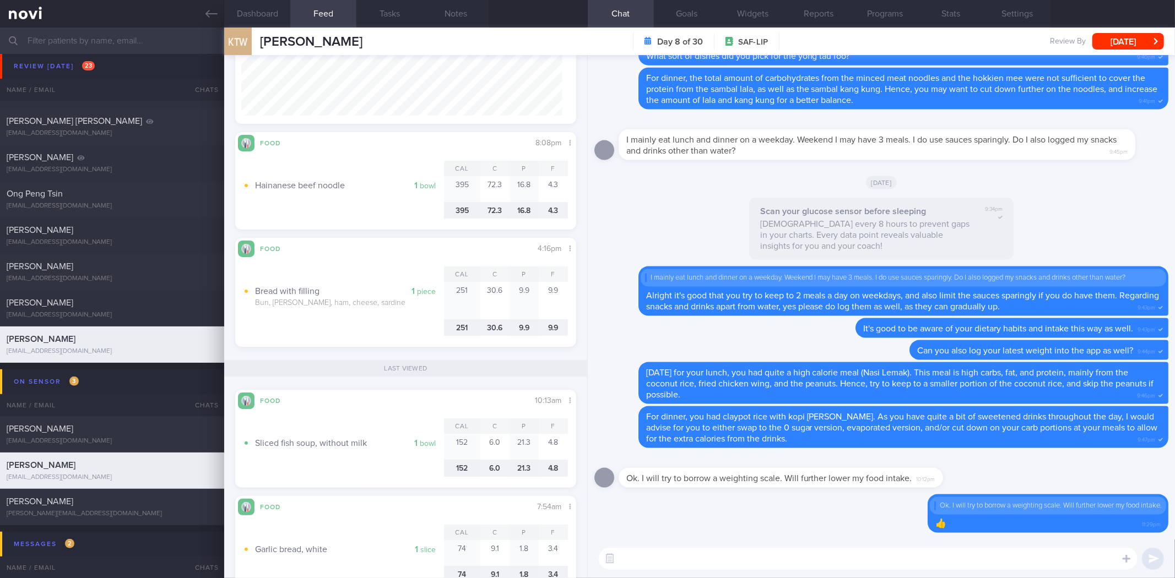
click at [729, 563] on textarea at bounding box center [868, 559] width 539 height 22
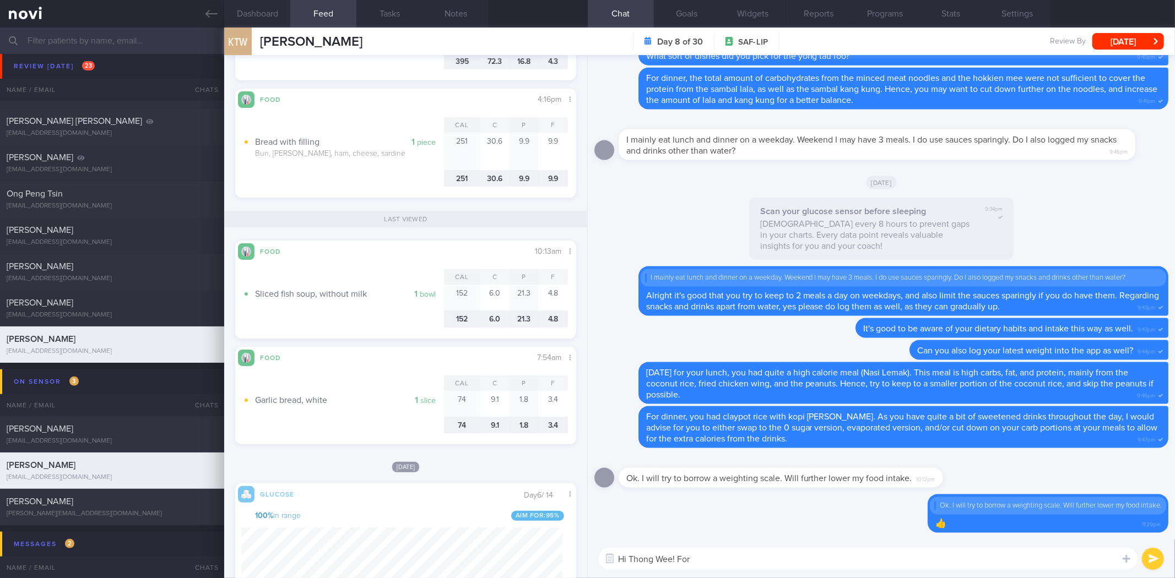
scroll to position [822, 0]
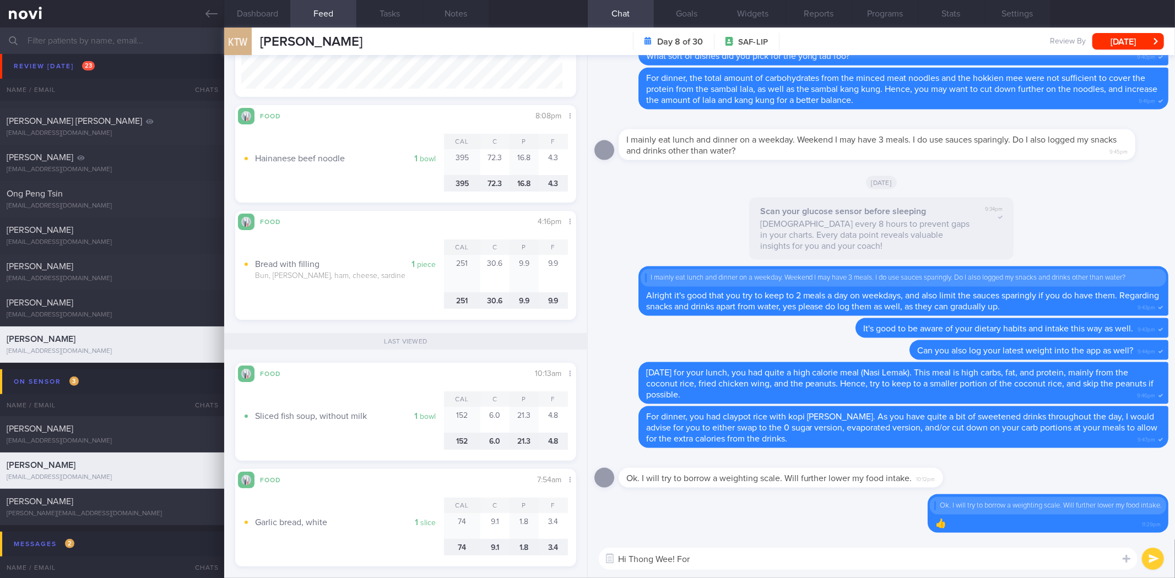
click at [716, 557] on textarea "Hi Thong Wee! For" at bounding box center [868, 559] width 539 height 22
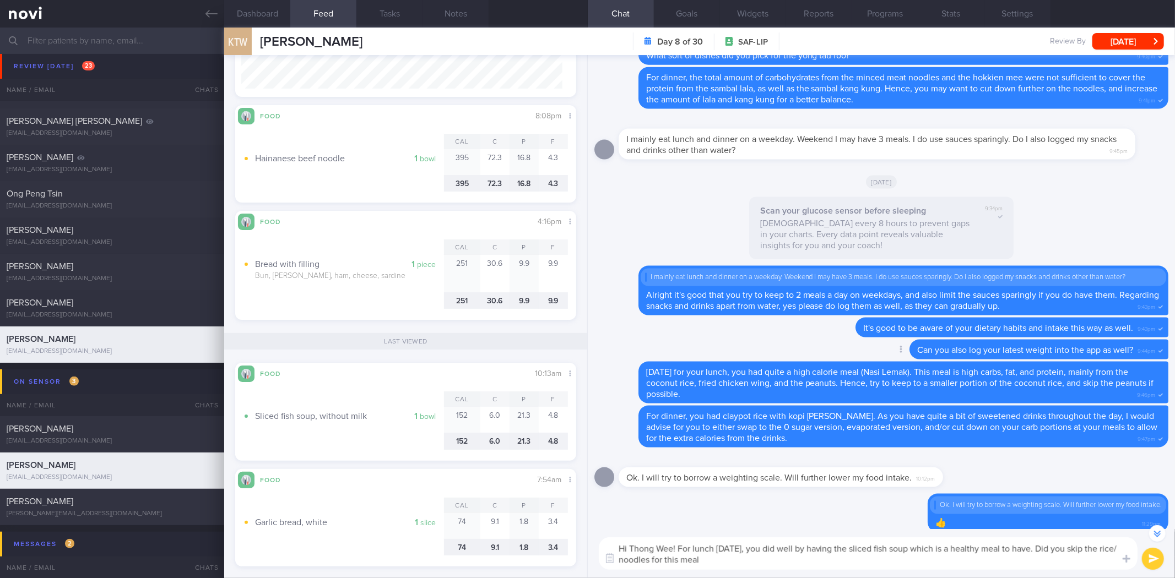
type textarea "Hi Thong Wee! For lunch [DATE], you did well by having the sliced fish soup whi…"
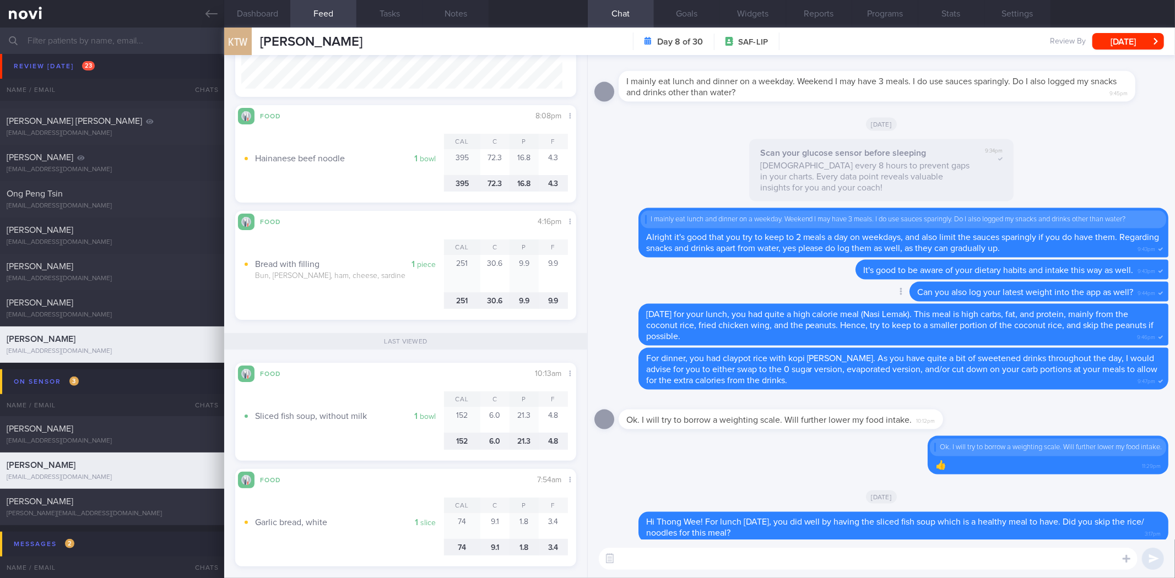
scroll to position [0, 0]
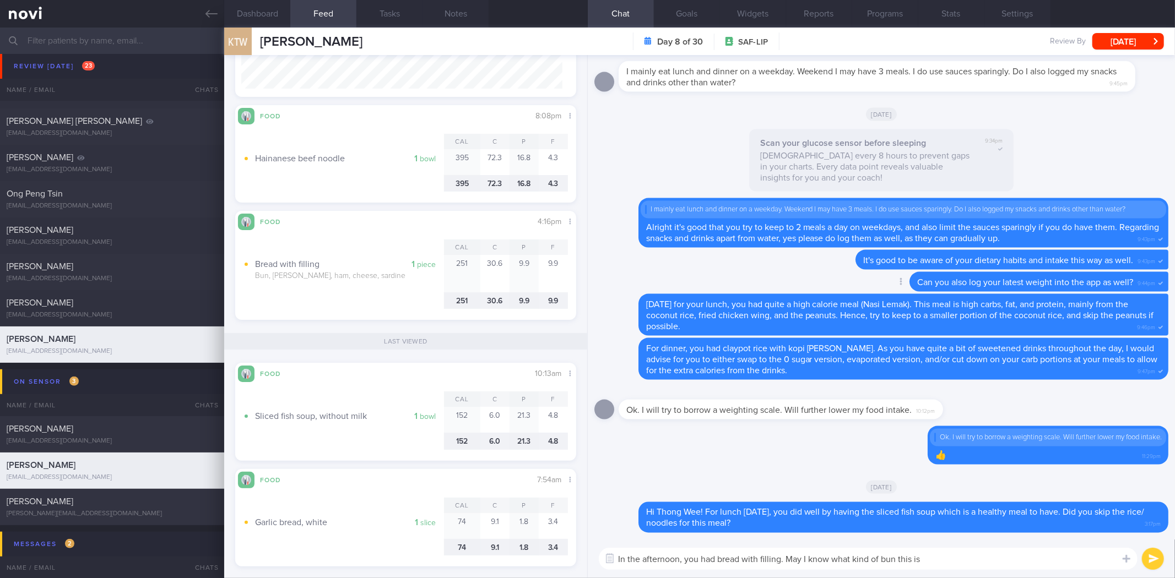
type textarea "In the afternoon, you had bread with filling. May I know what kind of bun this …"
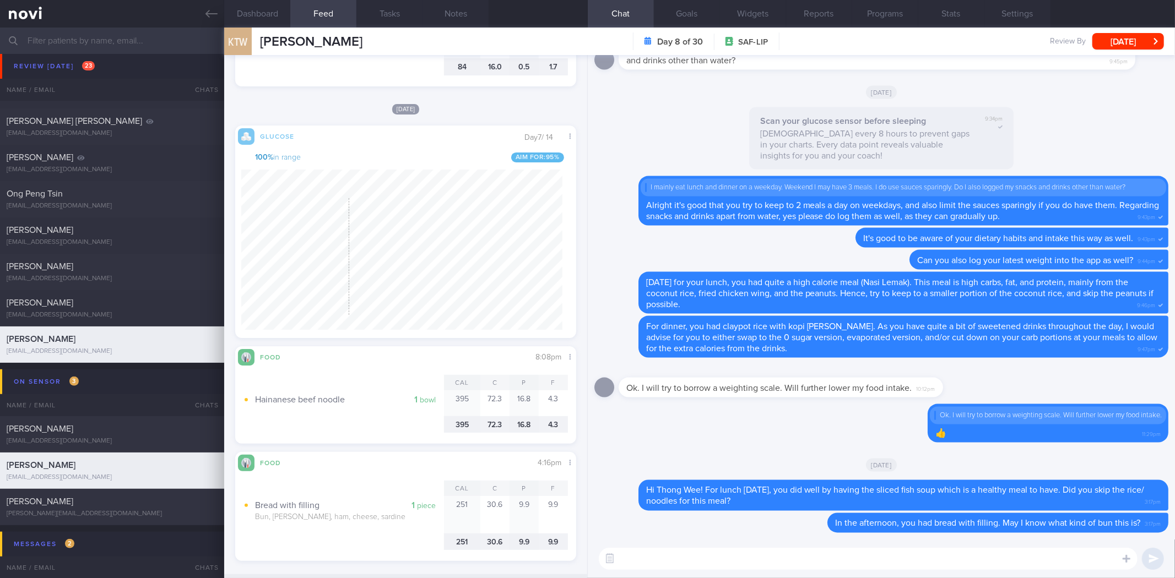
scroll to position [700, 0]
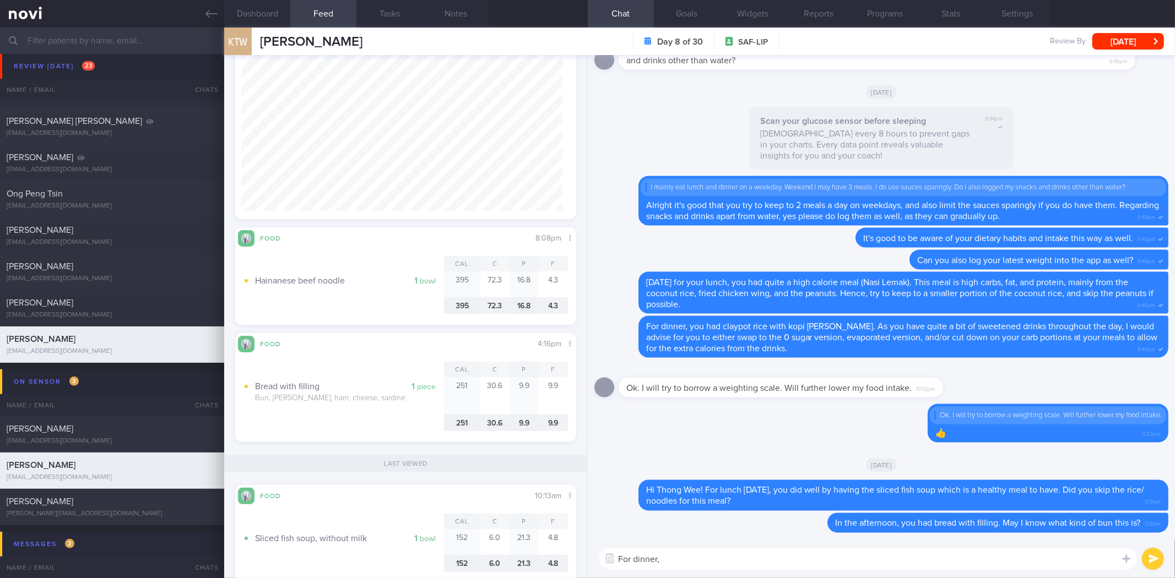
type textarea "For dinner,"
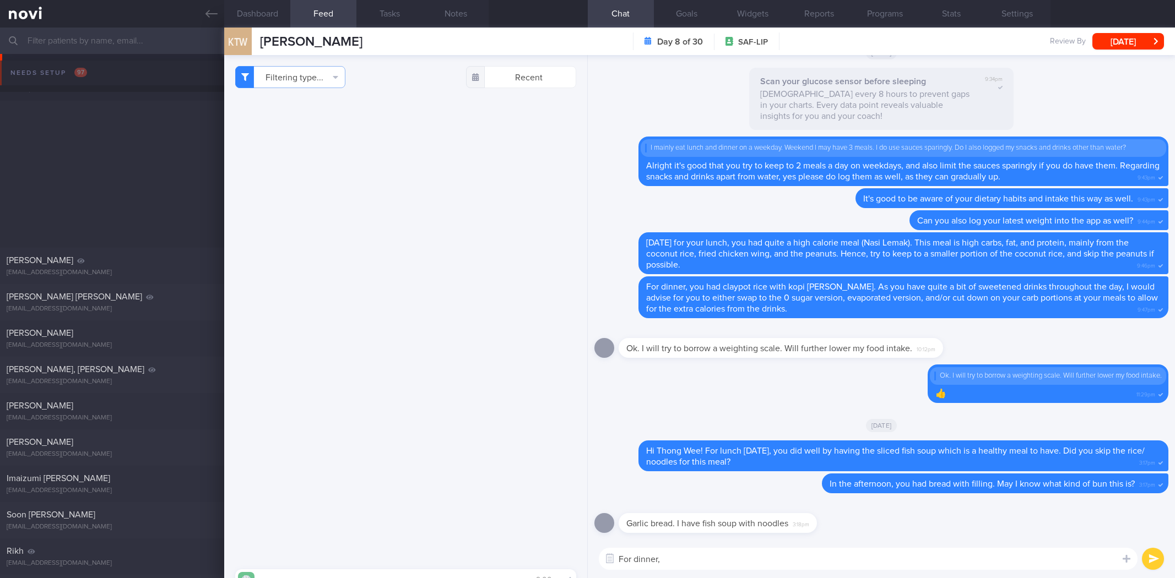
select select "8"
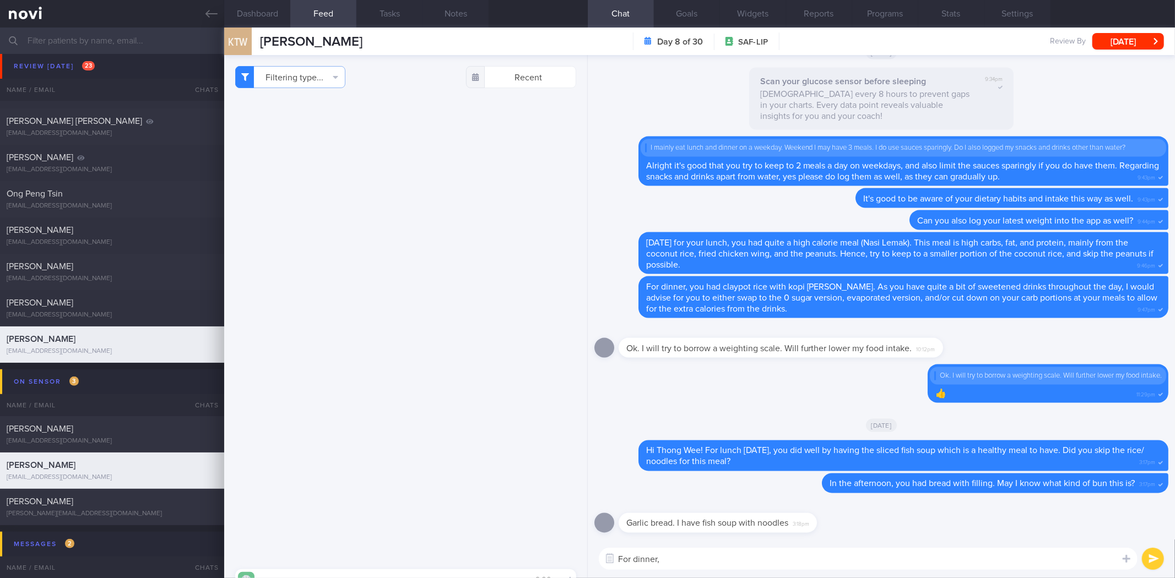
scroll to position [197, 321]
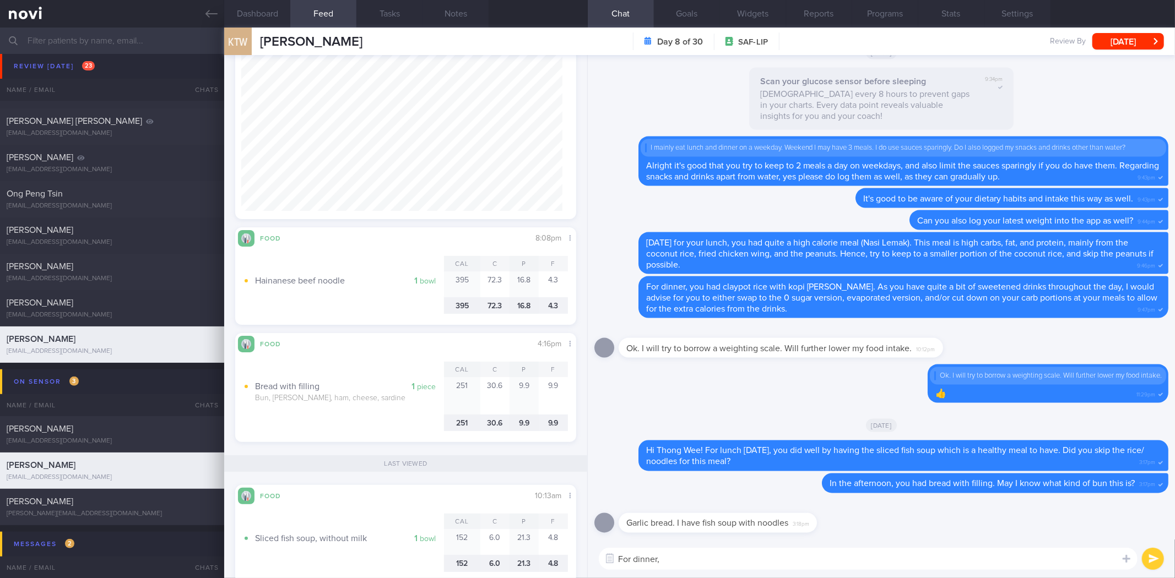
click at [744, 554] on textarea "For dinner," at bounding box center [868, 559] width 539 height 22
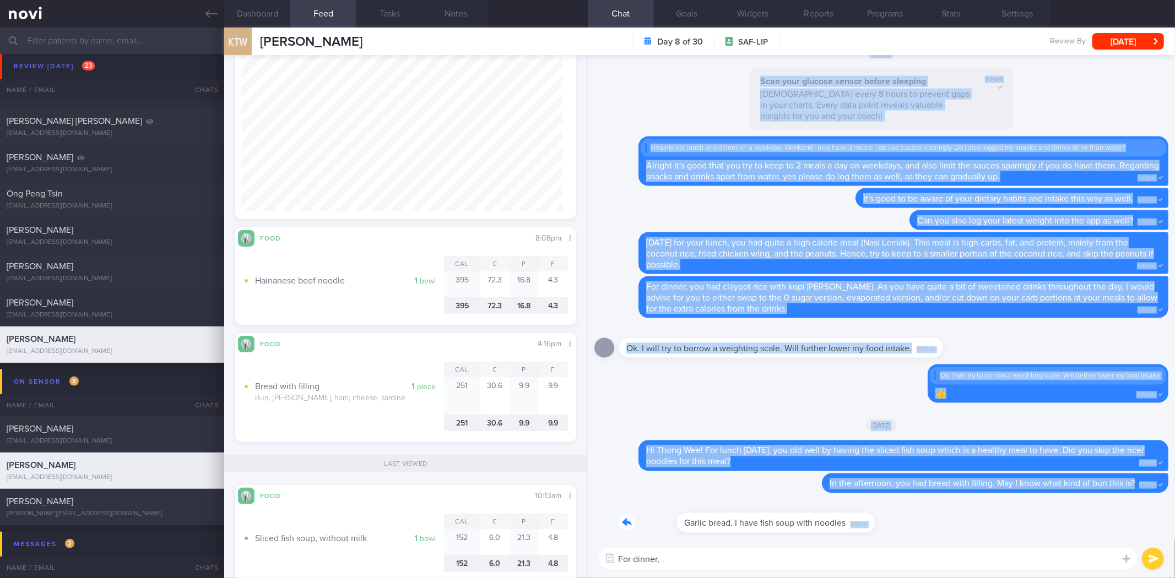
drag, startPoint x: 817, startPoint y: 522, endPoint x: 973, endPoint y: 549, distance: 158.2
click at [973, 549] on div "Garlic bread. I have fish soup with noodles 3:18pm [GEOGRAPHIC_DATA] In the aft…" at bounding box center [881, 316] width 587 height 523
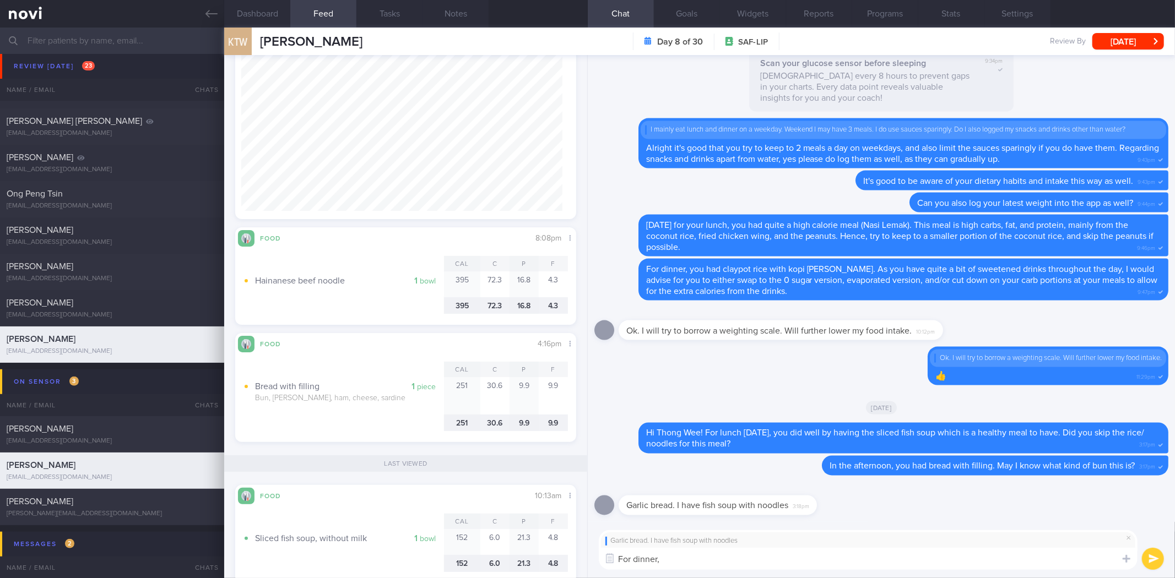
click at [753, 569] on textarea "For dinner," at bounding box center [868, 559] width 539 height 22
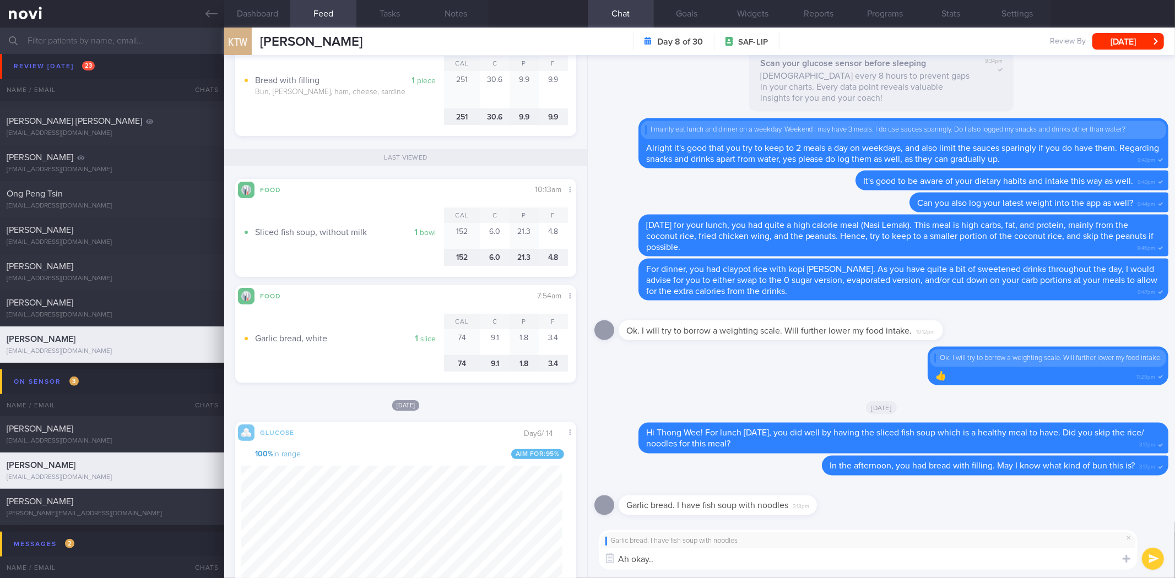
scroll to position [1008, 0]
click at [698, 565] on textarea "Ah okay.." at bounding box center [868, 559] width 539 height 22
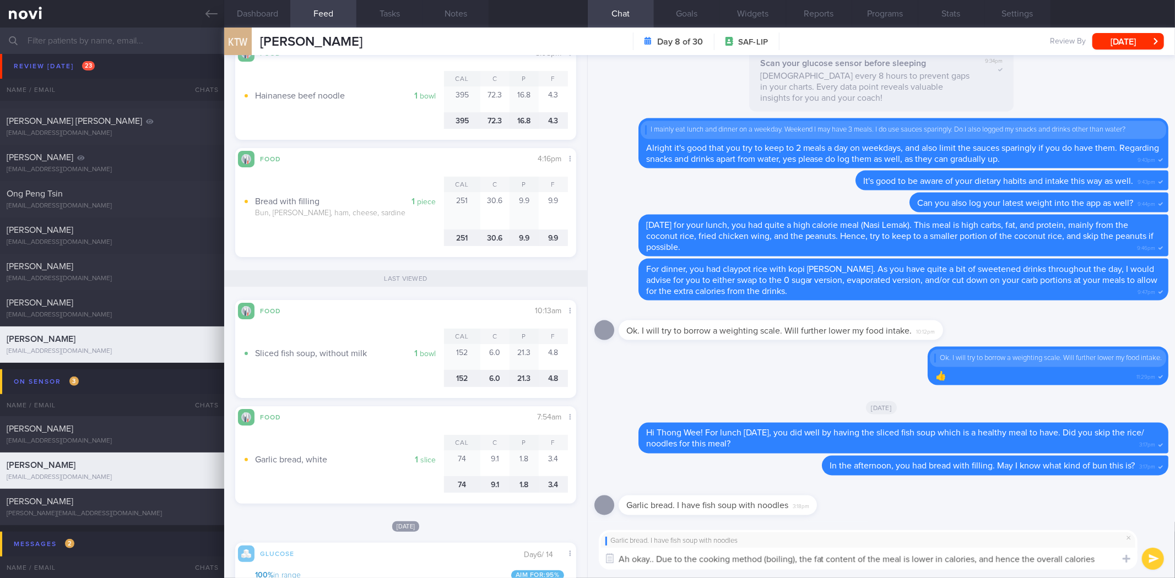
scroll to position [0, 0]
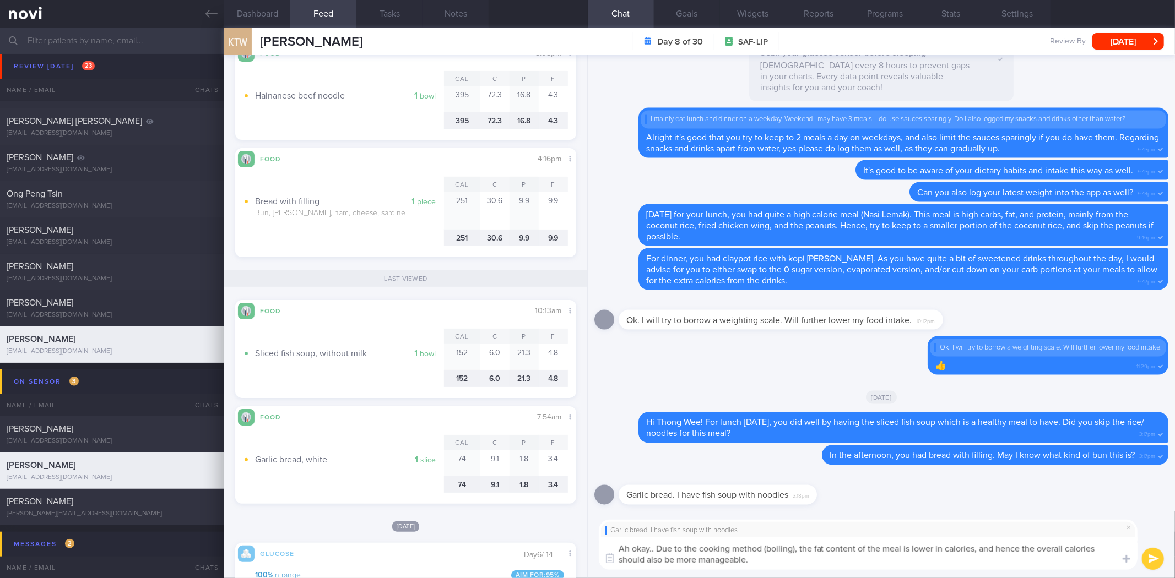
type textarea "Ah okay.. Due to the cooking method (boiling), the fat content of the meal is l…"
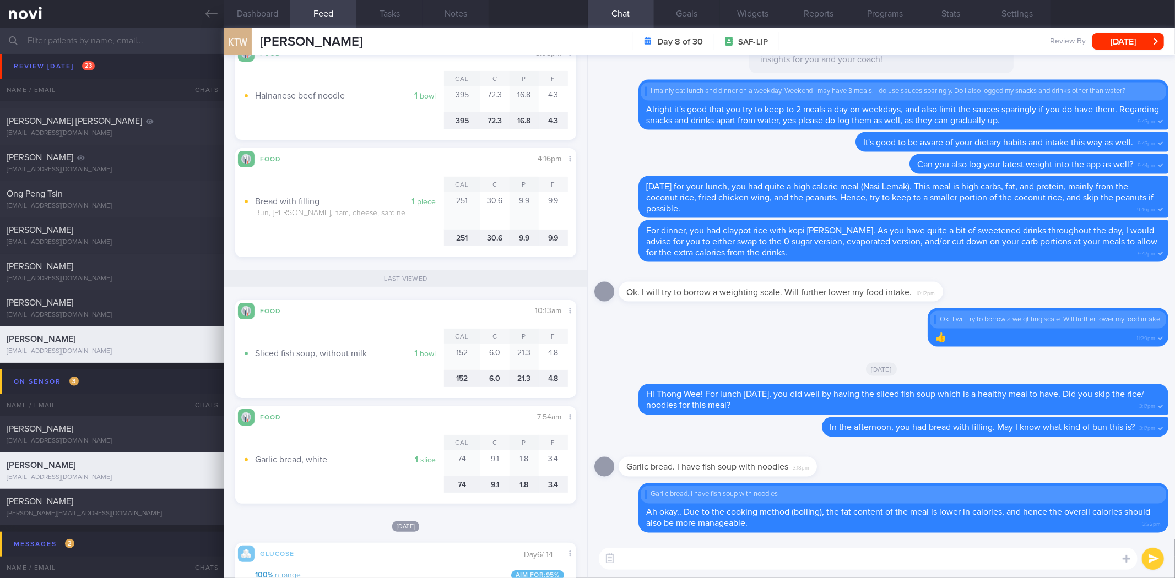
type textarea "F"
type textarea "As for the garlic bread, was it just 1 small slice?"
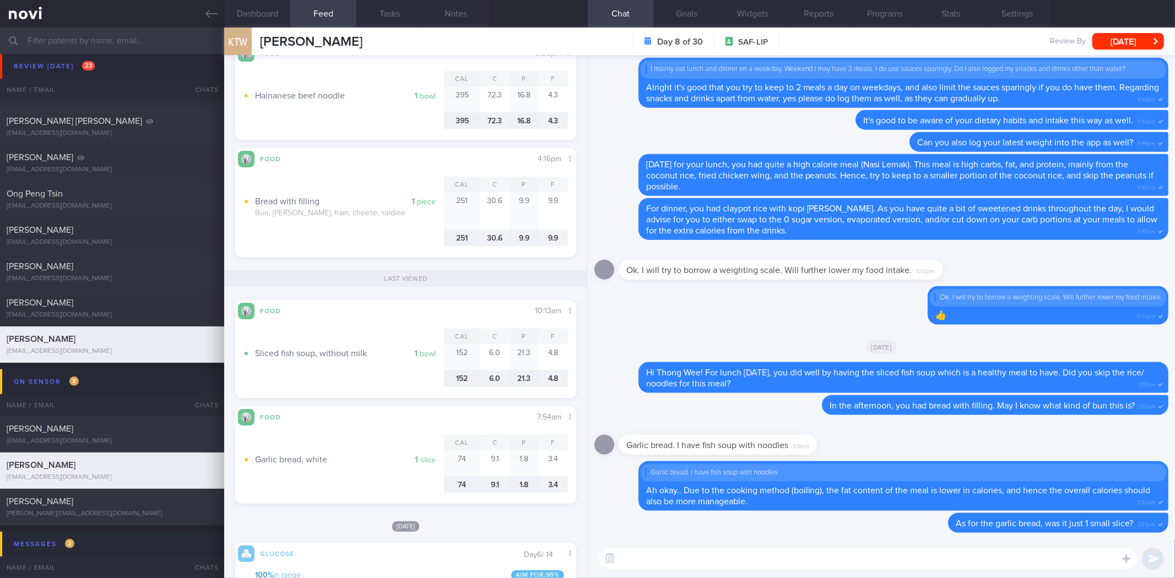
scroll to position [702, 0]
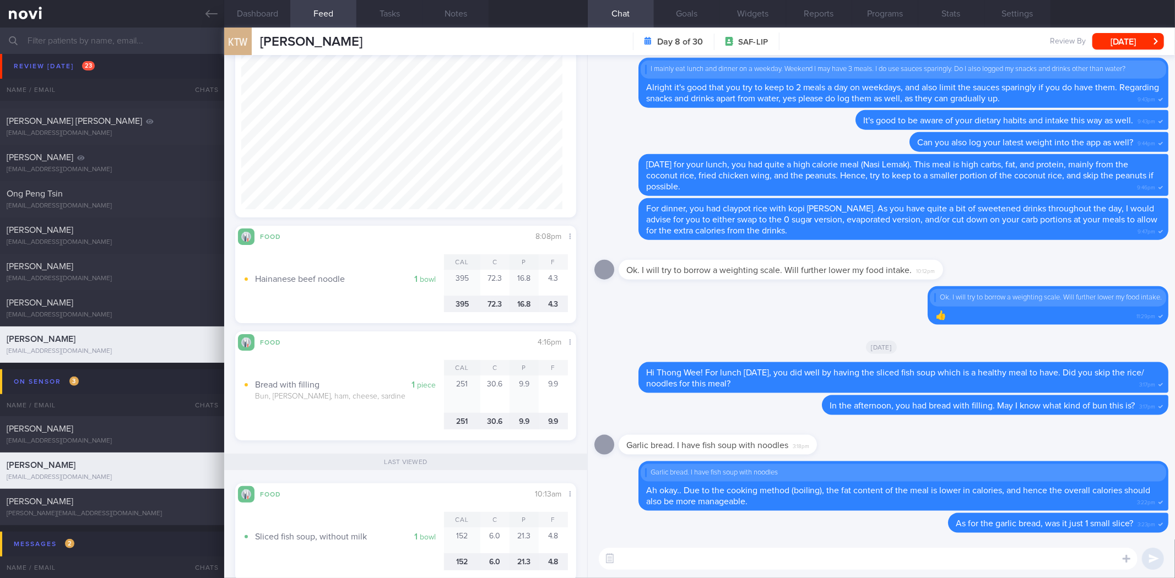
click at [745, 549] on textarea at bounding box center [868, 559] width 539 height 22
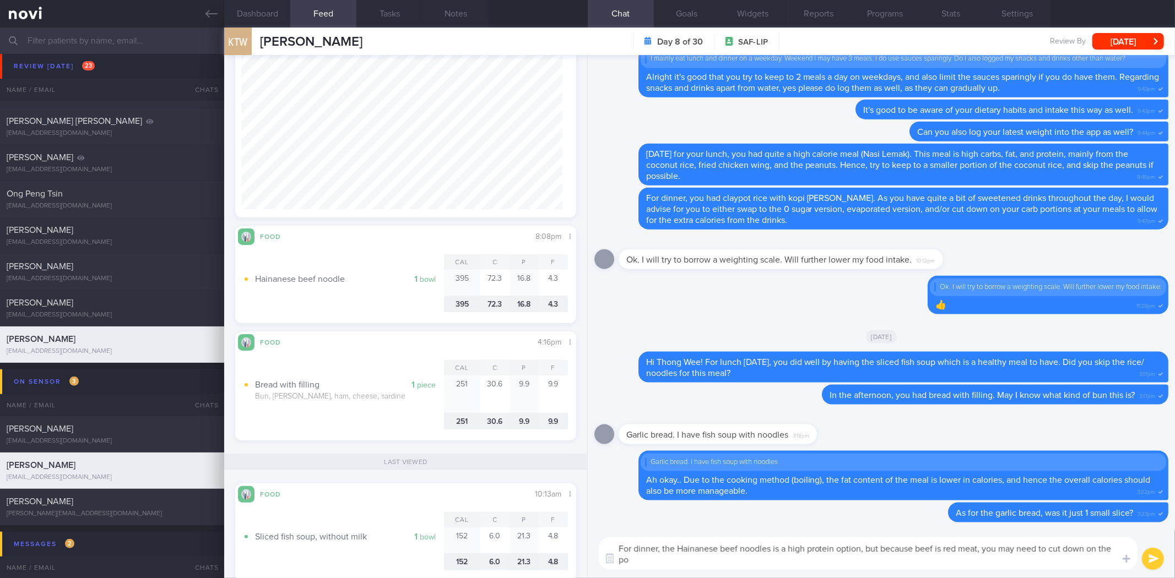
scroll to position [0, 0]
type textarea "For dinner, the Hainanese beef noodles is a high protein option, but because be…"
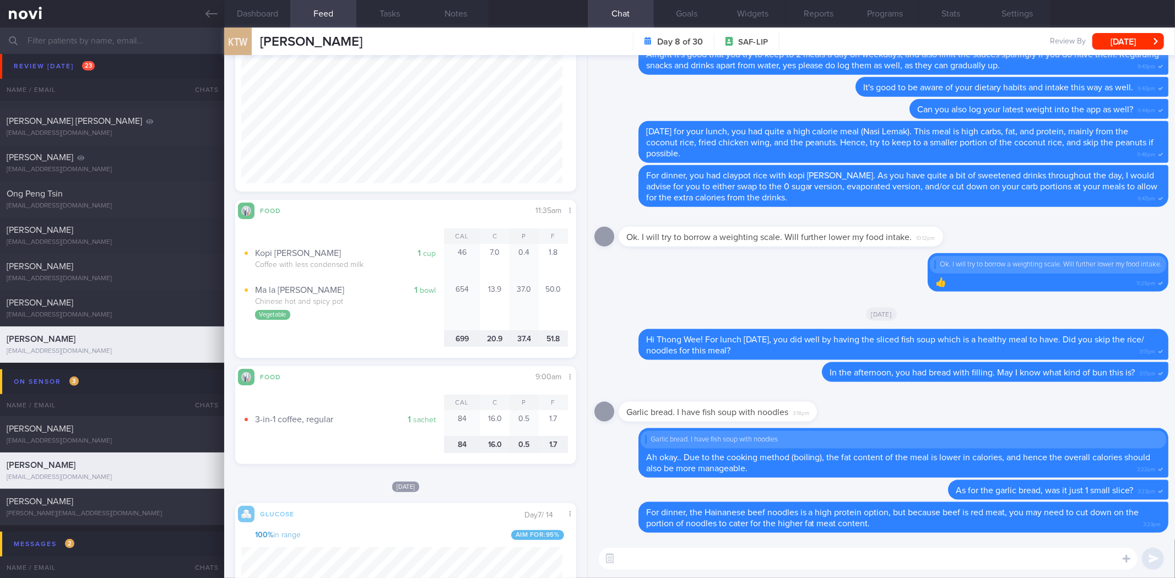
scroll to position [151, 0]
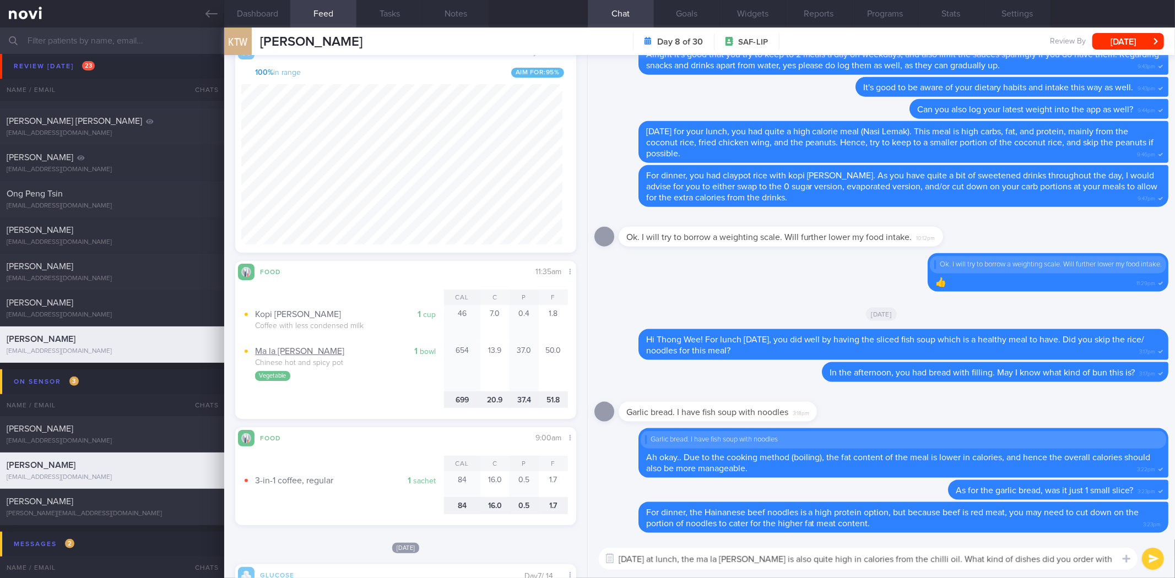
type textarea "[DATE] at lunch, the ma la [PERSON_NAME] is also quite high in calories from th…"
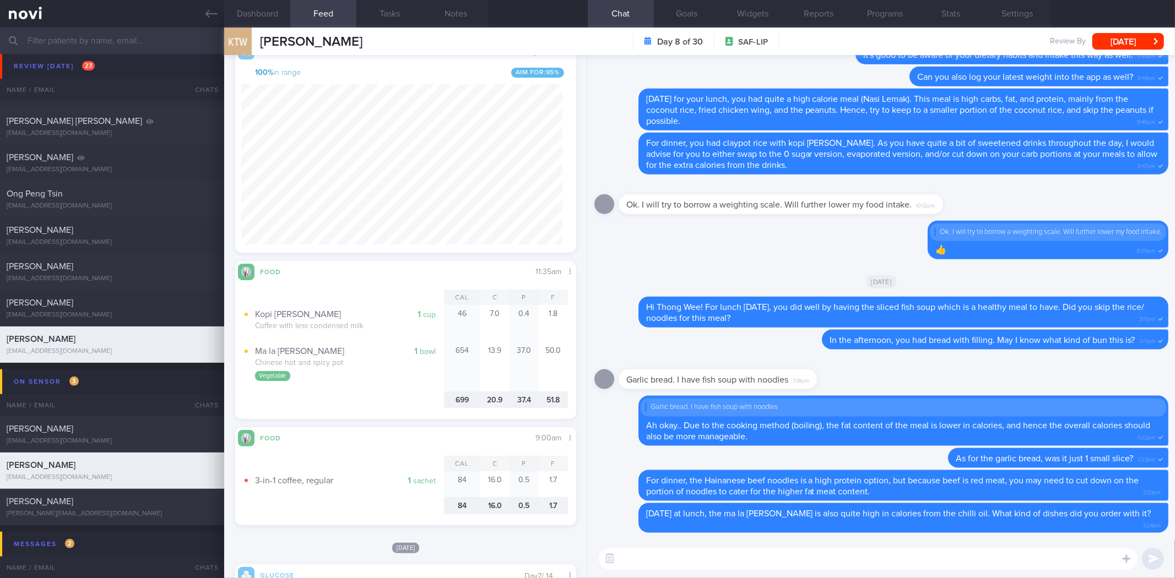
click at [1091, 46] on div "Review By [DATE] Set Next Review Date [DATE] August September October November …" at bounding box center [1107, 41] width 114 height 17
click at [1100, 42] on button "[DATE]" at bounding box center [1128, 41] width 72 height 17
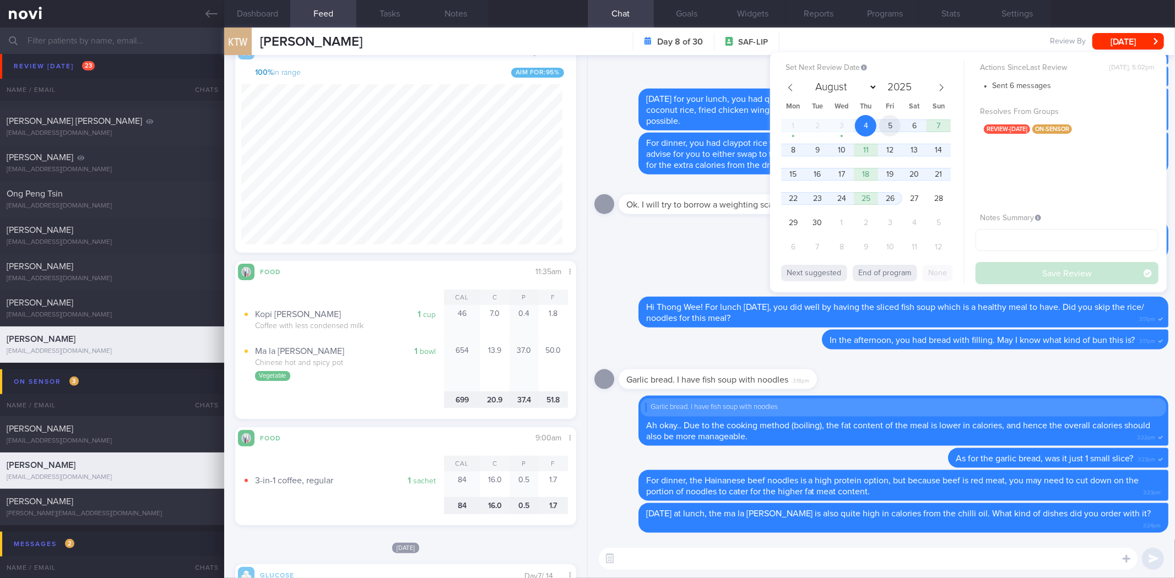
click at [894, 122] on span "5" at bounding box center [889, 125] width 21 height 21
click at [1039, 270] on button "Save Review" at bounding box center [1066, 273] width 183 height 22
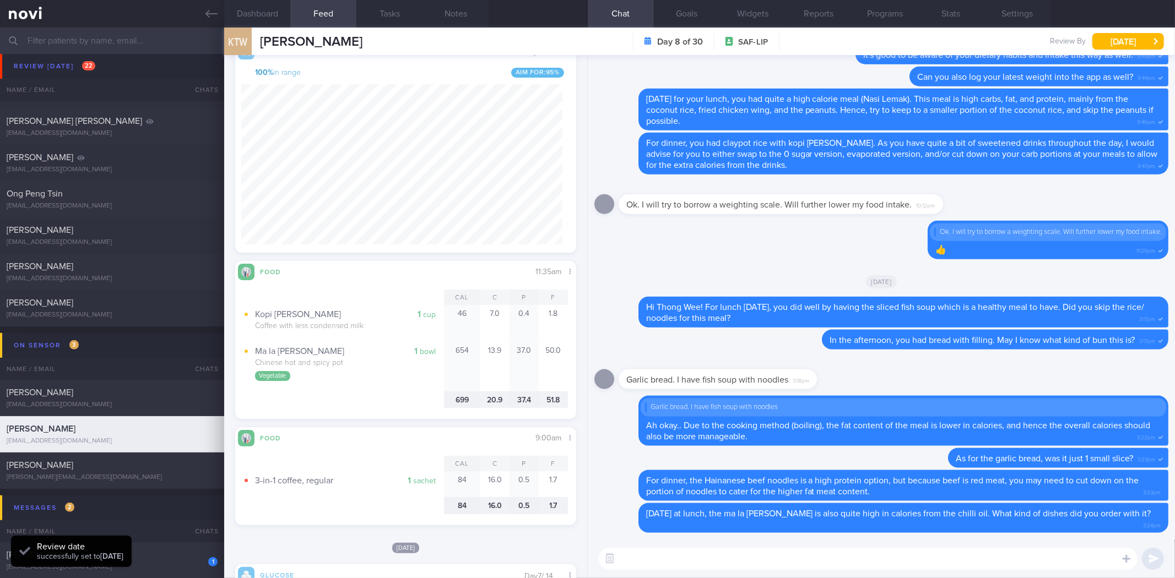
click at [909, 562] on textarea at bounding box center [868, 559] width 539 height 22
type textarea "And is it the dry or soupy version?"
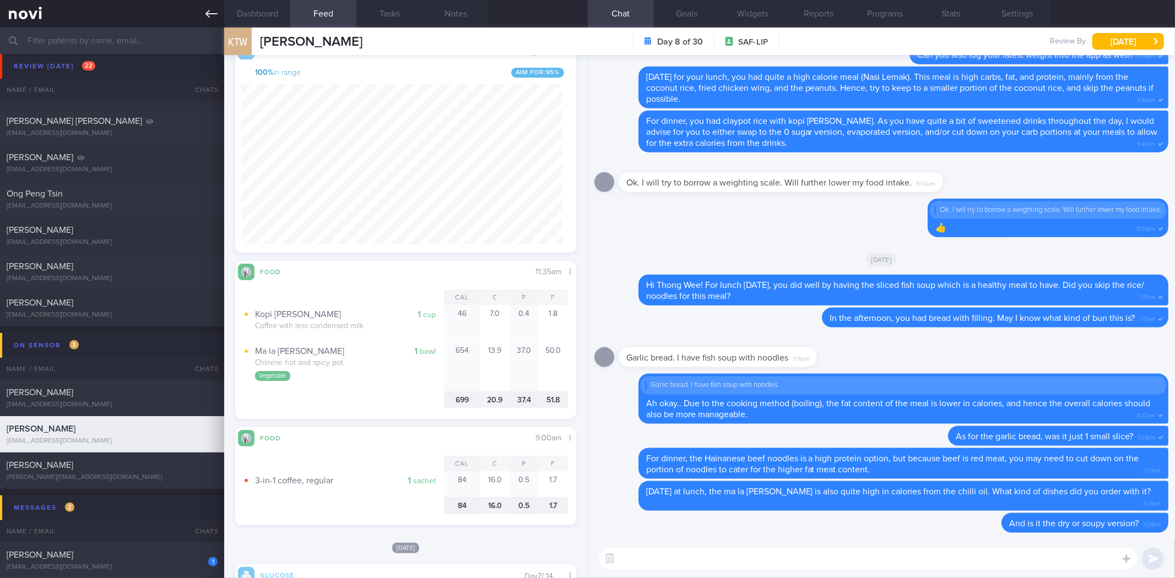
click at [218, 26] on link at bounding box center [112, 14] width 224 height 28
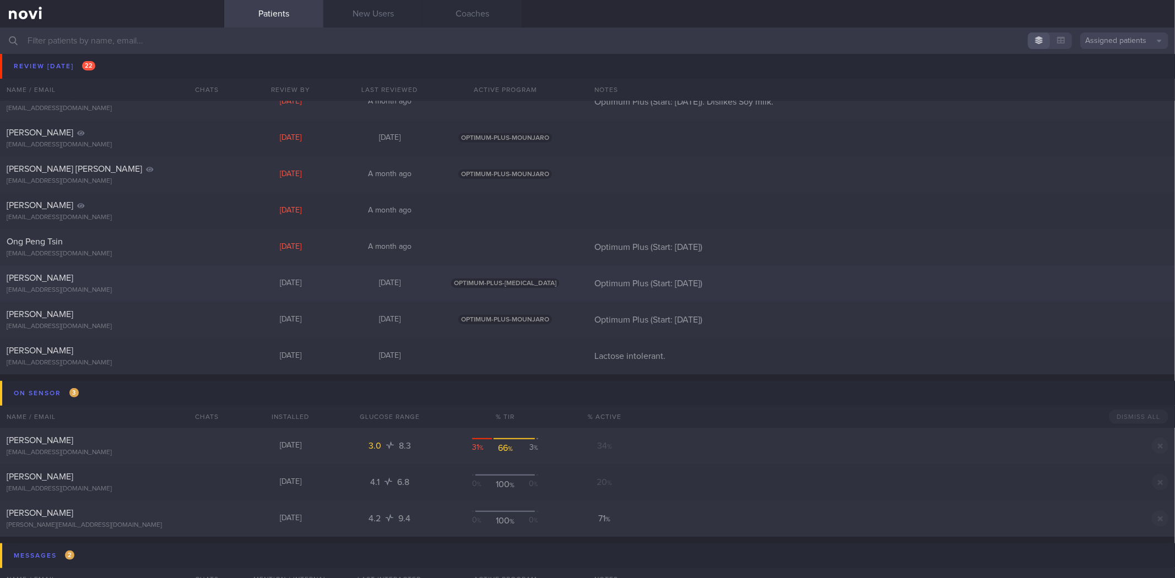
scroll to position [551, 0]
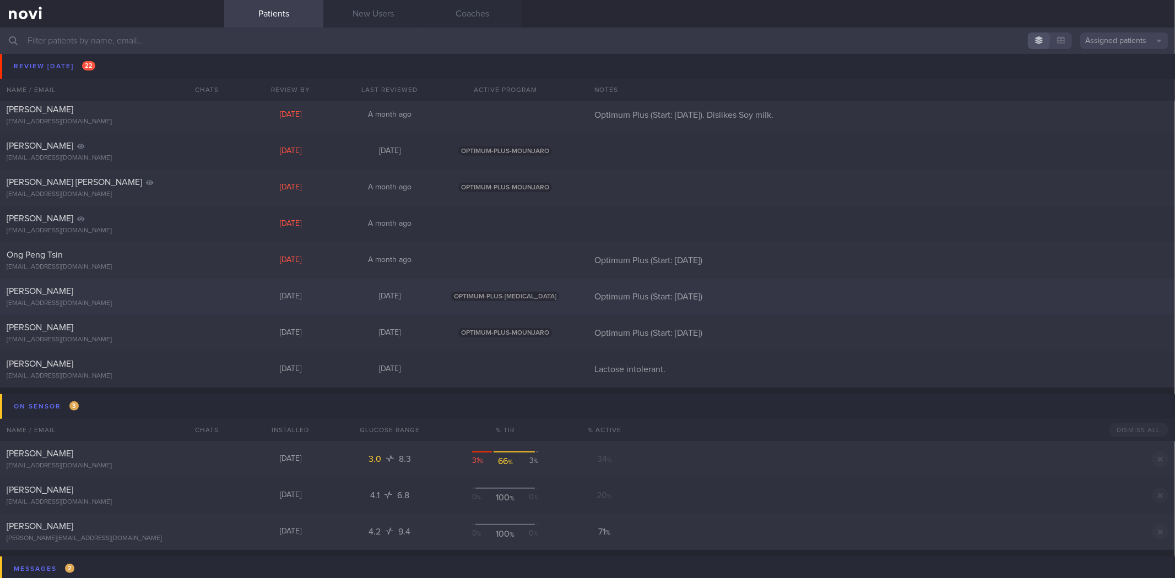
click at [232, 299] on div "[PERSON_NAME] [EMAIL_ADDRESS][DOMAIN_NAME] [DATE] [DATE] OPTIMUM-PLUS-[MEDICAL_…" at bounding box center [587, 297] width 1175 height 36
select select "8"
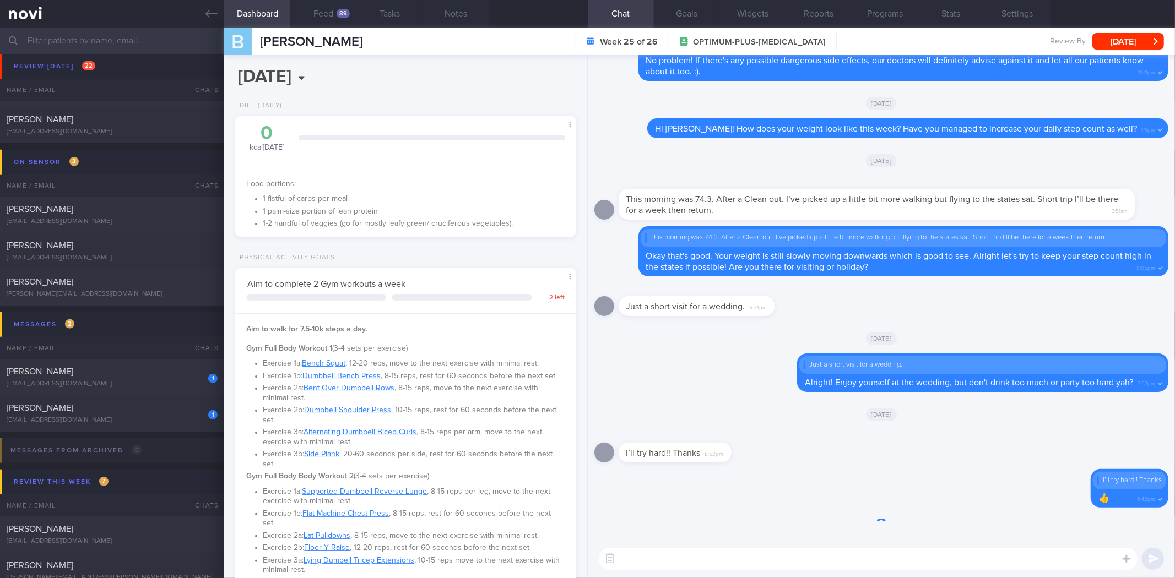
scroll to position [551, 0]
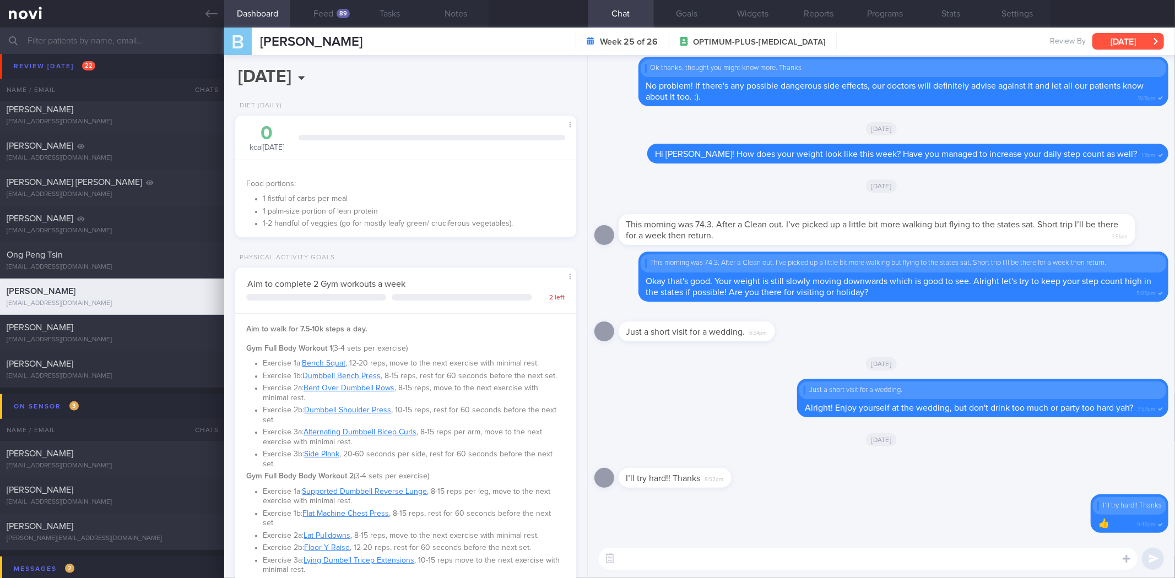
click at [1126, 48] on button "[DATE]" at bounding box center [1128, 41] width 72 height 17
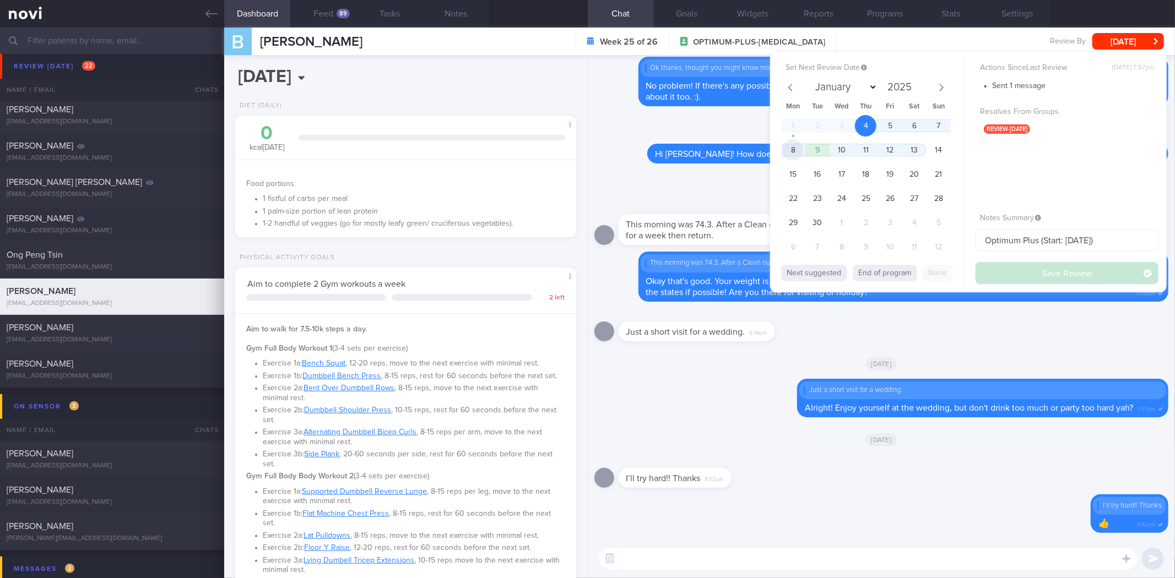
click at [793, 146] on span "8" at bounding box center [792, 149] width 21 height 21
click at [1014, 274] on button "Save Review" at bounding box center [1066, 273] width 183 height 22
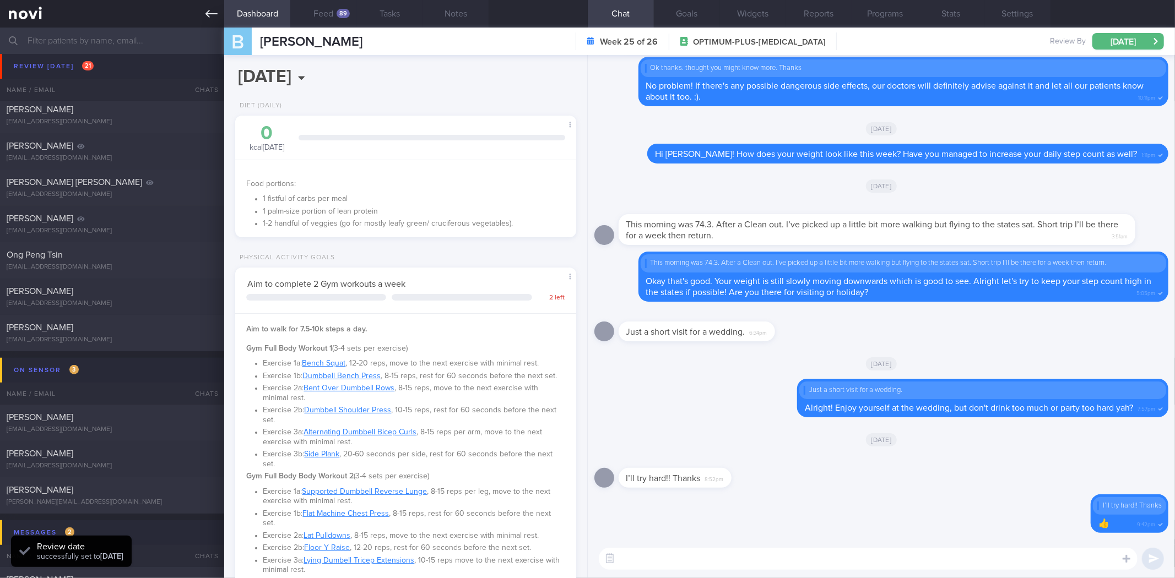
click at [213, 18] on icon at bounding box center [211, 14] width 12 height 12
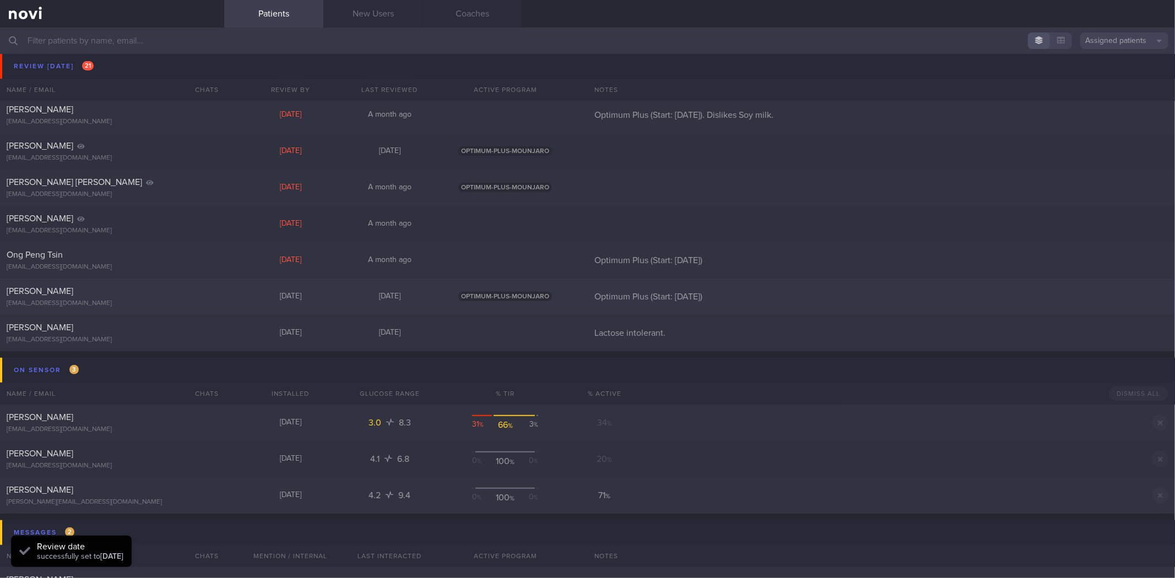
click at [154, 310] on div "[PERSON_NAME] [EMAIL_ADDRESS][DOMAIN_NAME] [DATE] [DATE] OPTIMUM-PLUS-MOUNJARO …" at bounding box center [587, 297] width 1175 height 36
select select "8"
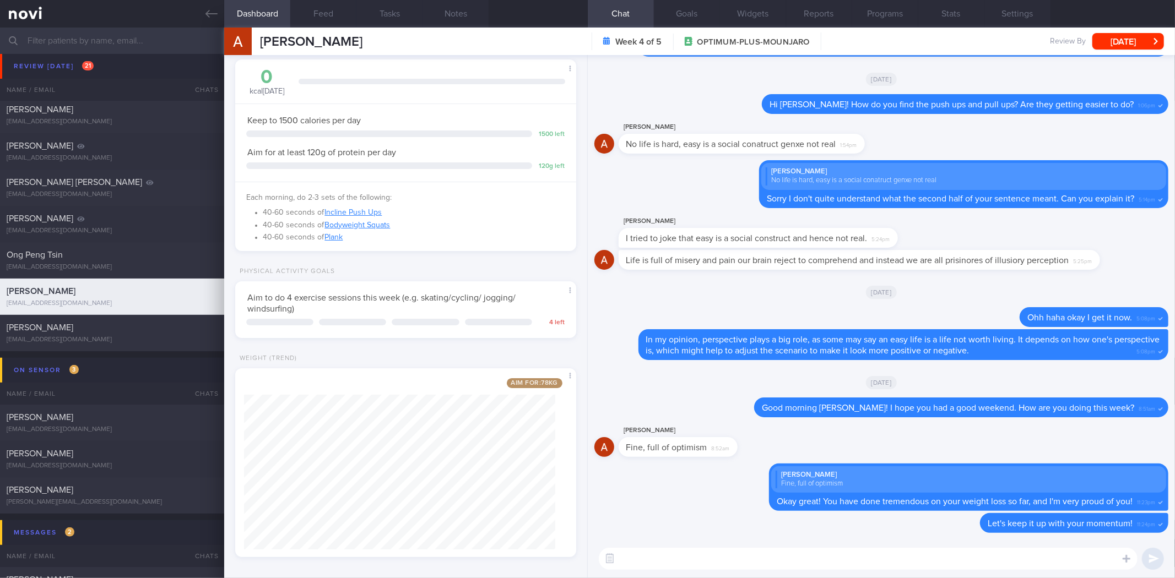
scroll to position [63, 0]
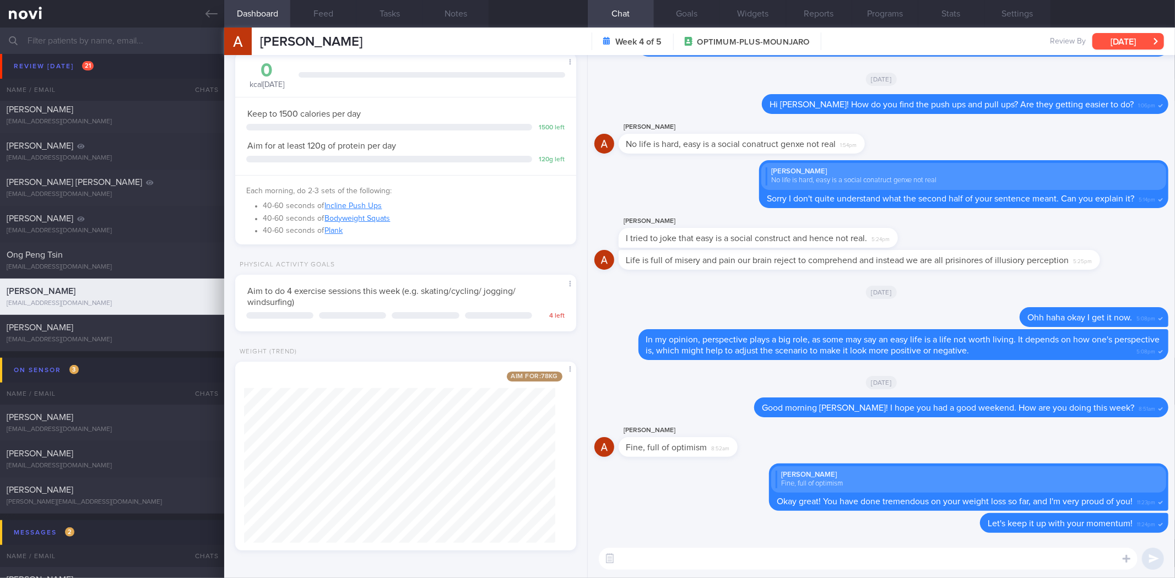
click at [1113, 41] on button "[DATE]" at bounding box center [1128, 41] width 72 height 17
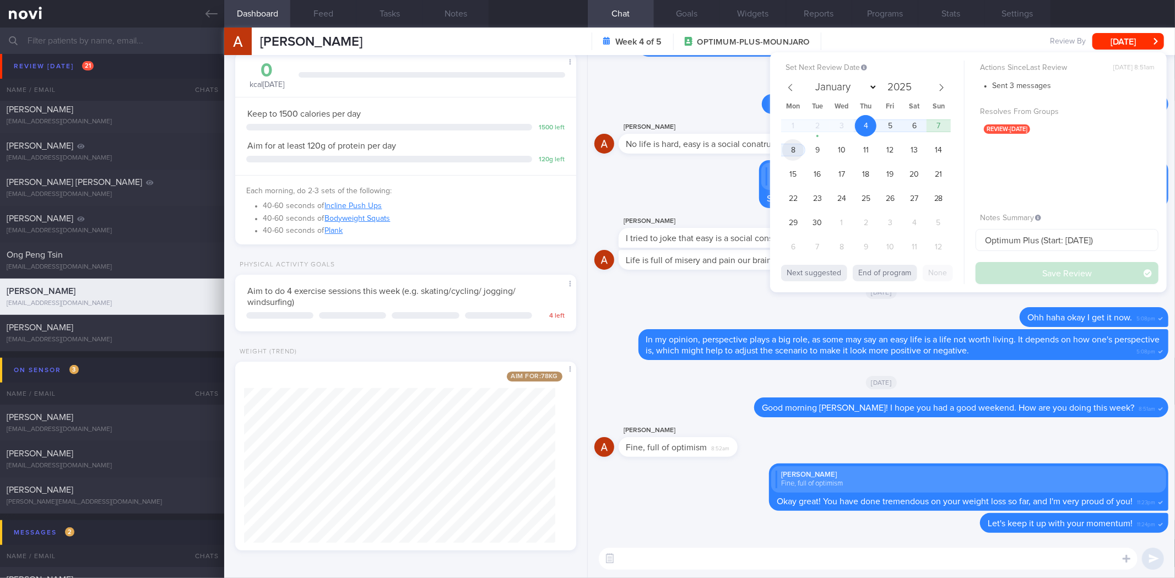
click at [795, 148] on span "8" at bounding box center [792, 149] width 21 height 21
click at [1014, 278] on button "Save Review" at bounding box center [1066, 273] width 183 height 22
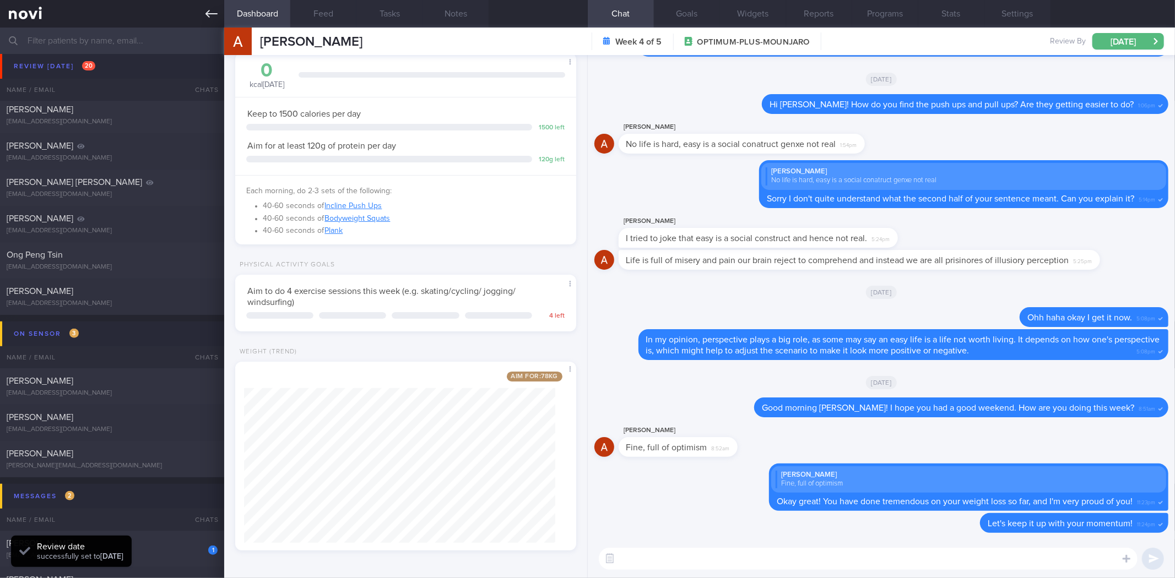
click at [207, 12] on icon at bounding box center [211, 14] width 12 height 12
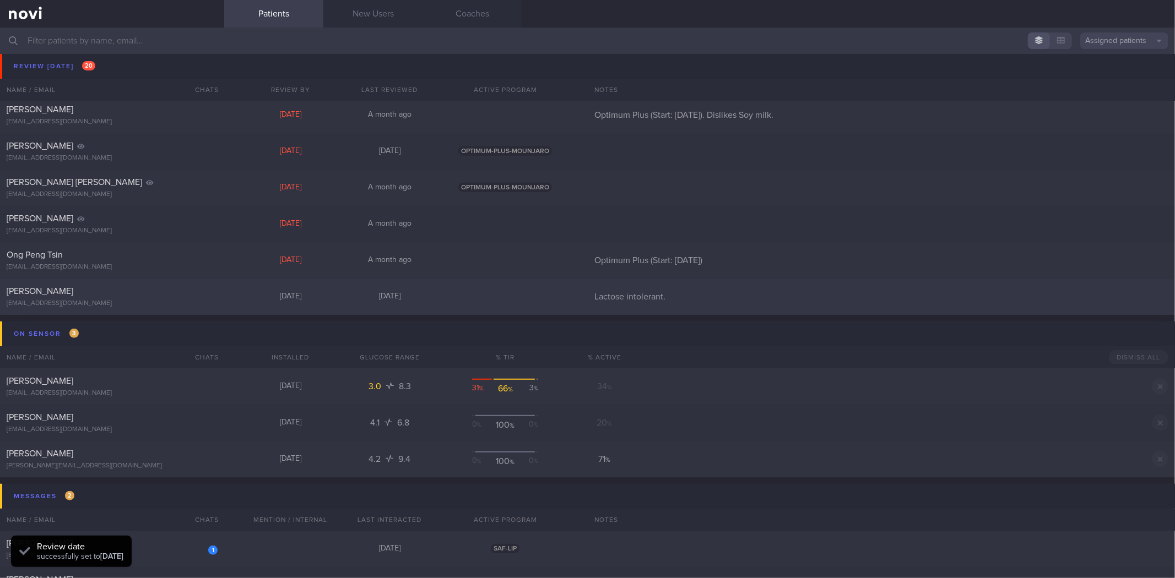
click at [155, 294] on div "[PERSON_NAME]" at bounding box center [111, 291] width 208 height 11
select select "8"
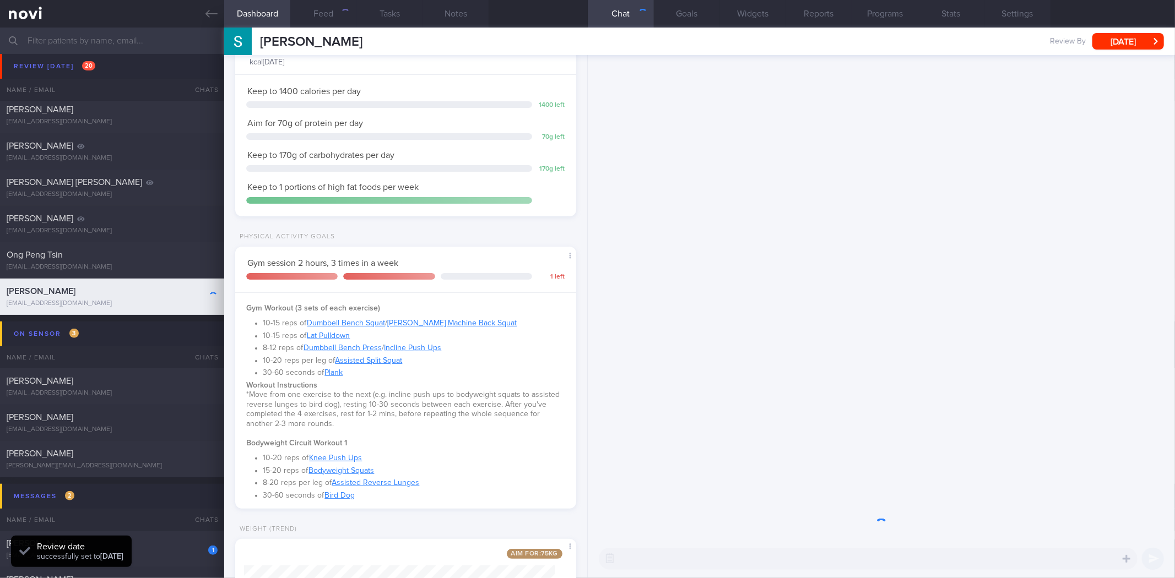
scroll to position [469, 0]
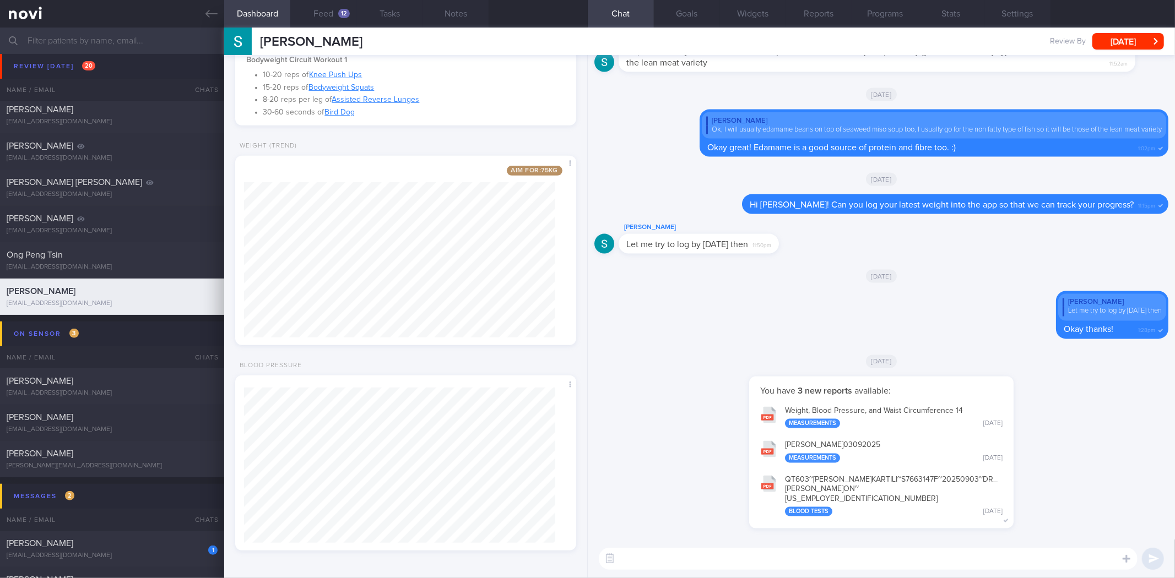
click at [832, 460] on button "TANITA - STEPHEN KARTILI_ 03092025 Measurements Yesterday" at bounding box center [881, 451] width 253 height 35
click at [880, 12] on button "Programs" at bounding box center [885, 14] width 66 height 28
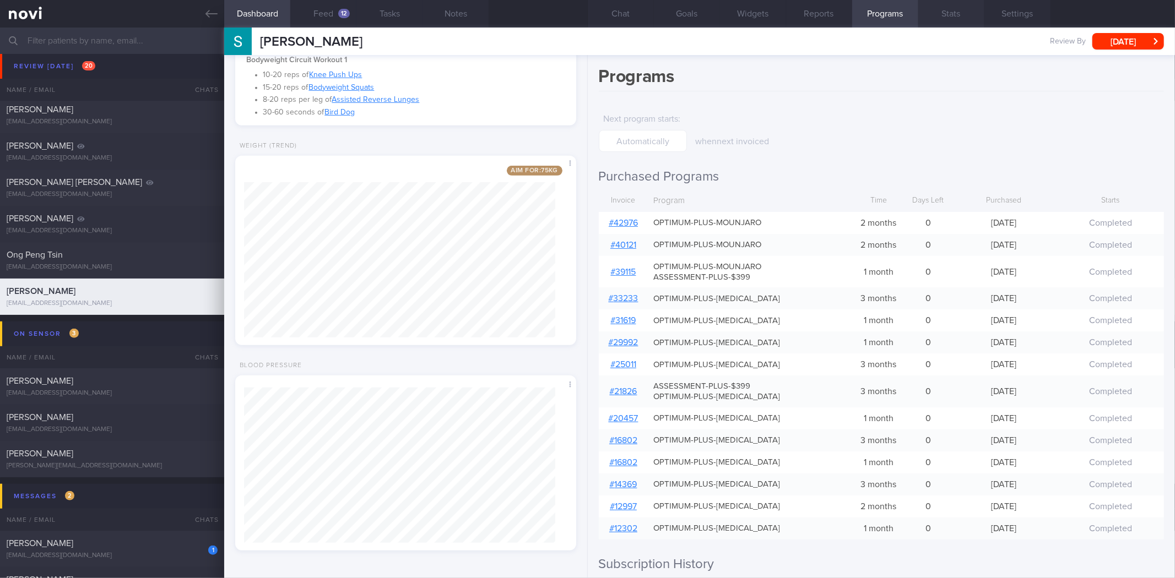
click at [939, 13] on button "Stats" at bounding box center [951, 14] width 66 height 28
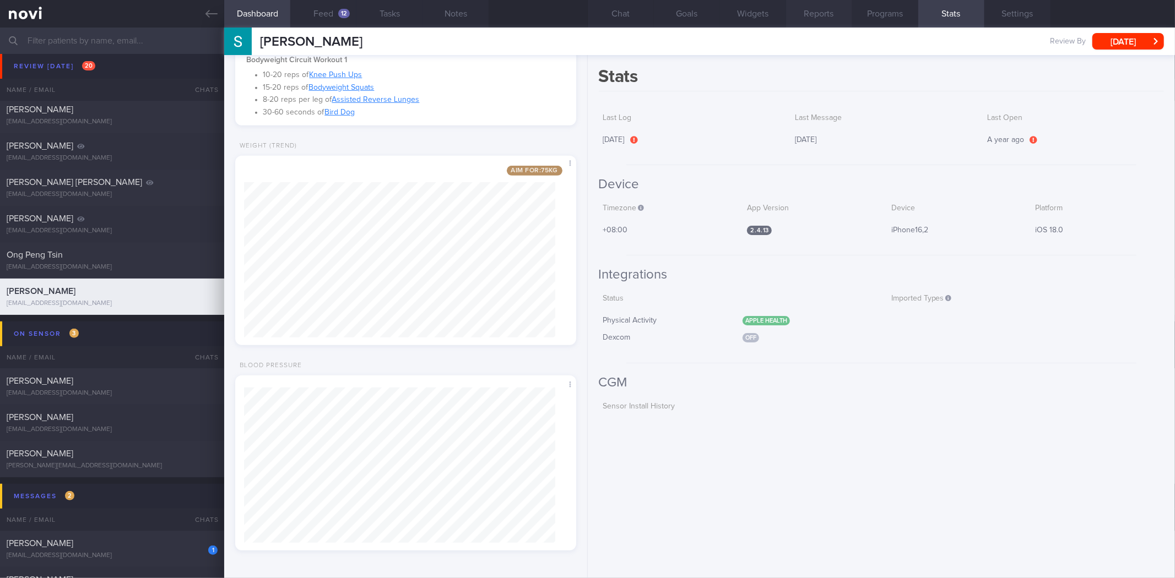
click at [816, 17] on button "Reports" at bounding box center [819, 14] width 66 height 28
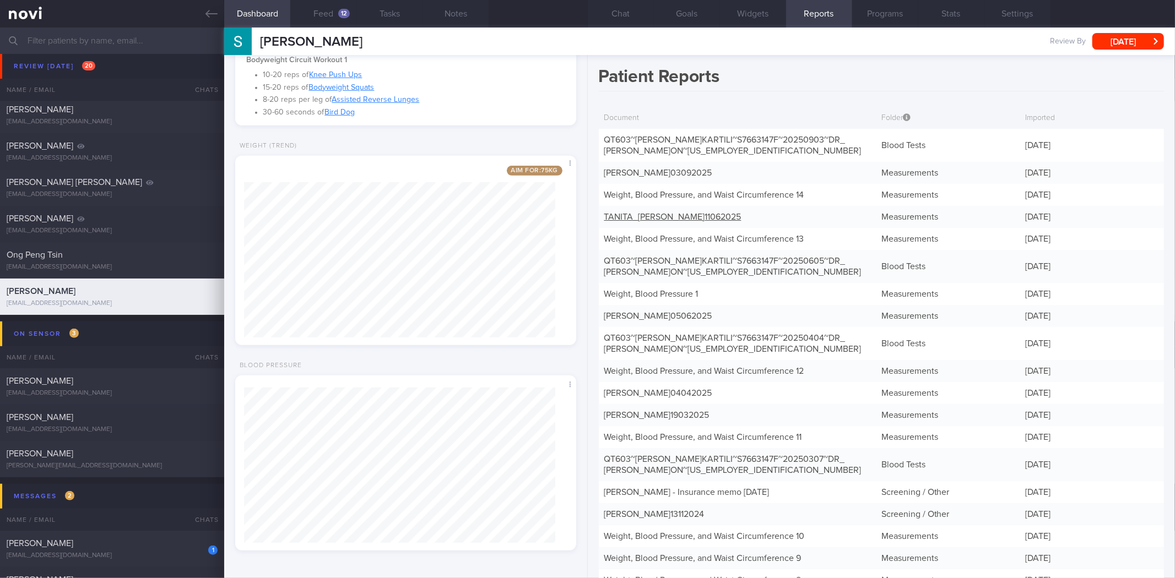
click at [724, 217] on link "TANITA_ STEPHEN KARTILI_ 11062025" at bounding box center [672, 217] width 137 height 9
click at [614, 18] on button "Chat" at bounding box center [621, 14] width 66 height 28
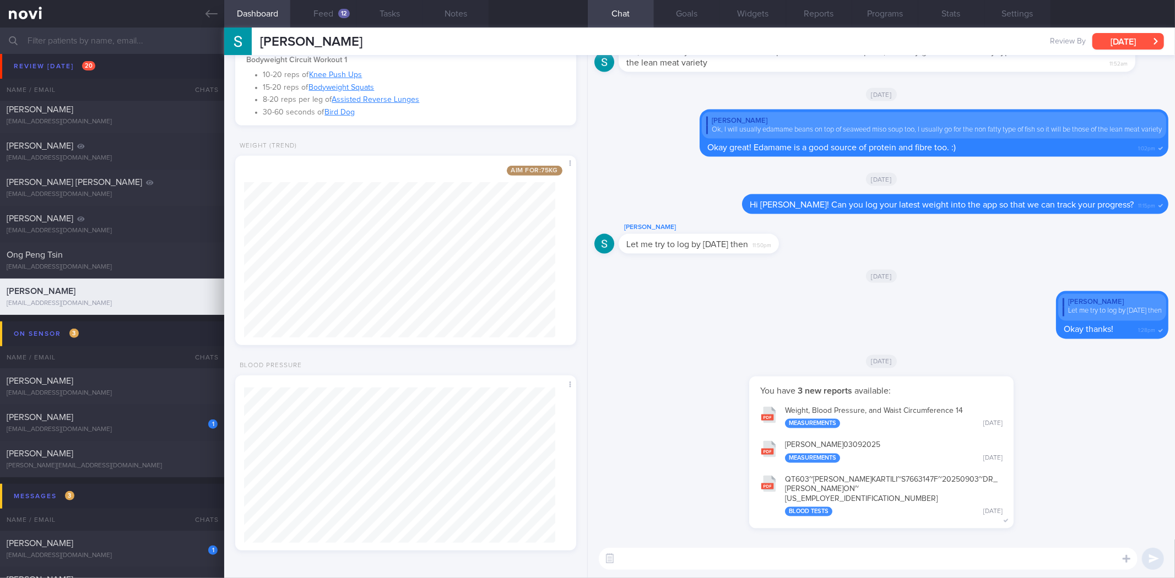
click at [1110, 39] on button "[DATE]" at bounding box center [1128, 41] width 72 height 17
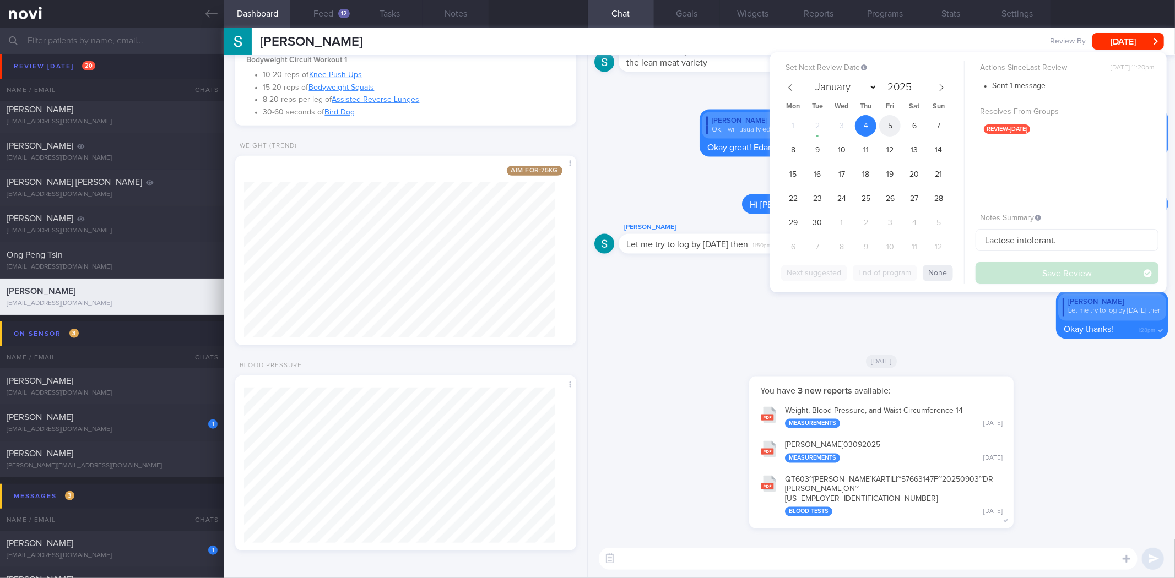
click at [884, 125] on span "5" at bounding box center [889, 125] width 21 height 21
click at [1037, 263] on button "Save Review" at bounding box center [1066, 273] width 183 height 22
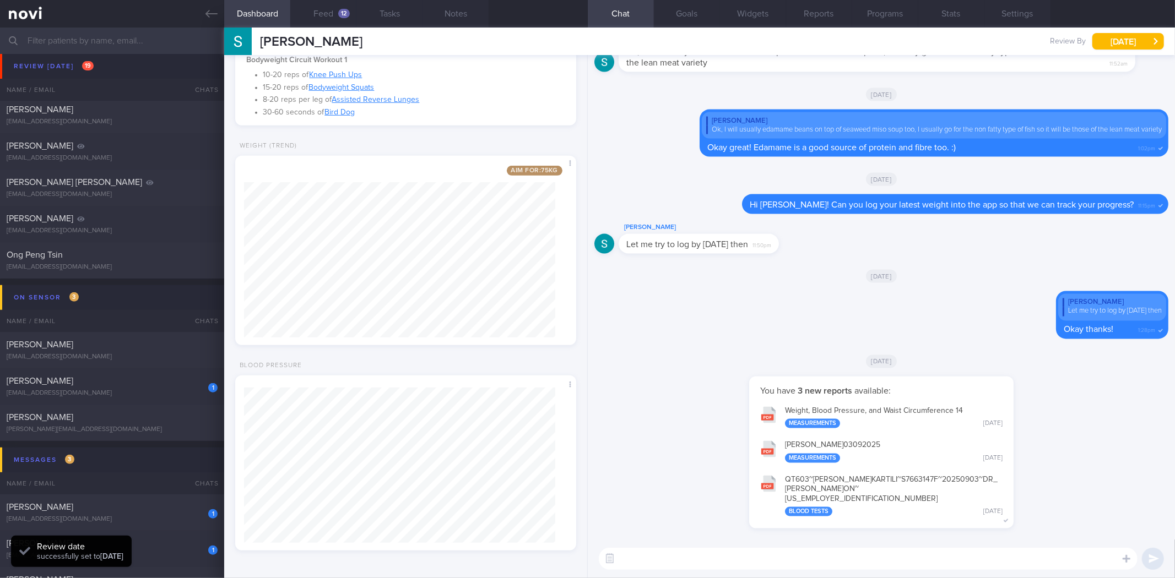
click at [200, 31] on input "text" at bounding box center [587, 41] width 1175 height 26
click at [200, 4] on link at bounding box center [112, 14] width 224 height 28
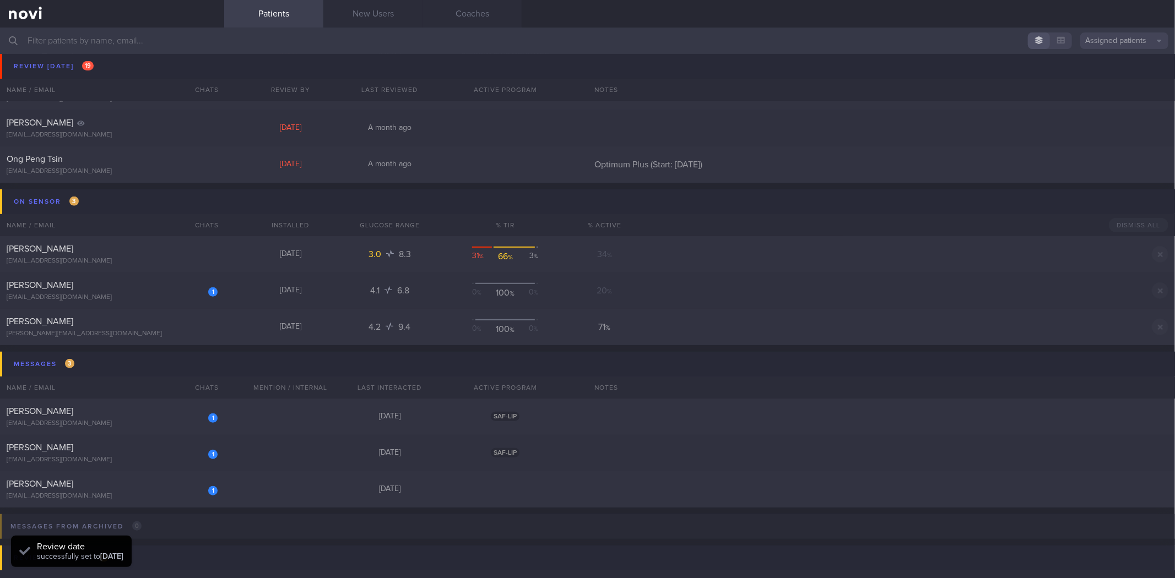
scroll to position [673, 0]
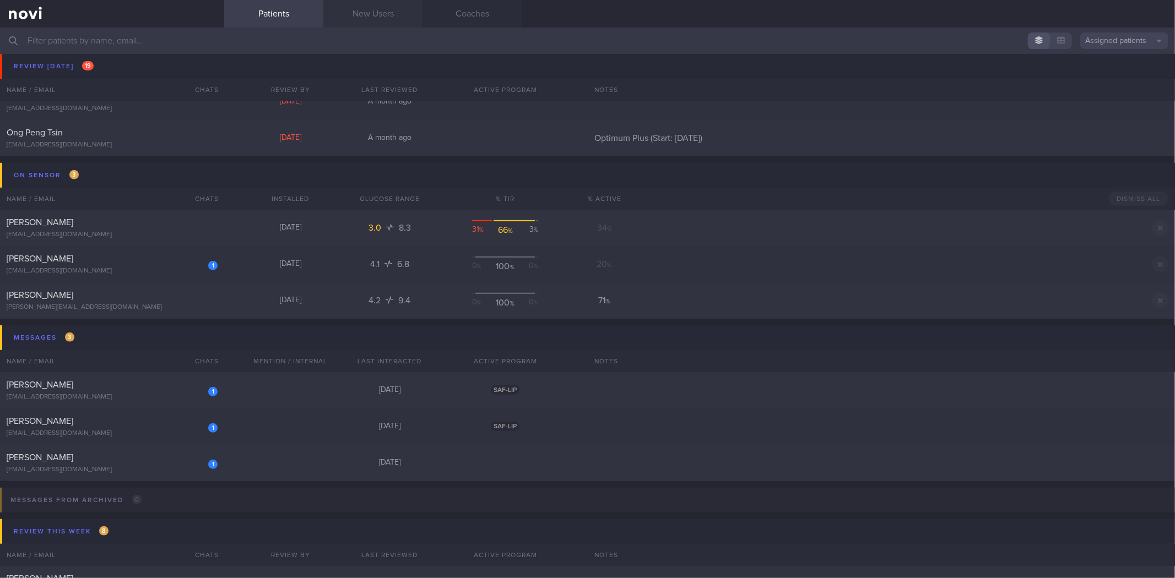
click at [365, 10] on link "New Users" at bounding box center [372, 14] width 99 height 28
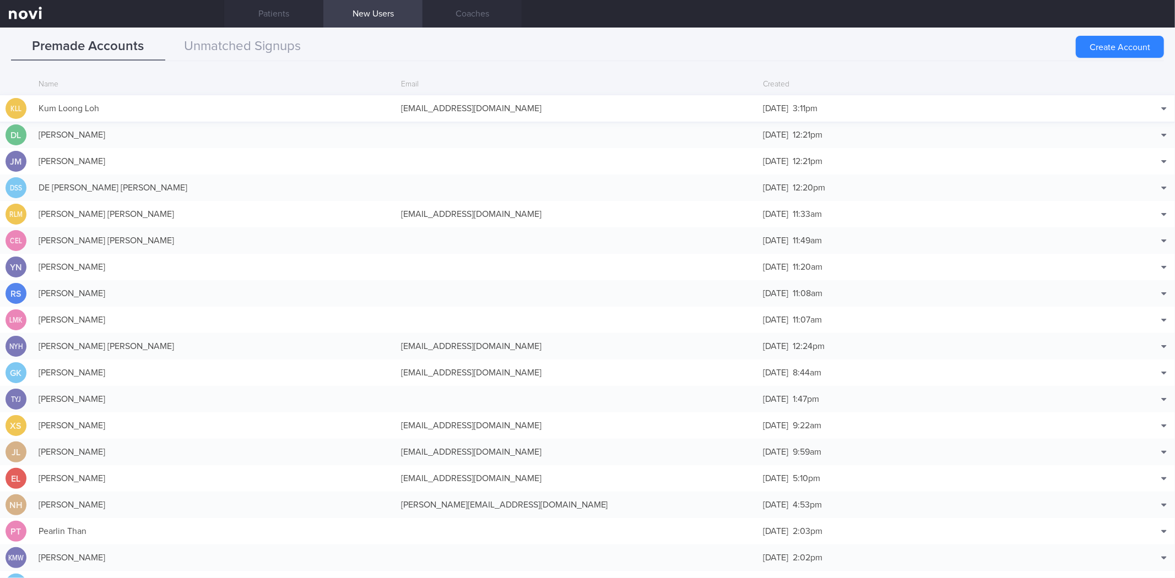
click at [386, 105] on div "Kum Loong Loh" at bounding box center [214, 108] width 362 height 22
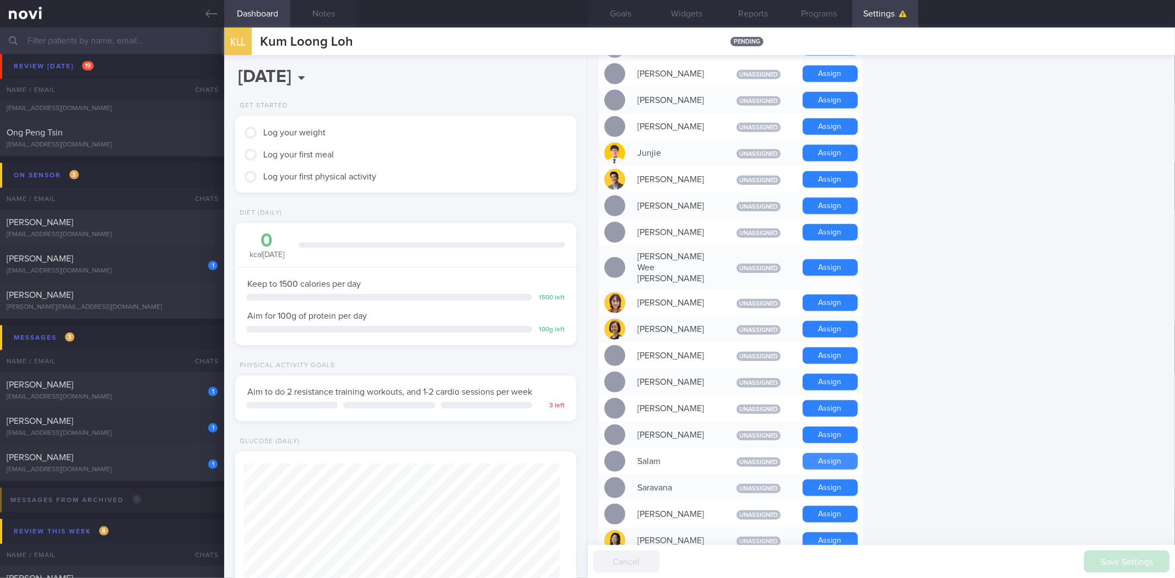
scroll to position [673, 0]
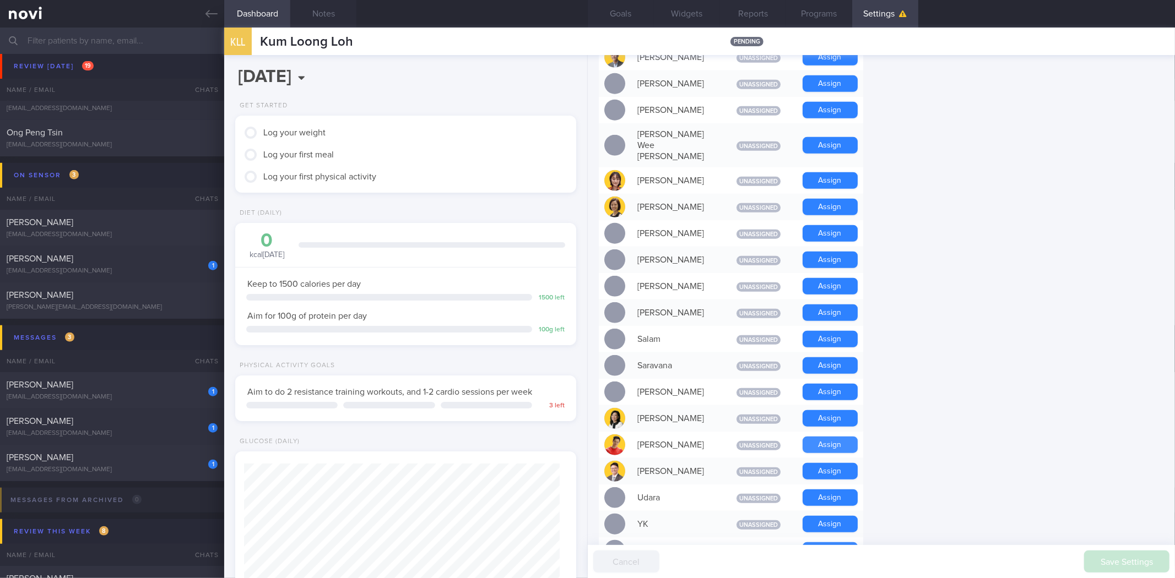
click at [820, 437] on button "Assign" at bounding box center [829, 445] width 55 height 17
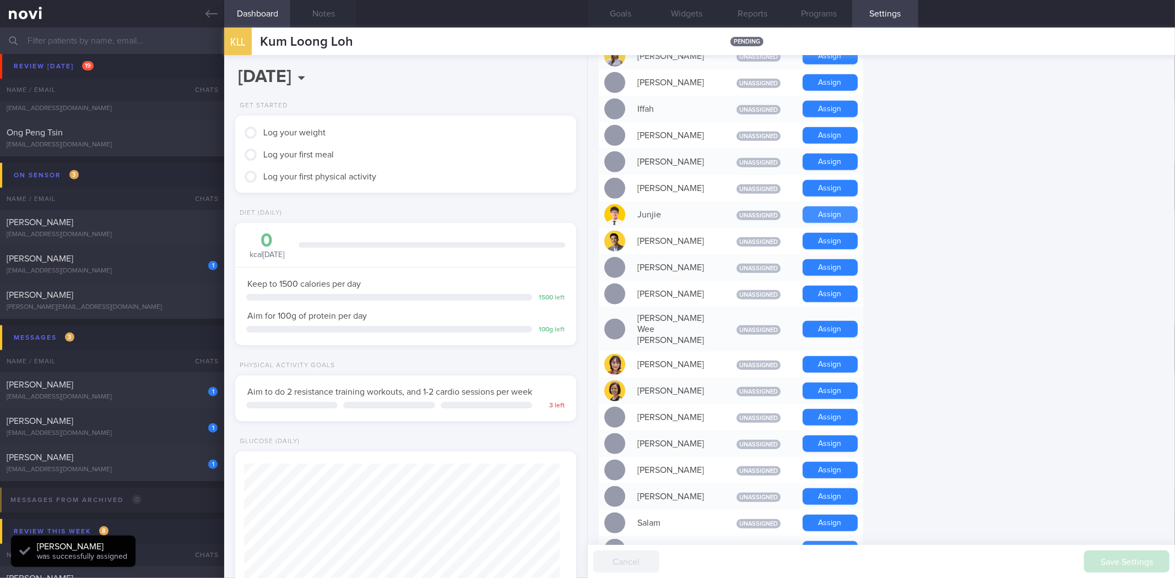
scroll to position [158, 316]
click at [816, 221] on button "Assign" at bounding box center [829, 215] width 55 height 17
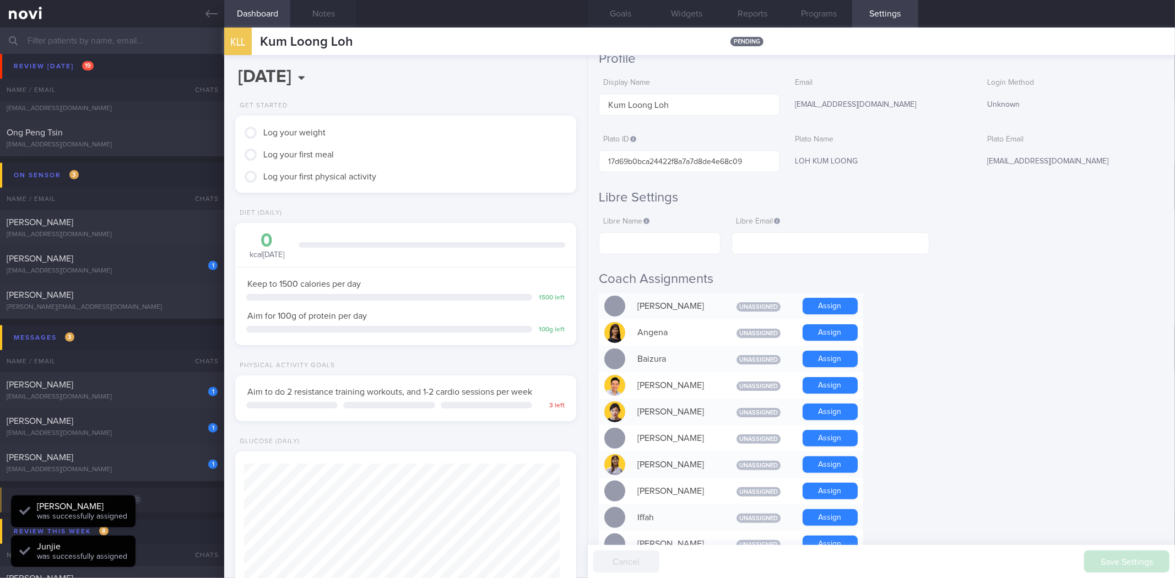
scroll to position [0, 0]
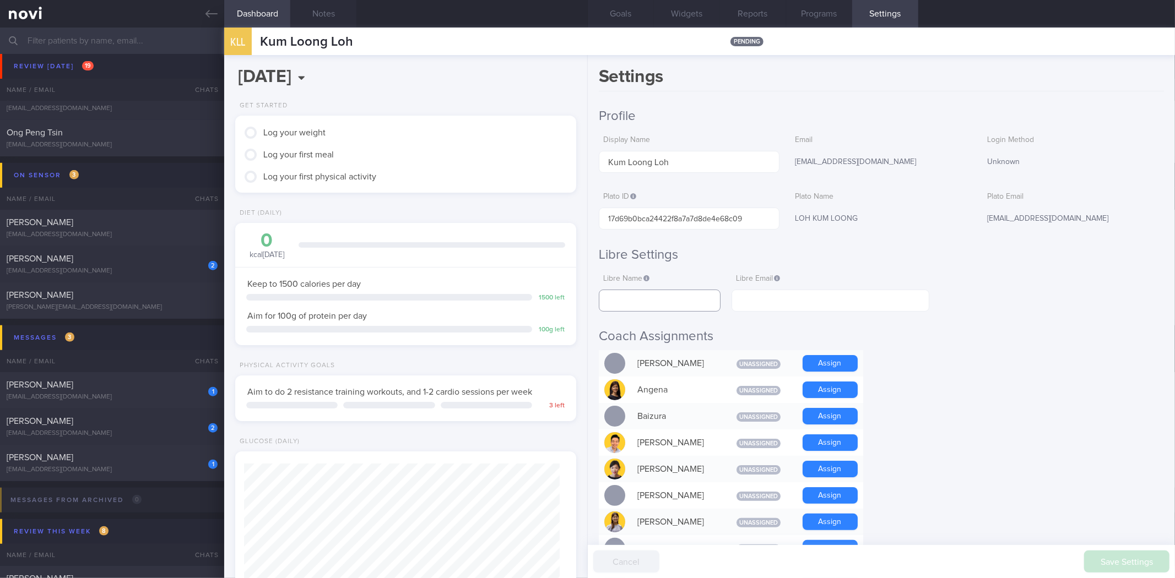
click at [664, 300] on input "text" at bounding box center [660, 301] width 122 height 22
paste input "Kumloong Loh"
type input "Kumloong Loh"
click at [793, 307] on input "text" at bounding box center [829, 301] width 197 height 22
paste input "lohkumloong@gmail.com"
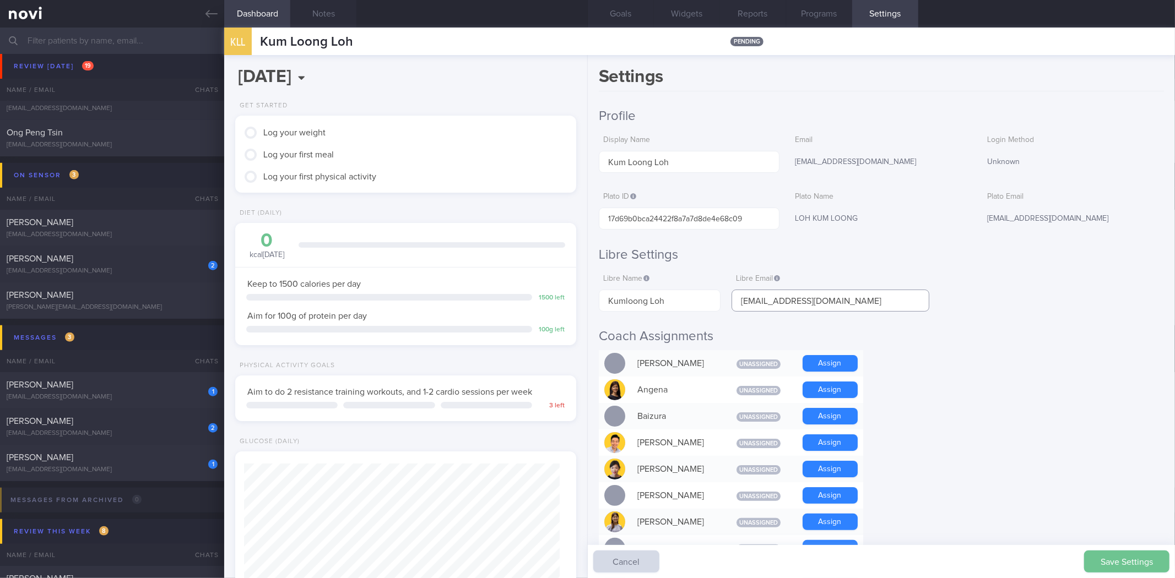
type input "lohkumloong@gmail.com"
click at [1108, 558] on button "Save Settings" at bounding box center [1126, 562] width 85 height 22
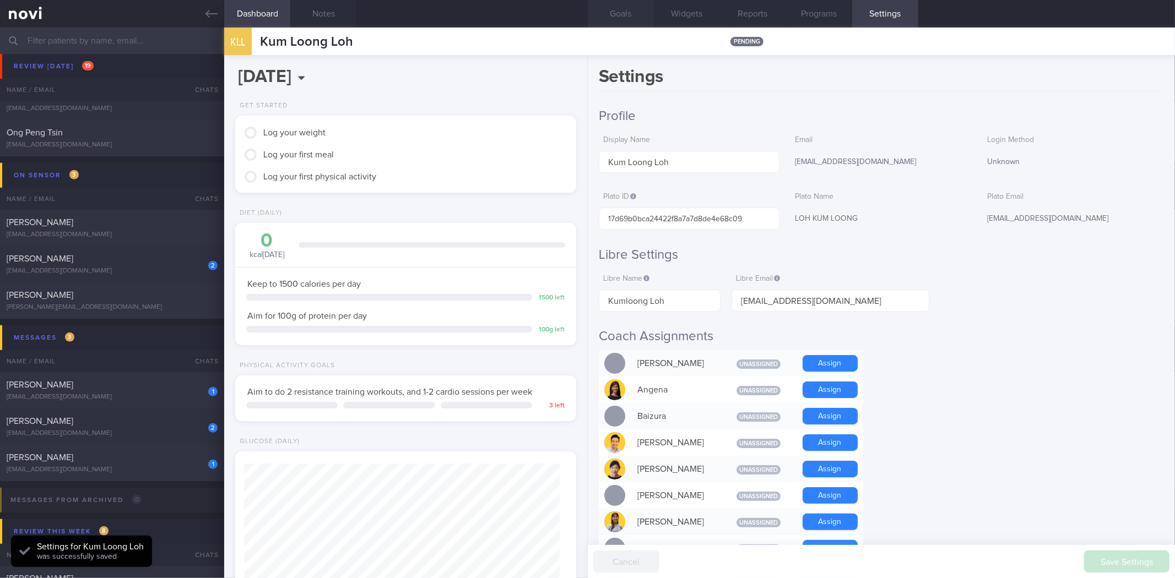
click at [615, 15] on button "Goals" at bounding box center [621, 14] width 66 height 28
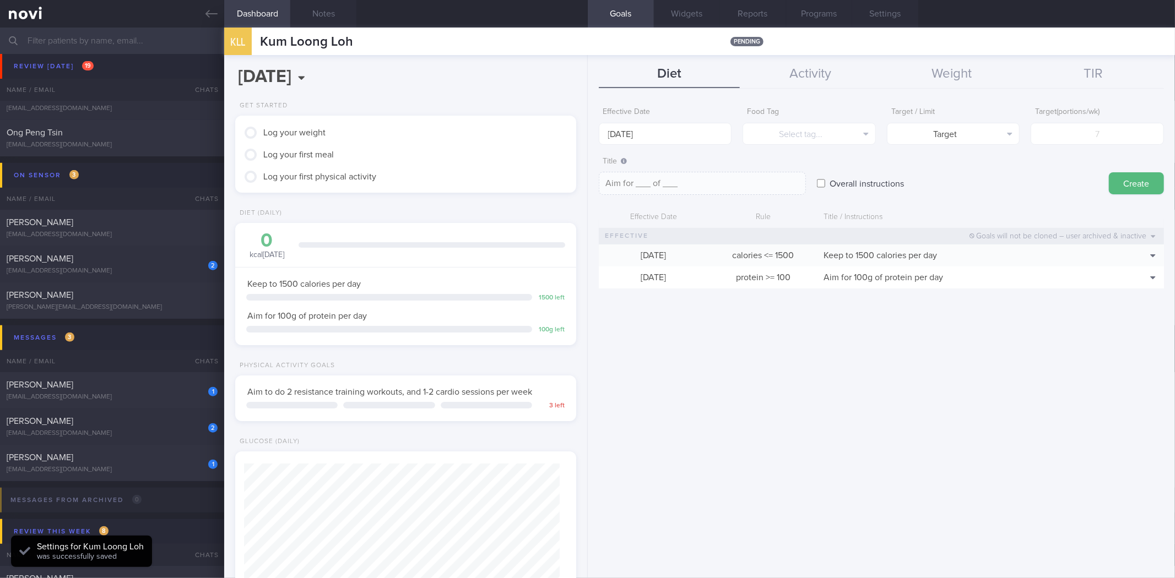
scroll to position [158, 316]
click at [211, 12] on icon at bounding box center [211, 14] width 12 height 12
click at [214, 12] on icon at bounding box center [211, 14] width 12 height 12
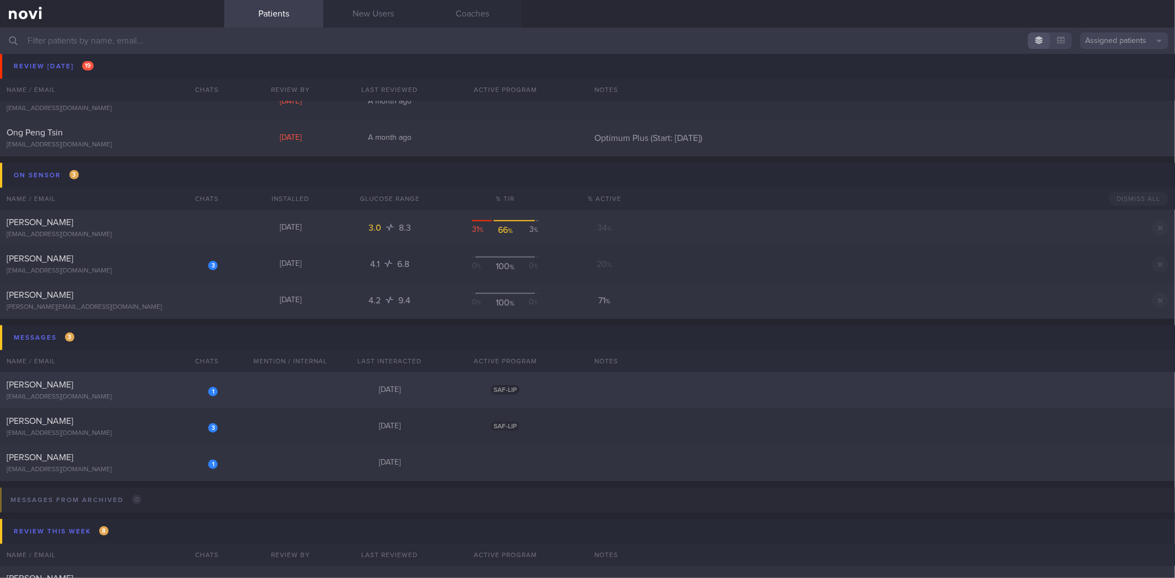
click at [140, 390] on div "1 Terrence Siah terrence2711@gmail.com" at bounding box center [112, 390] width 224 height 22
select select "8"
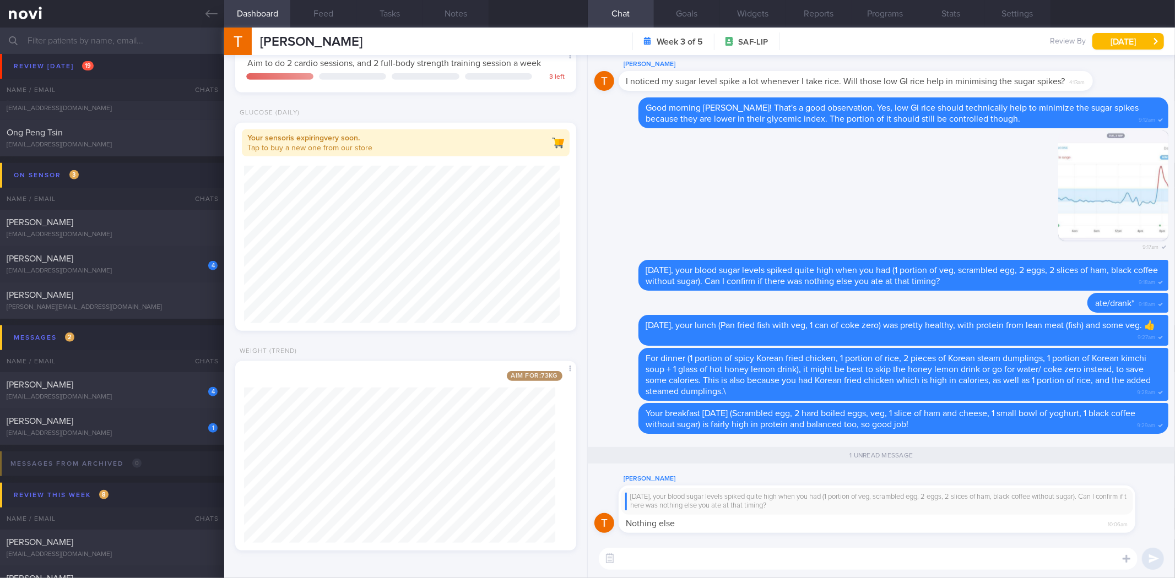
drag, startPoint x: 766, startPoint y: 511, endPoint x: 954, endPoint y: 500, distance: 188.6
click at [954, 500] on div "On Tuesday, your blood sugar levels spiked quite high when you had (1 portion o…" at bounding box center [877, 502] width 512 height 27
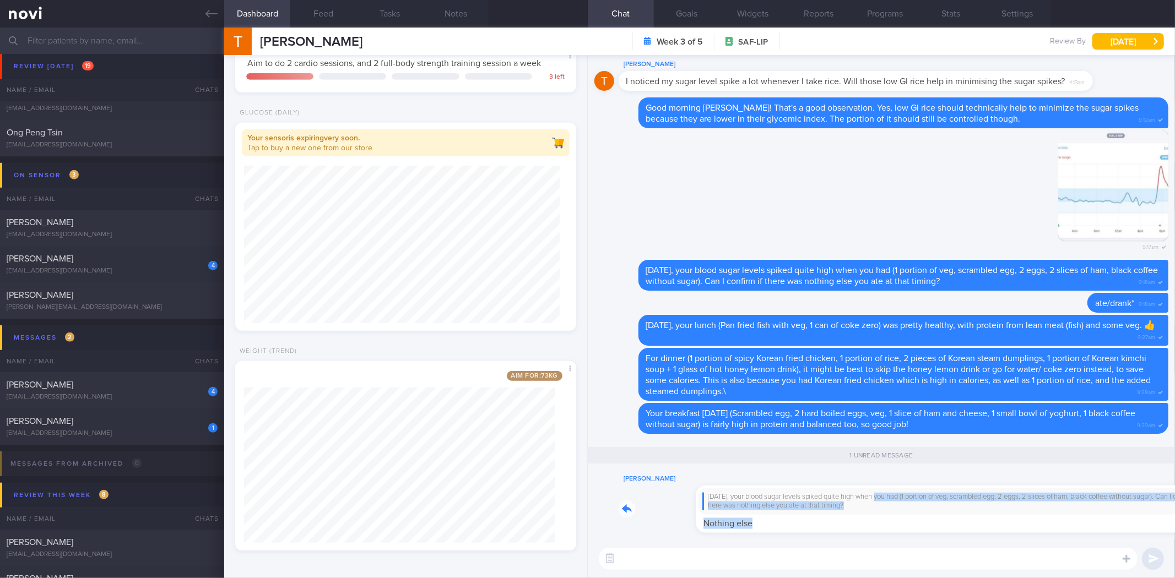
drag, startPoint x: 803, startPoint y: 501, endPoint x: 1057, endPoint y: 525, distance: 255.5
click at [1057, 525] on div "Terrence Siah On Tuesday, your blood sugar levels spiked quite high when you ha…" at bounding box center [893, 503] width 550 height 61
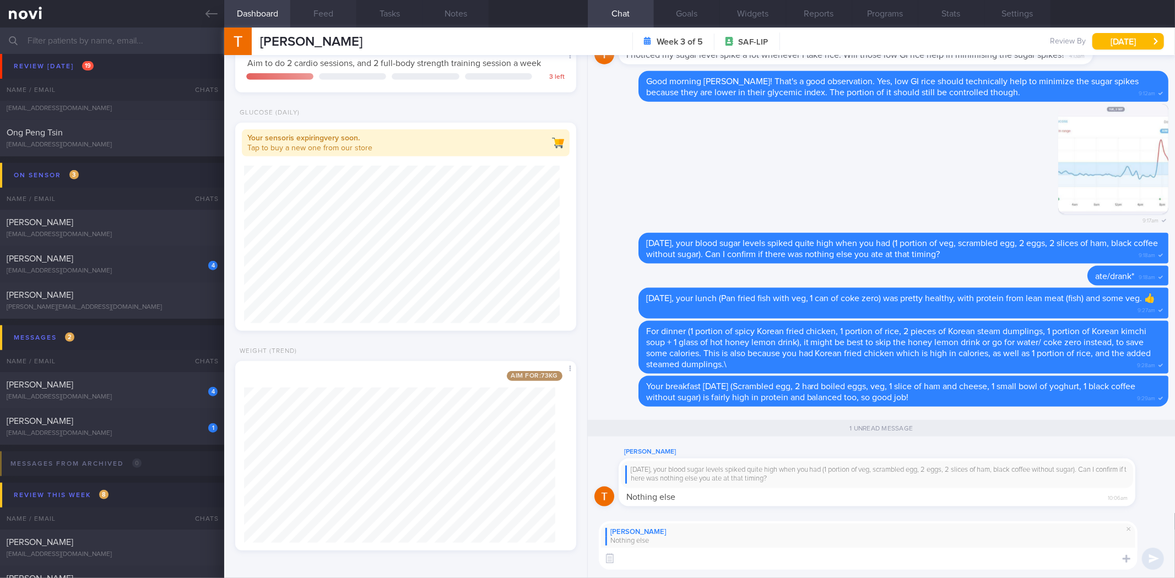
click at [337, 13] on button "Feed" at bounding box center [323, 14] width 66 height 28
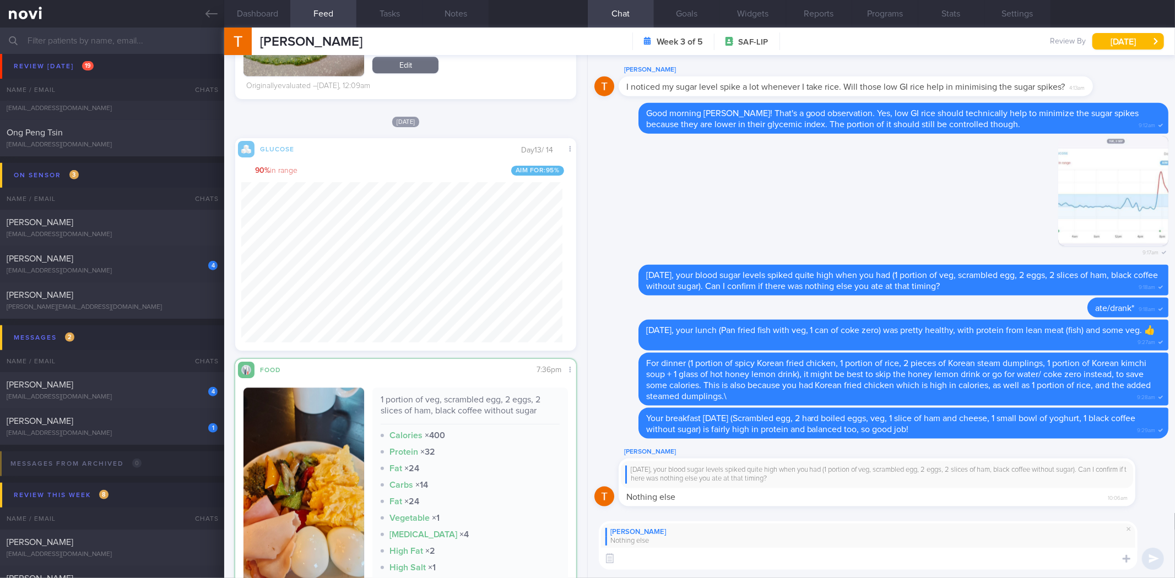
scroll to position [197, 321]
click at [683, 561] on textarea at bounding box center [868, 559] width 539 height 22
type textarea "Oh wait it could be due to the timezone difference."
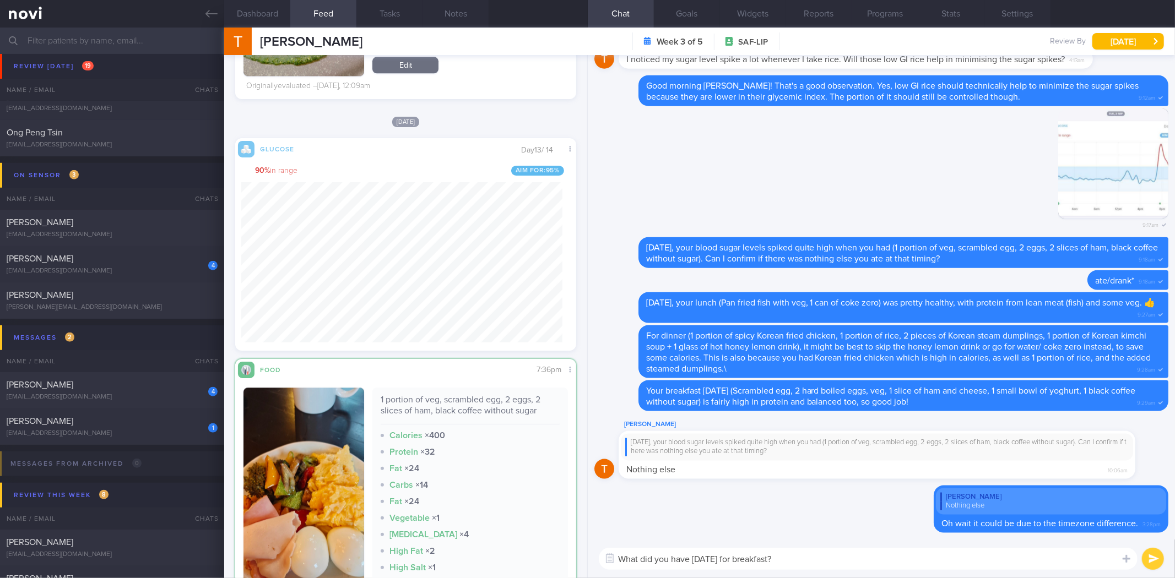
type textarea "What did you have on Tuesday for breakfast?"
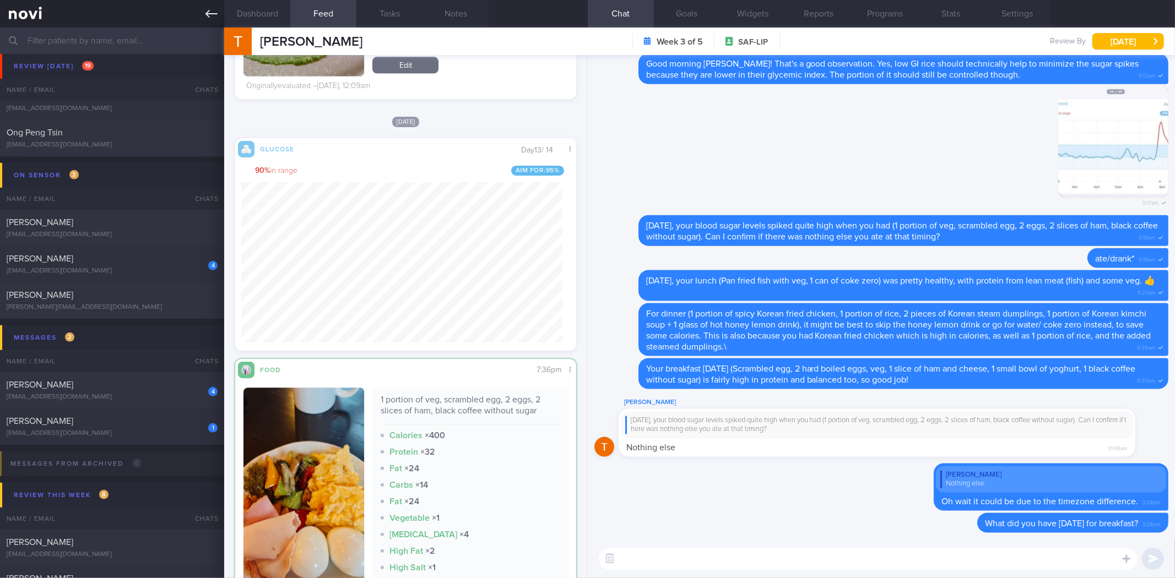
click at [204, 18] on link at bounding box center [112, 14] width 224 height 28
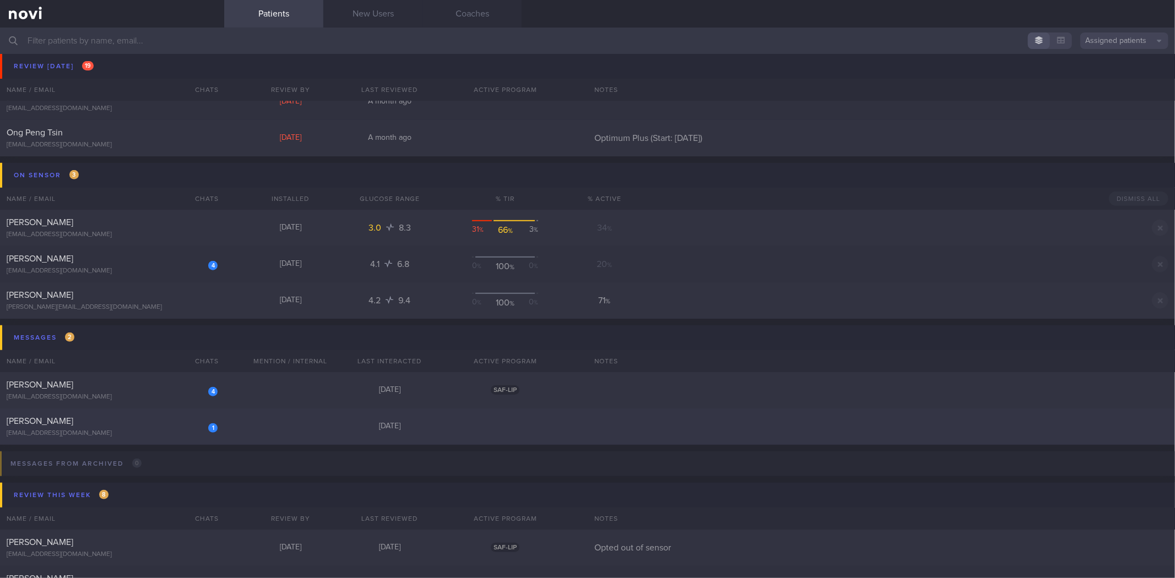
click at [156, 426] on div "[PERSON_NAME]" at bounding box center [111, 421] width 208 height 11
select select "8"
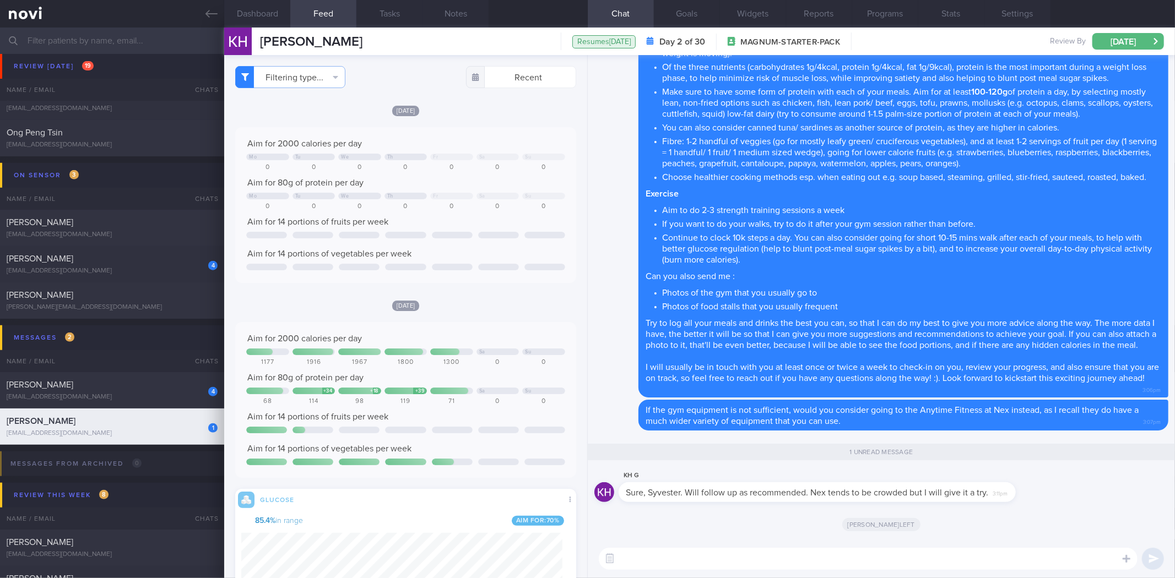
scroll to position [197, 321]
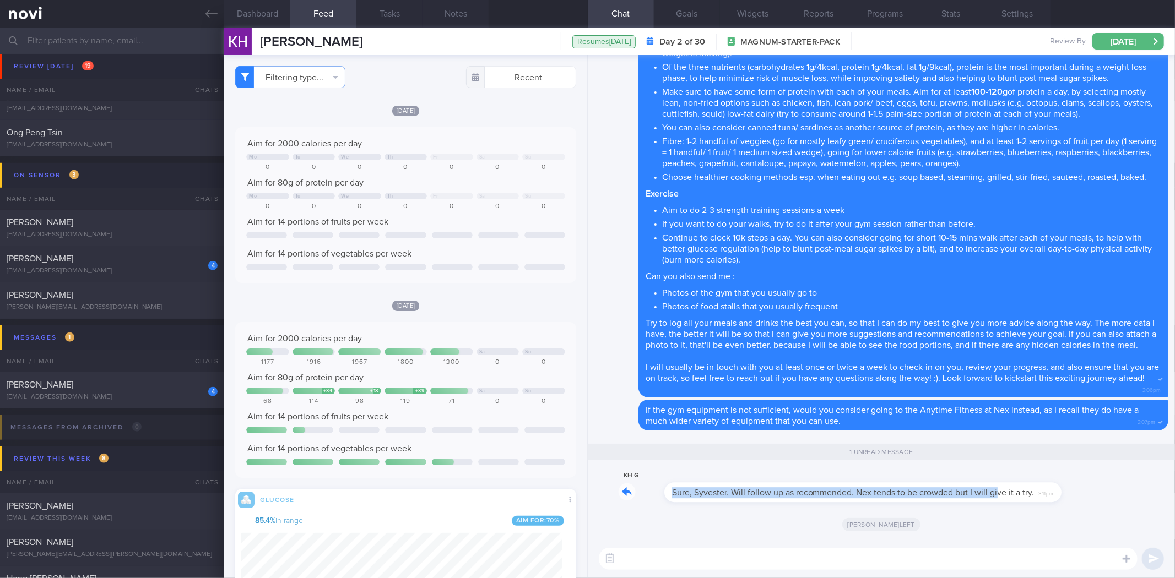
drag, startPoint x: 952, startPoint y: 501, endPoint x: 1050, endPoint y: 502, distance: 98.6
click at [1050, 502] on div "KH G Sure, Syvester. Will follow up as recommended. Nex tends to be crowded but…" at bounding box center [881, 489] width 574 height 40
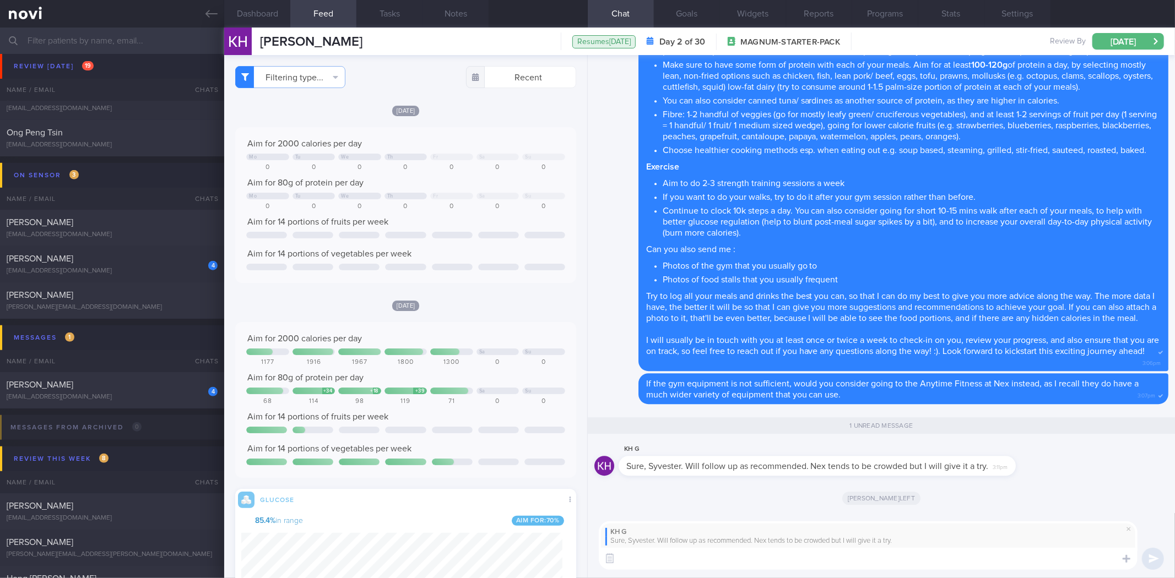
click at [918, 570] on div "KH G Sure, Syvester. Will follow up as recommended. Nex tends to be crowded but…" at bounding box center [881, 546] width 587 height 66
click at [858, 571] on div "KH G Sure, Syvester. Will follow up as recommended. Nex tends to be crowded but…" at bounding box center [881, 546] width 587 height 66
click at [871, 565] on textarea at bounding box center [868, 559] width 539 height 22
type textarea "A"
type textarea "Great! Yep I understand. If you go during non-peak hours, it might still be doa…"
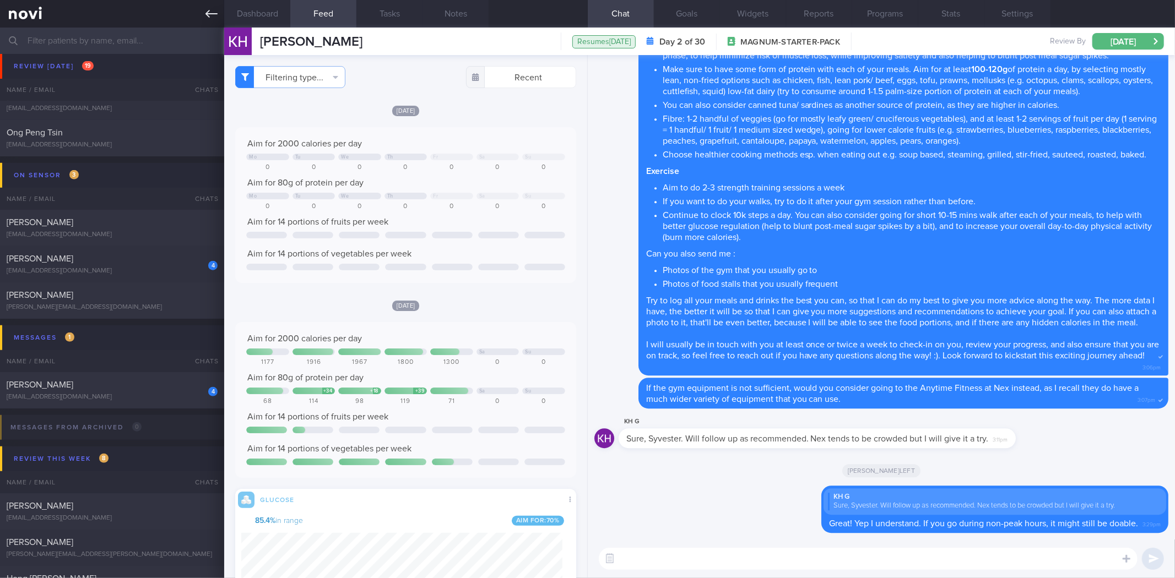
click at [204, 17] on link at bounding box center [112, 14] width 224 height 28
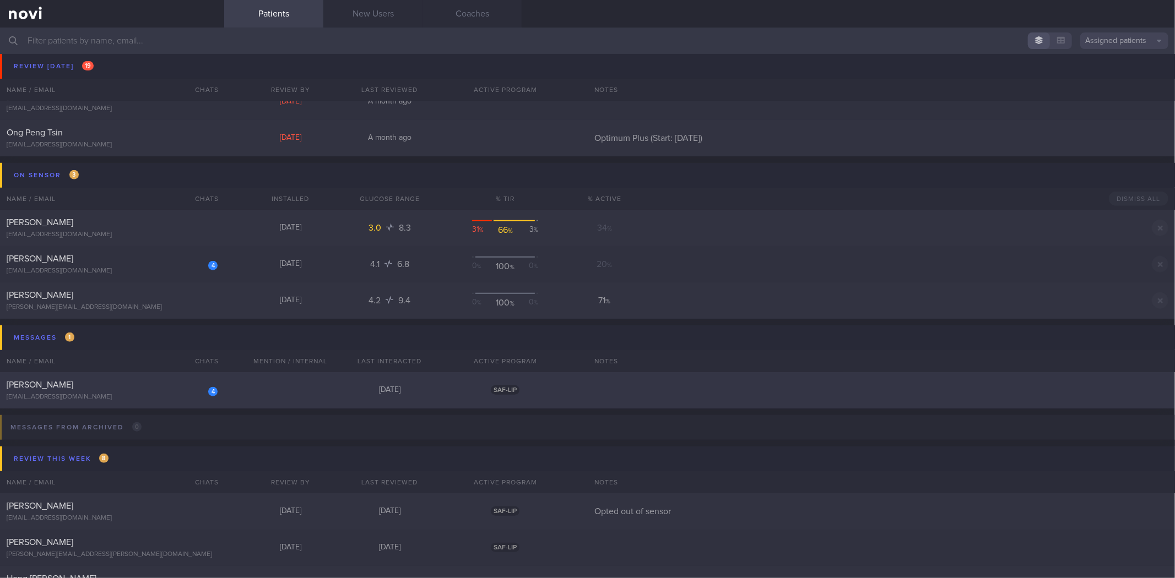
click at [205, 390] on div "4" at bounding box center [205, 387] width 24 height 17
select select "8"
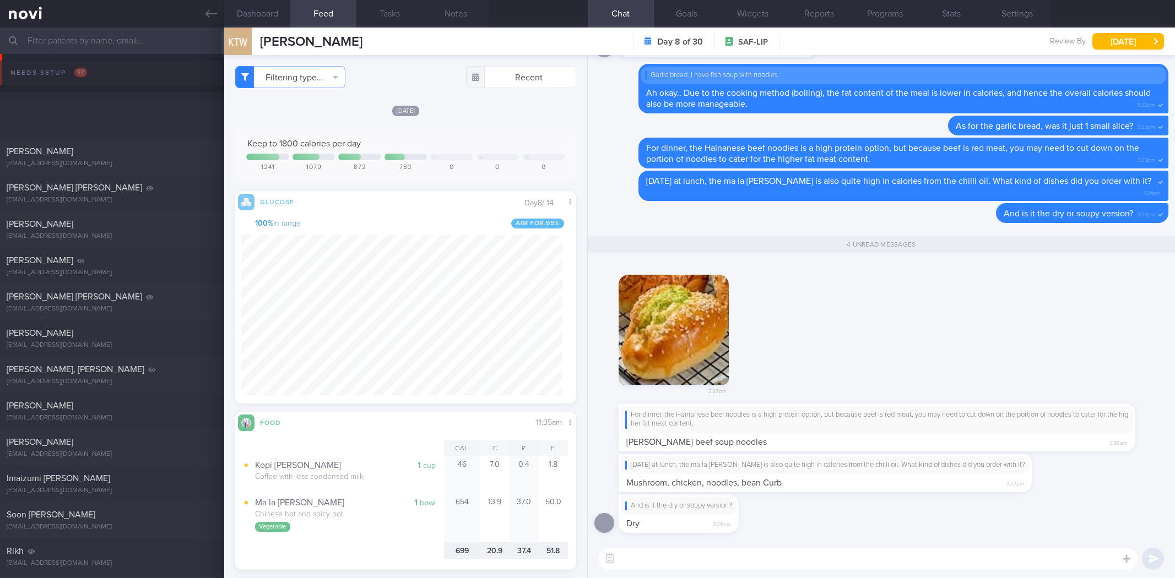
select select "8"
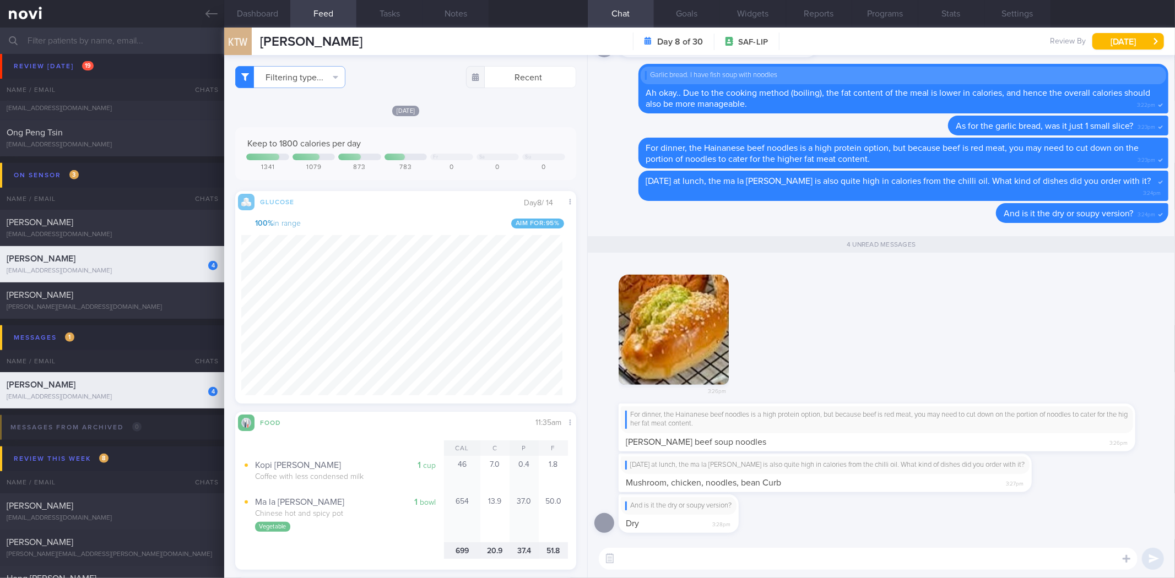
scroll to position [197, 321]
click at [675, 326] on button "button" at bounding box center [673, 330] width 110 height 110
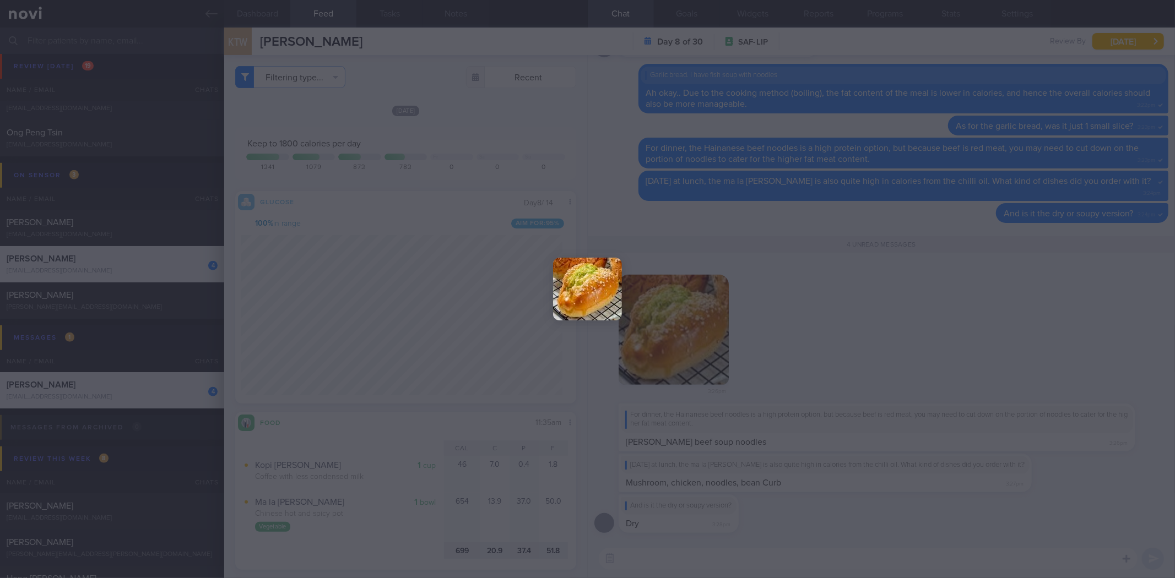
click at [572, 290] on img at bounding box center [587, 289] width 69 height 63
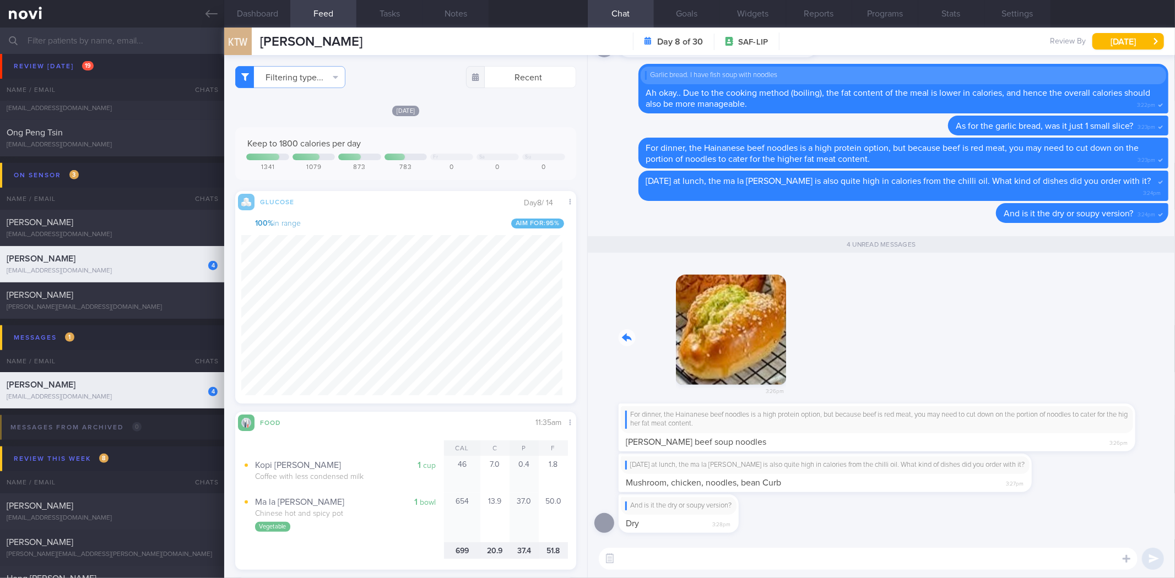
drag, startPoint x: 707, startPoint y: 348, endPoint x: 861, endPoint y: 359, distance: 154.1
click at [861, 359] on div "3:26pm" at bounding box center [881, 333] width 574 height 143
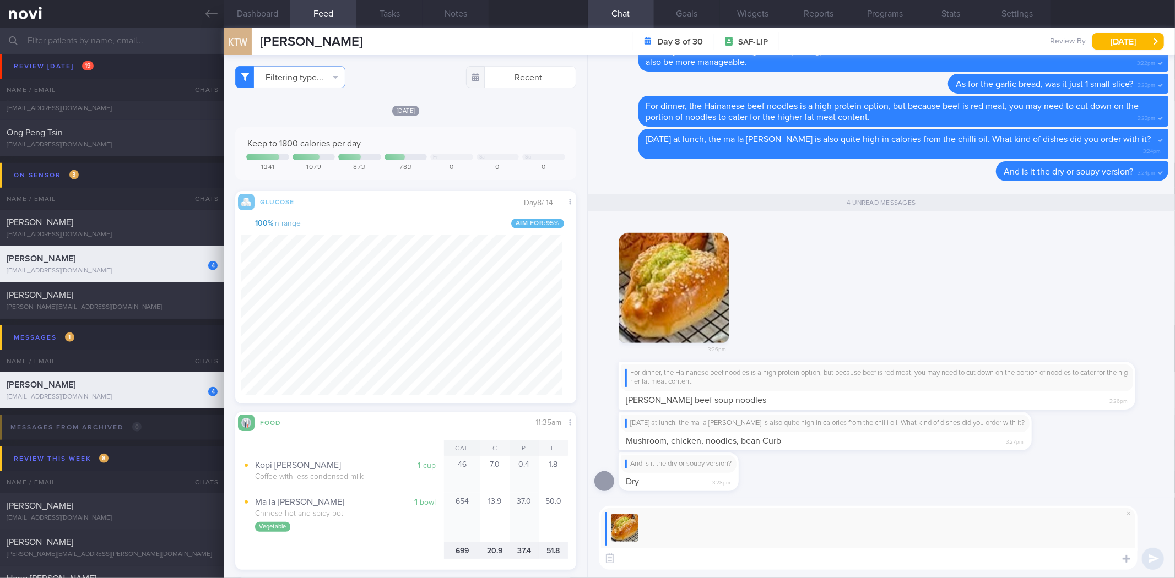
click at [771, 555] on textarea at bounding box center [868, 559] width 539 height 22
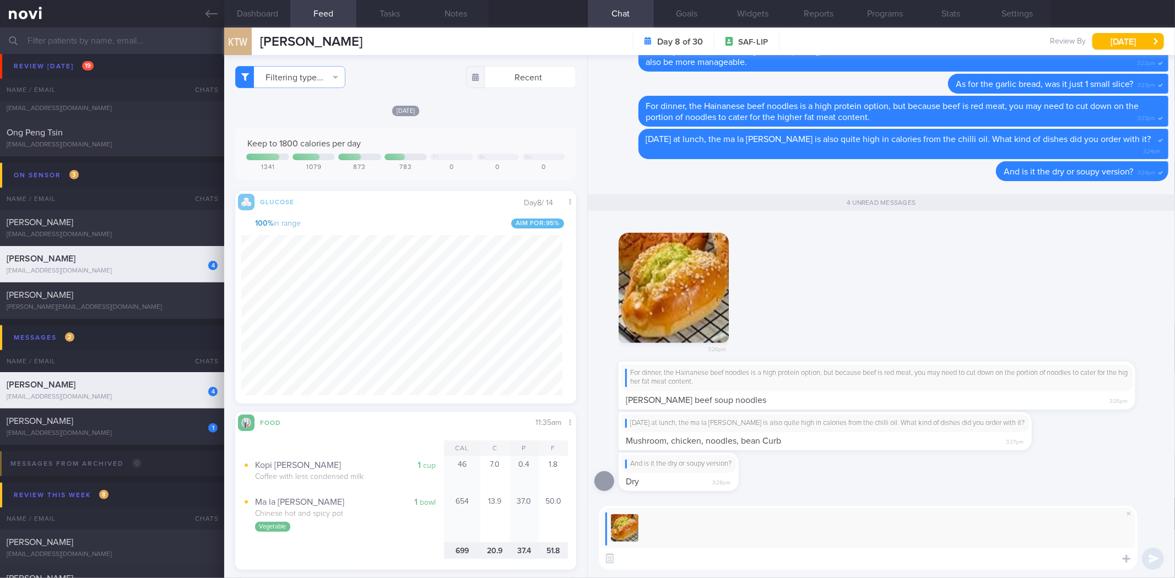
click at [752, 561] on textarea at bounding box center [868, 559] width 539 height 22
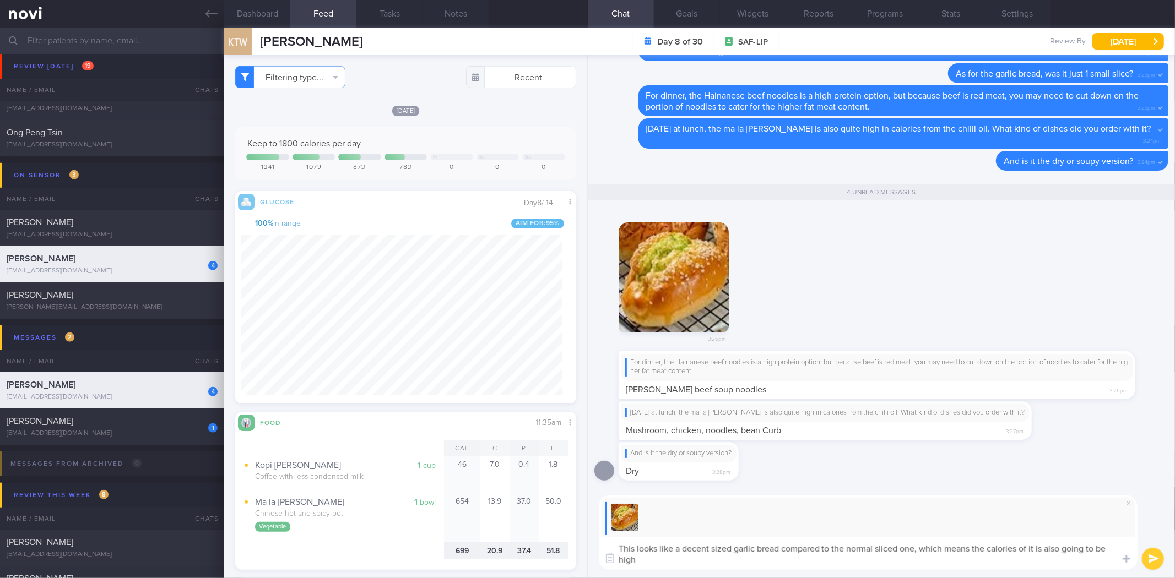
scroll to position [0, 0]
paste textarea "[URL][DOMAIN_NAME]"
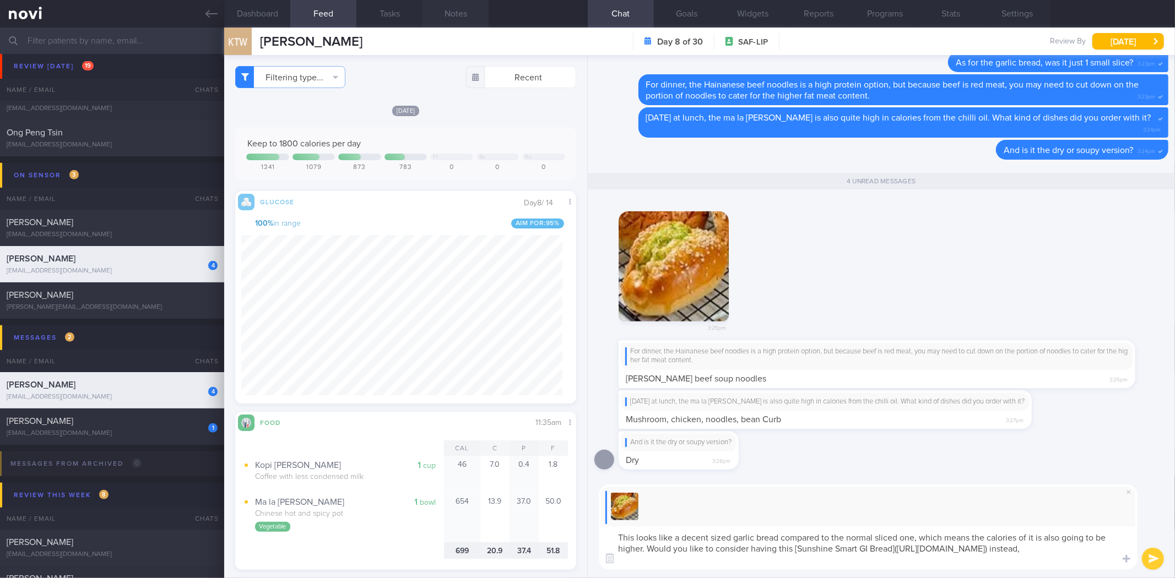
type textarea "This looks like a decent sized garlic bread compared to the normal sliced one, …"
click at [459, 14] on button "Notes" at bounding box center [455, 14] width 66 height 28
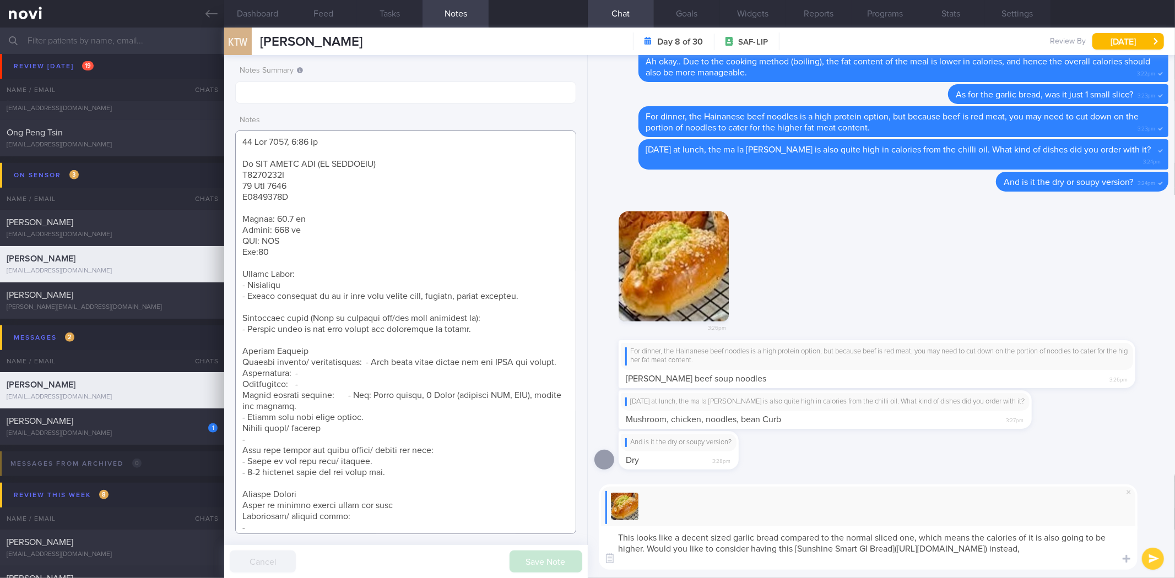
click at [389, 145] on textarea at bounding box center [405, 333] width 340 height 404
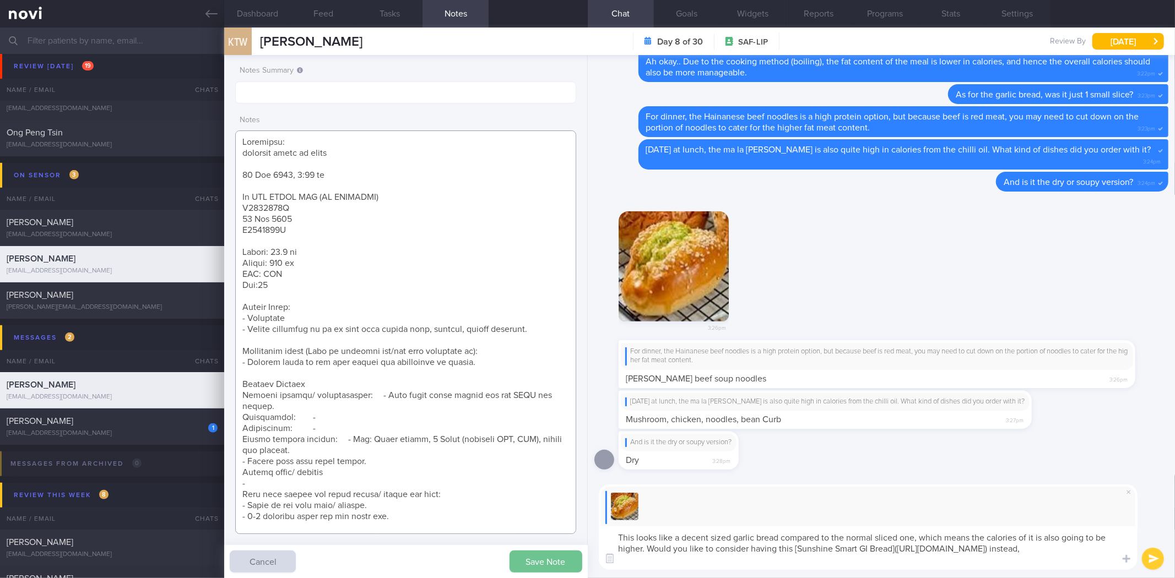
type textarea "Suggested: sunshine smart gi bread [DATE] 3:13 pm [PERSON_NAME] ([PERSON_NAME])…"
click at [551, 566] on button "Save Note" at bounding box center [545, 562] width 73 height 22
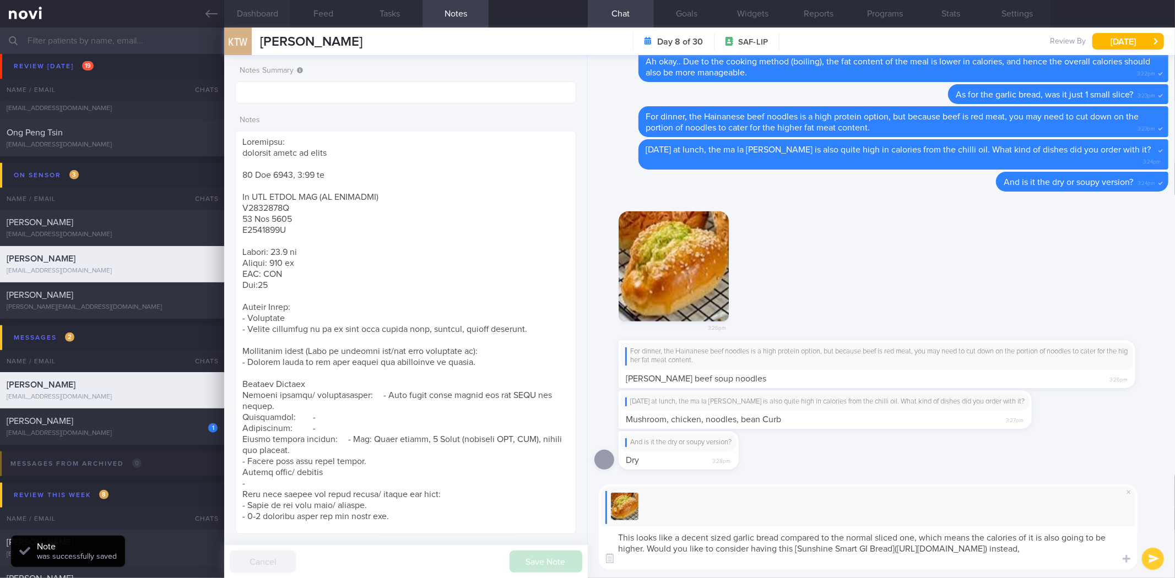
click at [270, 14] on button "Dashboard" at bounding box center [257, 14] width 66 height 28
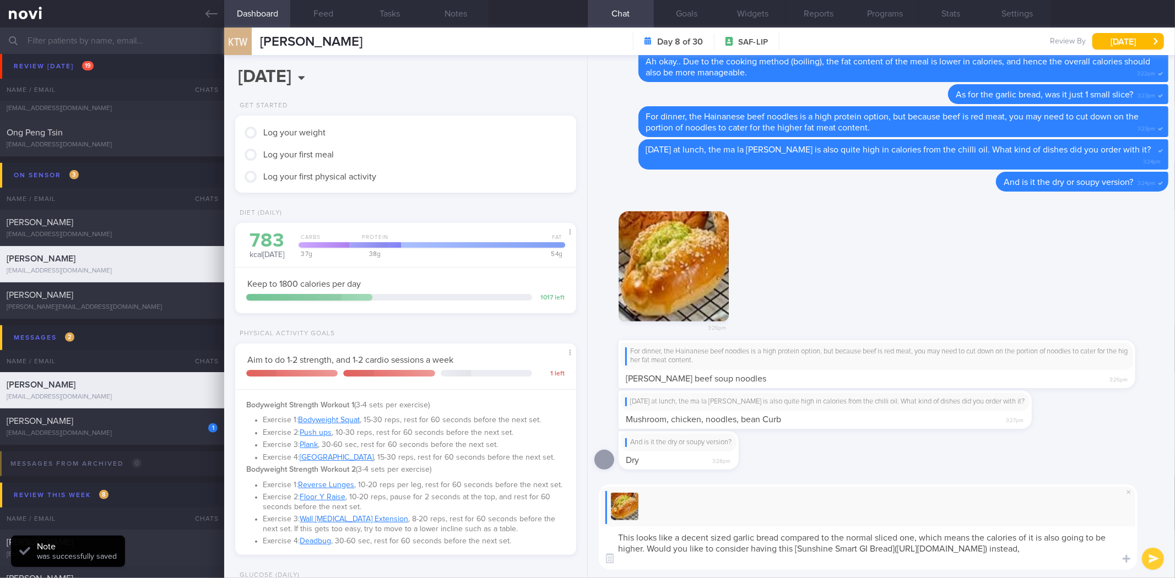
scroll to position [171, 311]
click at [1098, 560] on textarea "This looks like a decent sized garlic bread compared to the normal sliced one, …" at bounding box center [868, 549] width 539 height 44
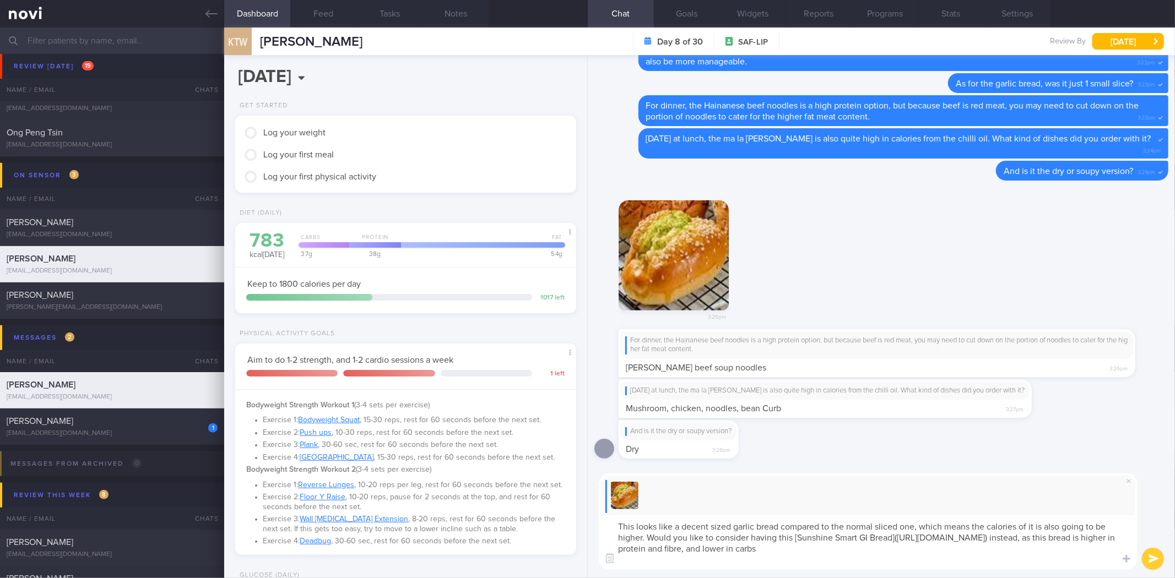
type textarea "This looks like a decent sized garlic bread compared to the normal sliced one, …"
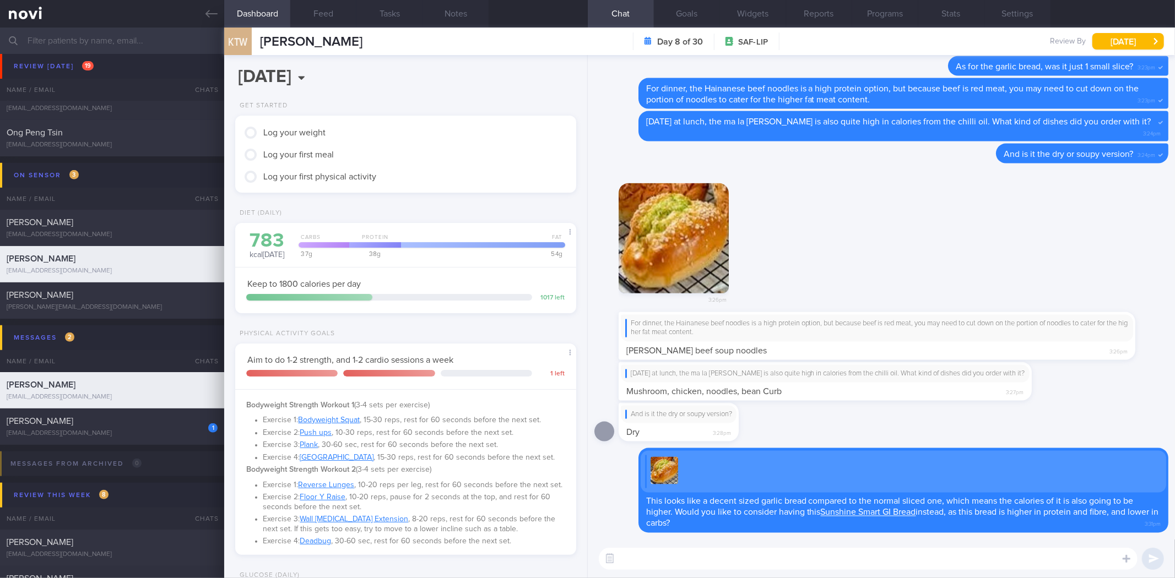
drag, startPoint x: 808, startPoint y: 351, endPoint x: 1027, endPoint y: 361, distance: 218.9
click at [1027, 361] on div "For dinner, the Hainanese beef noodles is a high protein option, but because be…" at bounding box center [881, 337] width 574 height 50
drag, startPoint x: 814, startPoint y: 354, endPoint x: 1055, endPoint y: 359, distance: 240.7
click at [1055, 359] on div "For dinner, the Hainanese beef noodles is a high protein option, but because be…" at bounding box center [893, 336] width 550 height 48
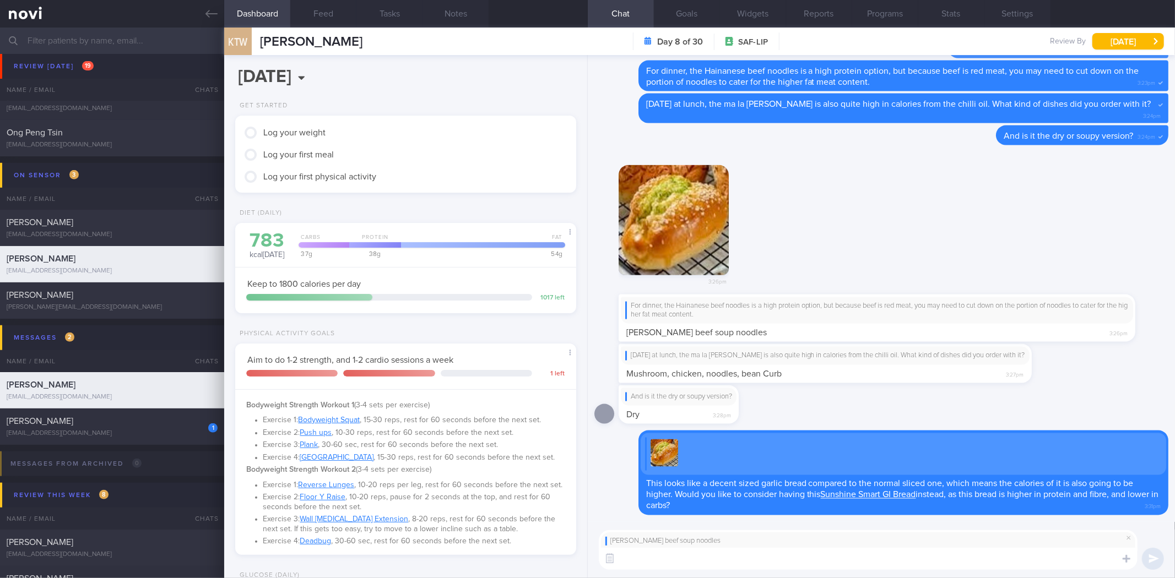
click at [719, 562] on textarea at bounding box center [868, 559] width 539 height 22
type textarea "D"
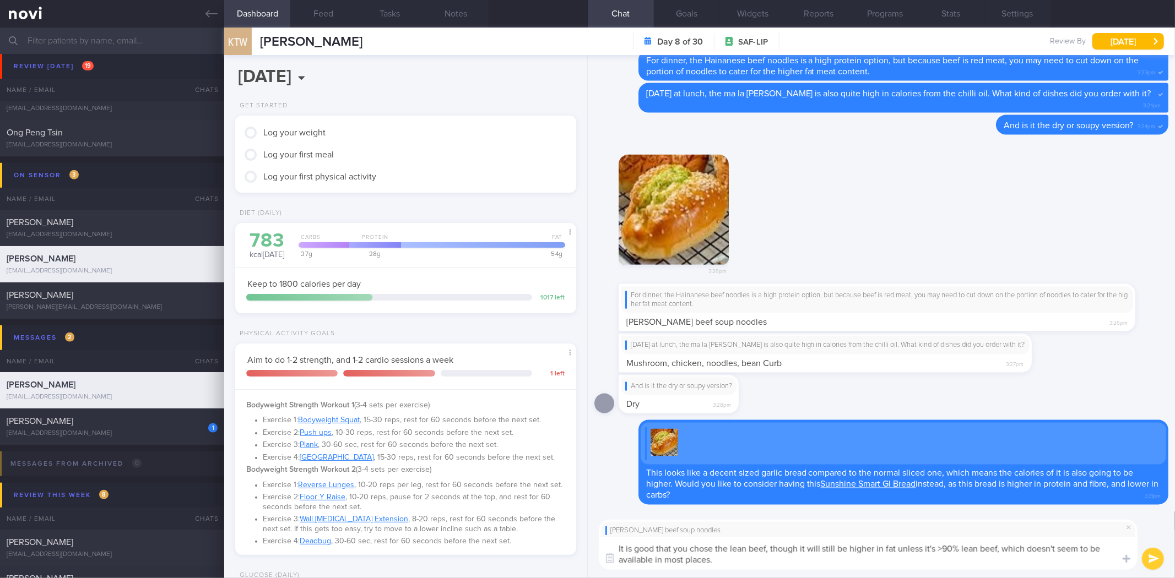
type textarea "It is good that you chose the lean beef, though it will still be higher in fat …"
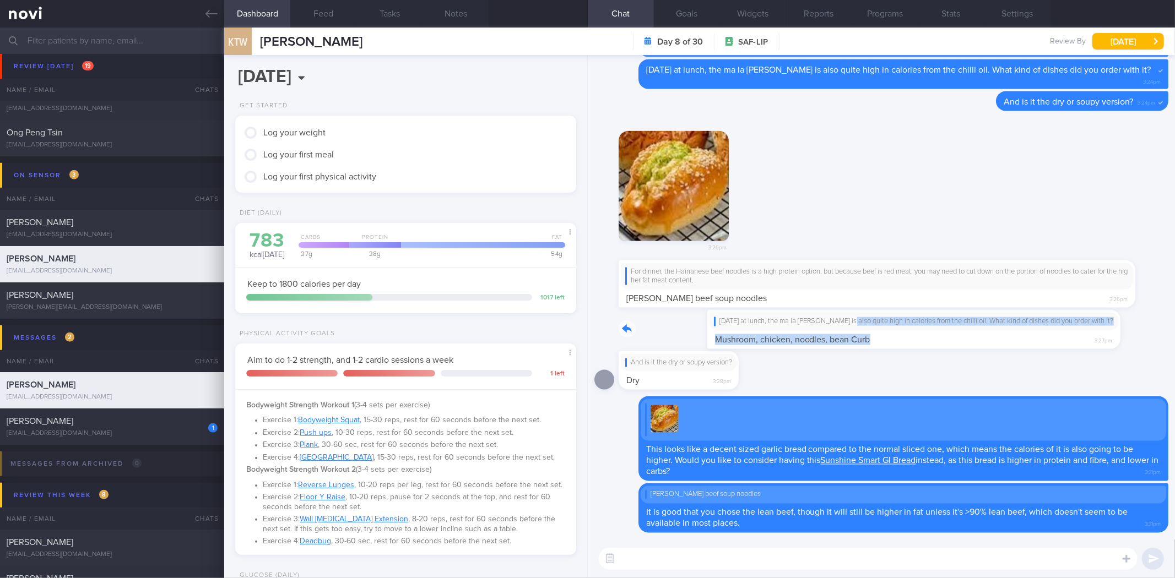
drag, startPoint x: 758, startPoint y: 327, endPoint x: 1068, endPoint y: 334, distance: 310.7
click at [1068, 334] on div "[DATE] at lunch, the ma la [PERSON_NAME] is also quite high in calories from th…" at bounding box center [881, 330] width 574 height 41
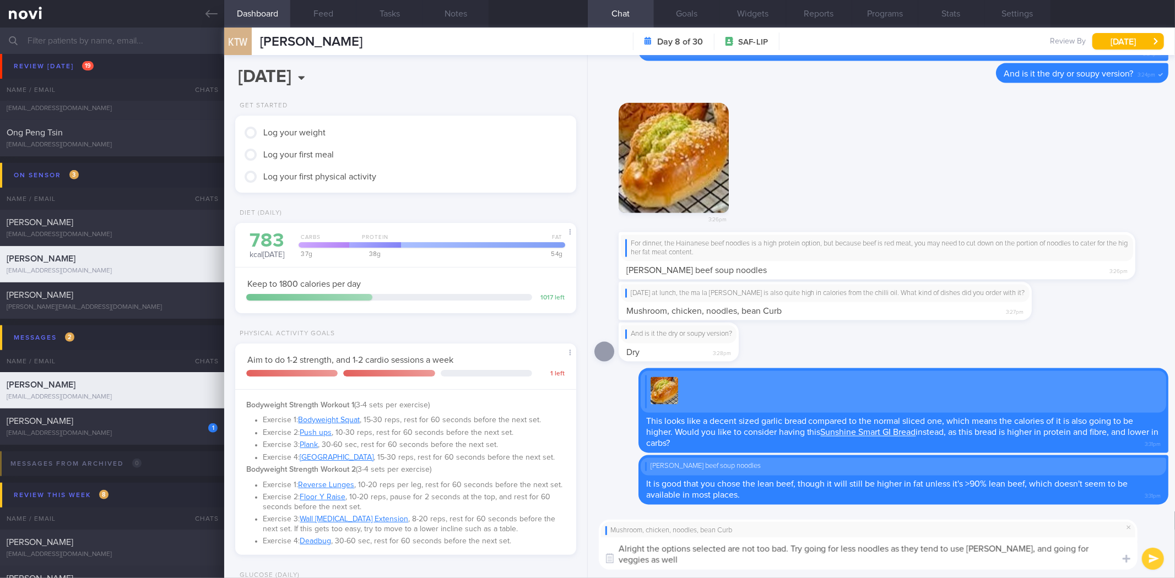
type textarea "Alright the options selected are not too bad. Try going for less noodles as the…"
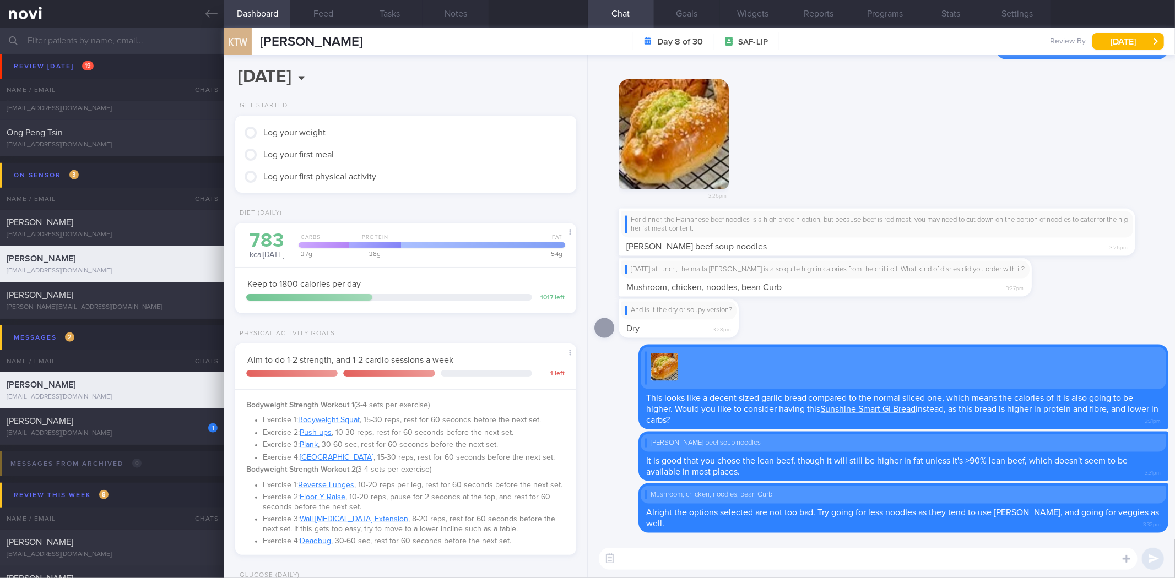
drag, startPoint x: 675, startPoint y: 314, endPoint x: 1008, endPoint y: 316, distance: 333.2
click at [1008, 316] on div "And is it the dry or soupy version? Dry 3:28pm" at bounding box center [881, 321] width 574 height 45
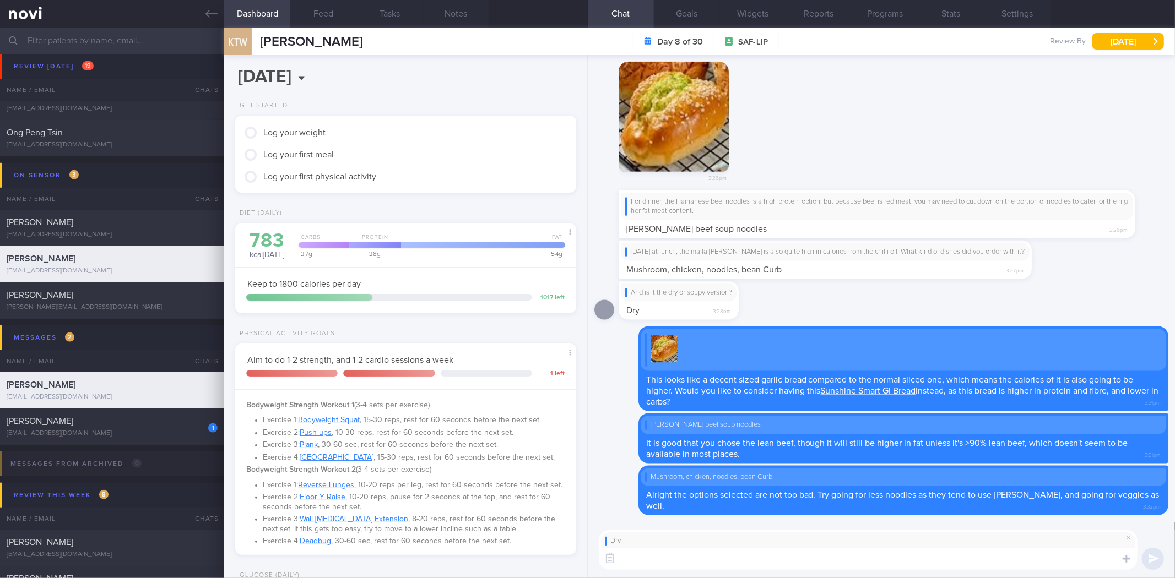
click at [751, 566] on textarea at bounding box center [868, 559] width 539 height 22
type textarea "Try"
